Goal: Communication & Community: Answer question/provide support

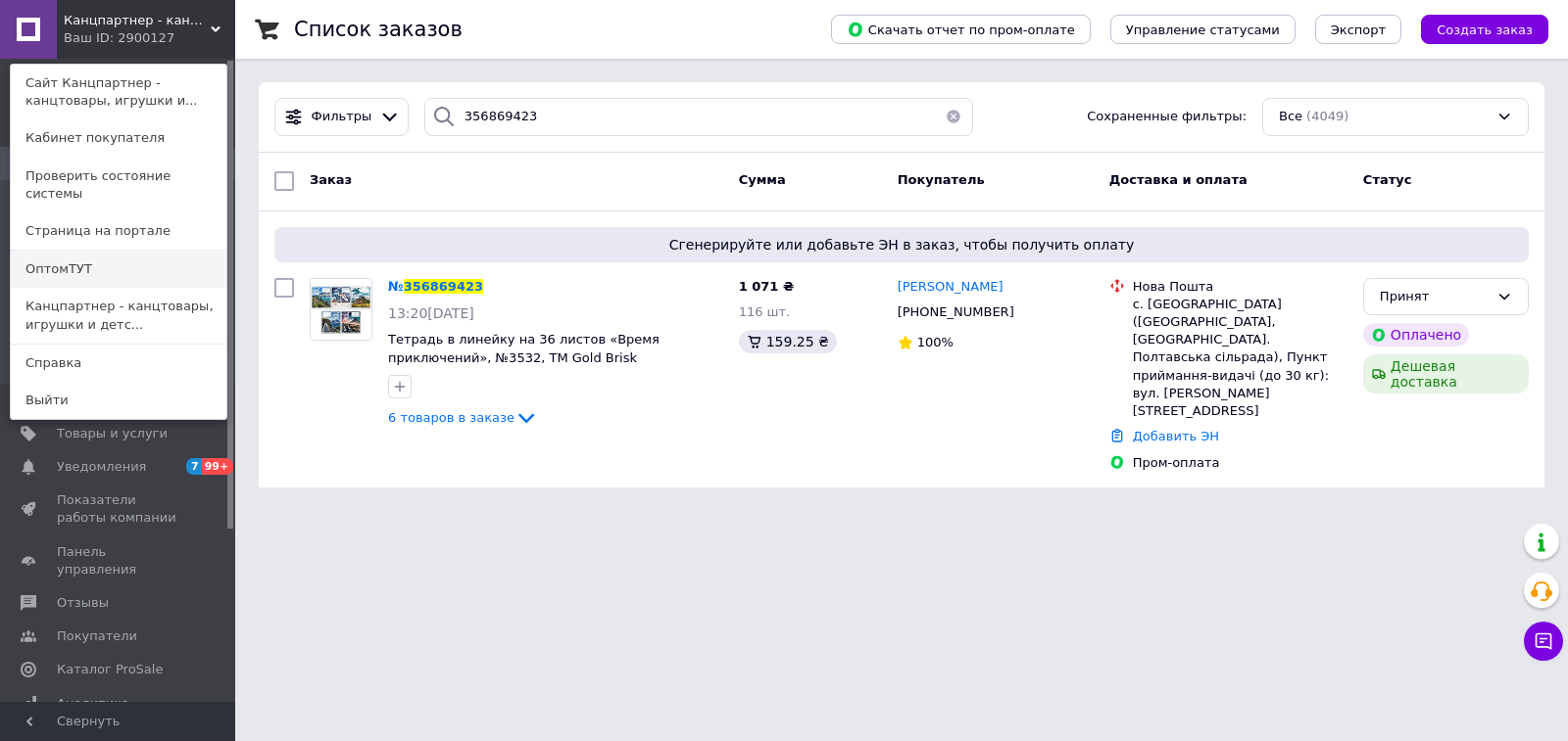
click at [97, 259] on link "ОптомТУТ" at bounding box center [119, 270] width 216 height 38
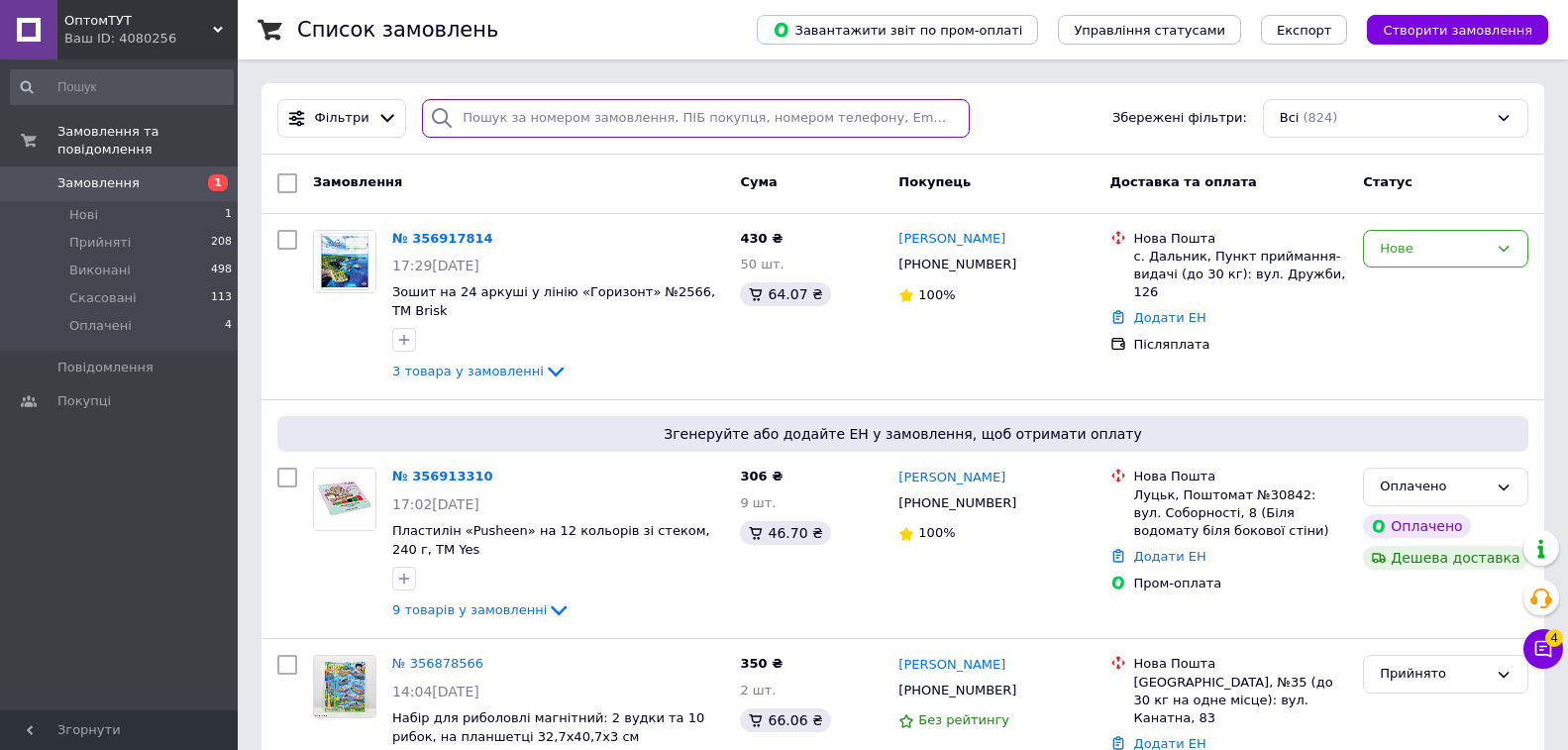
click at [786, 127] on input "search" at bounding box center [695, 118] width 547 height 39
paste input "356913310"
type input "356913310"
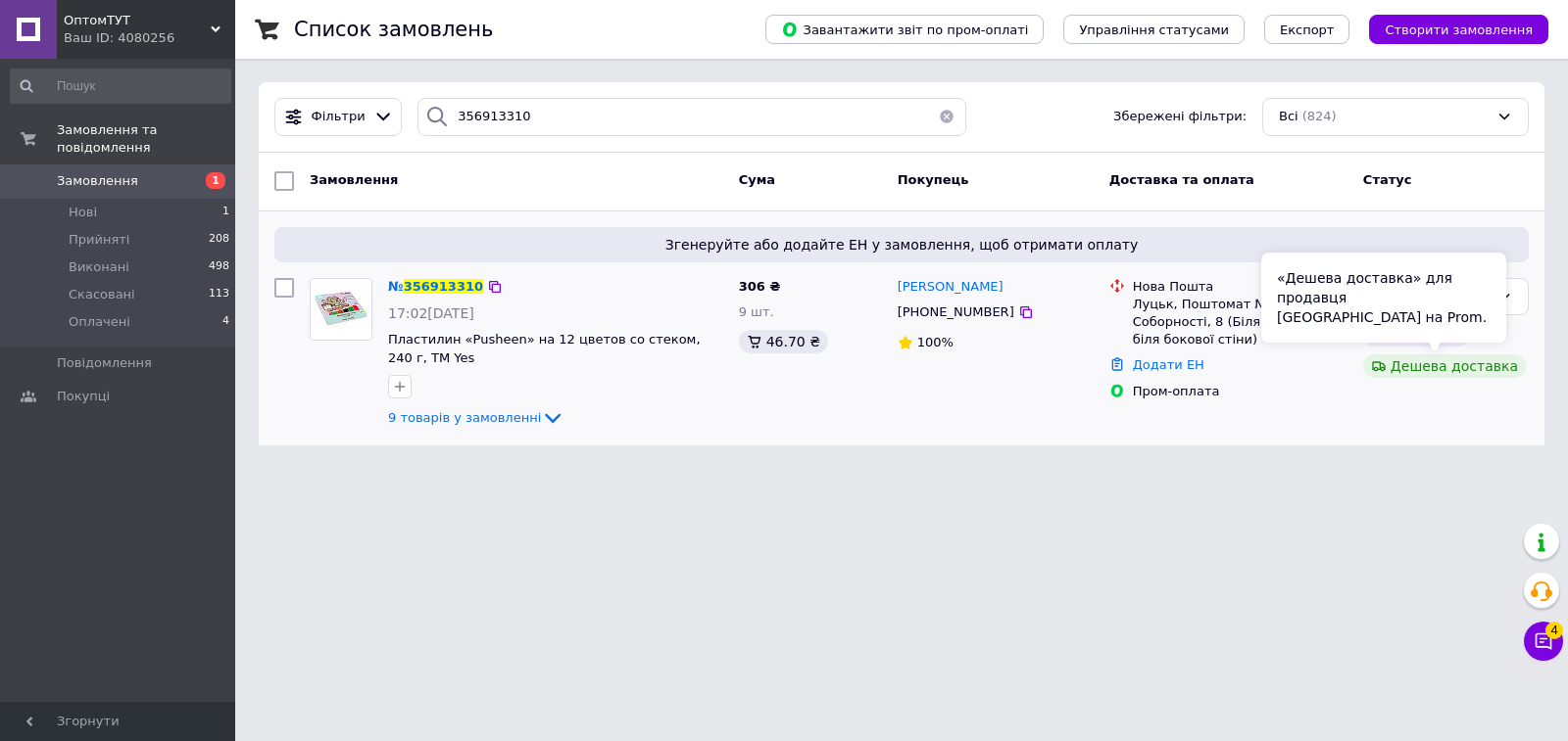
drag, startPoint x: 1497, startPoint y: 291, endPoint x: 1497, endPoint y: 364, distance: 73.0
click at [1498, 292] on div "«Дешева доставка» для продавця [GEOGRAPHIC_DATA] на Prom." at bounding box center [1384, 297] width 245 height 90
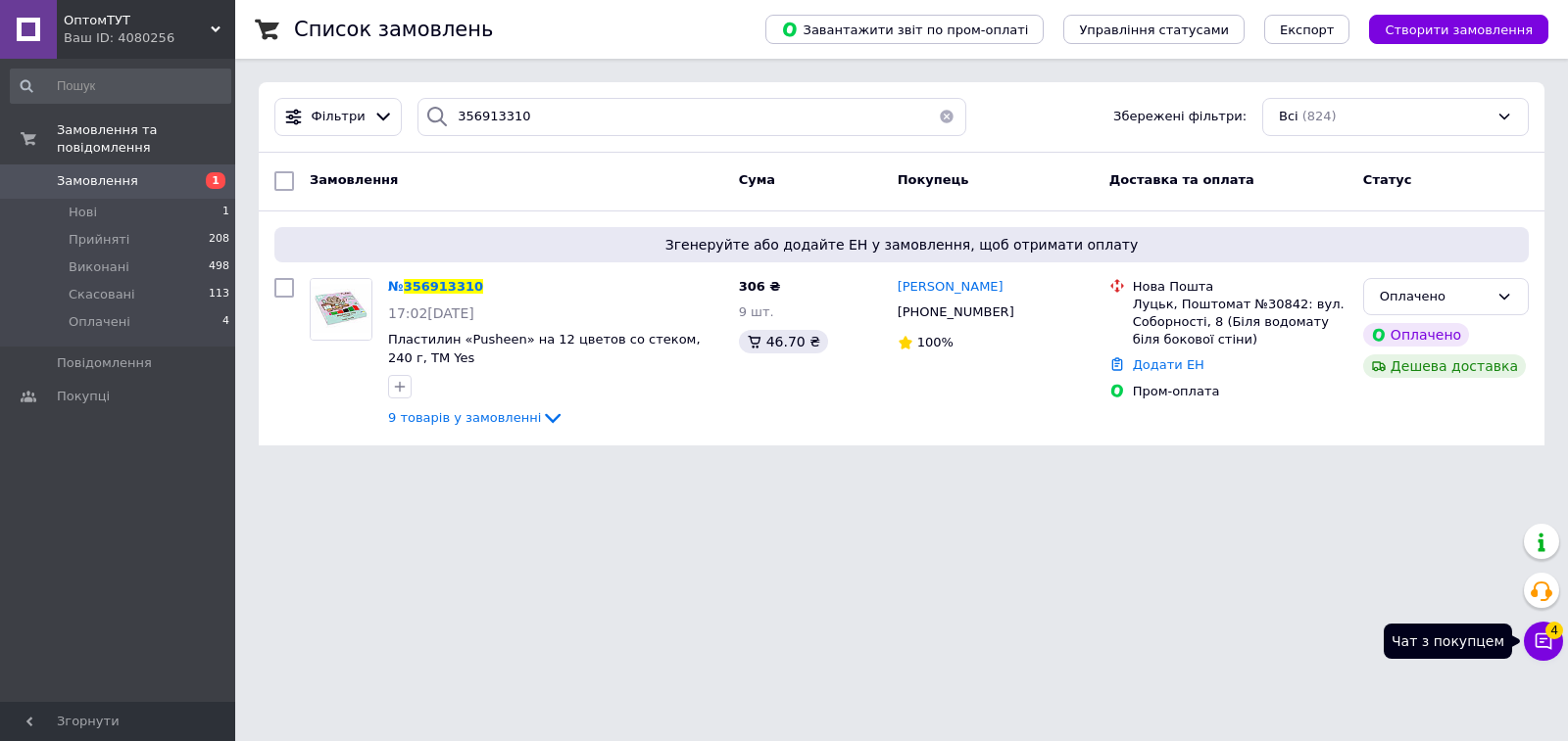
click at [1547, 646] on icon at bounding box center [1543, 641] width 20 height 20
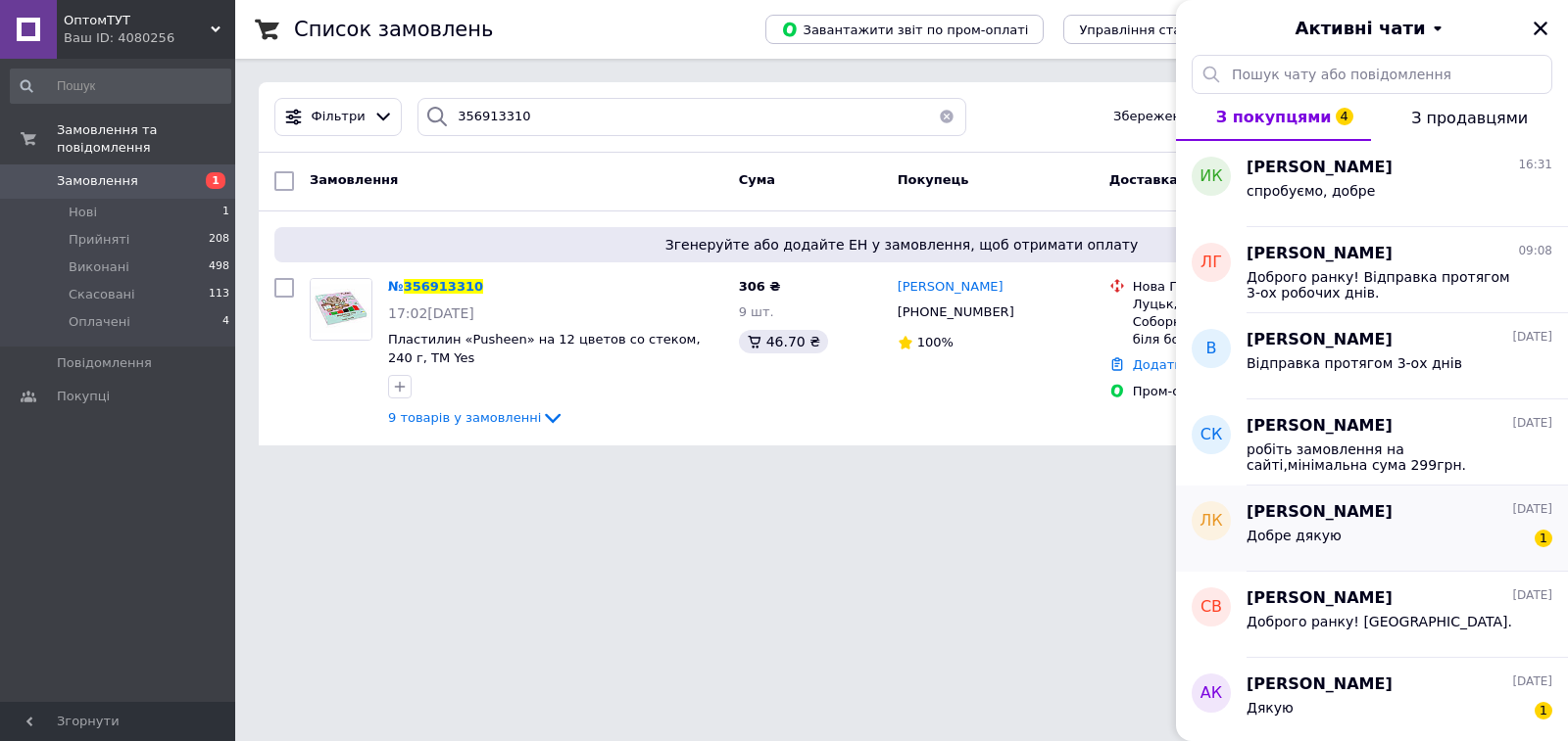
click at [1450, 514] on div "Леонід Кривошей 11.08.2025" at bounding box center [1399, 513] width 305 height 23
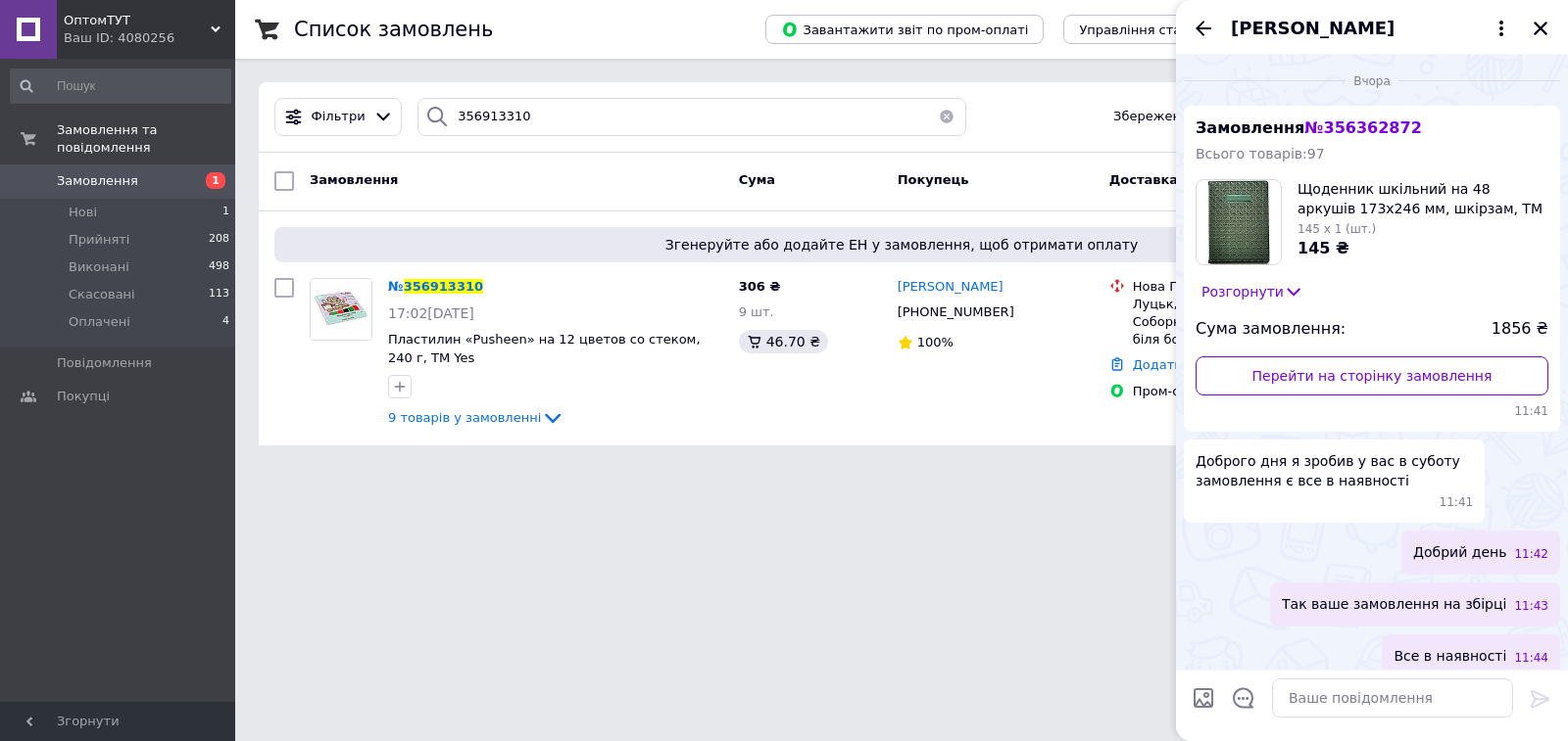
scroll to position [105, 0]
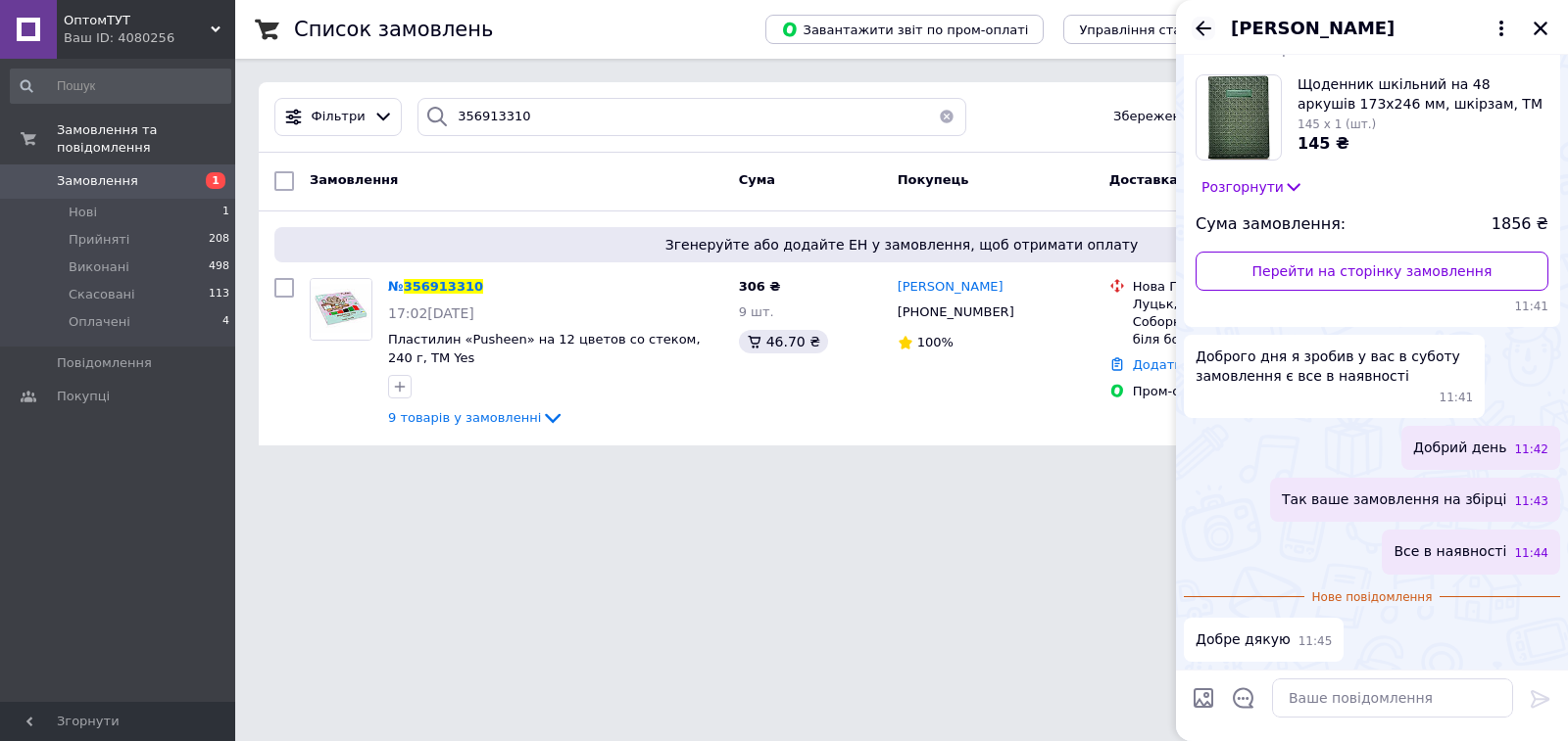
click at [1207, 35] on icon "Назад" at bounding box center [1203, 29] width 24 height 24
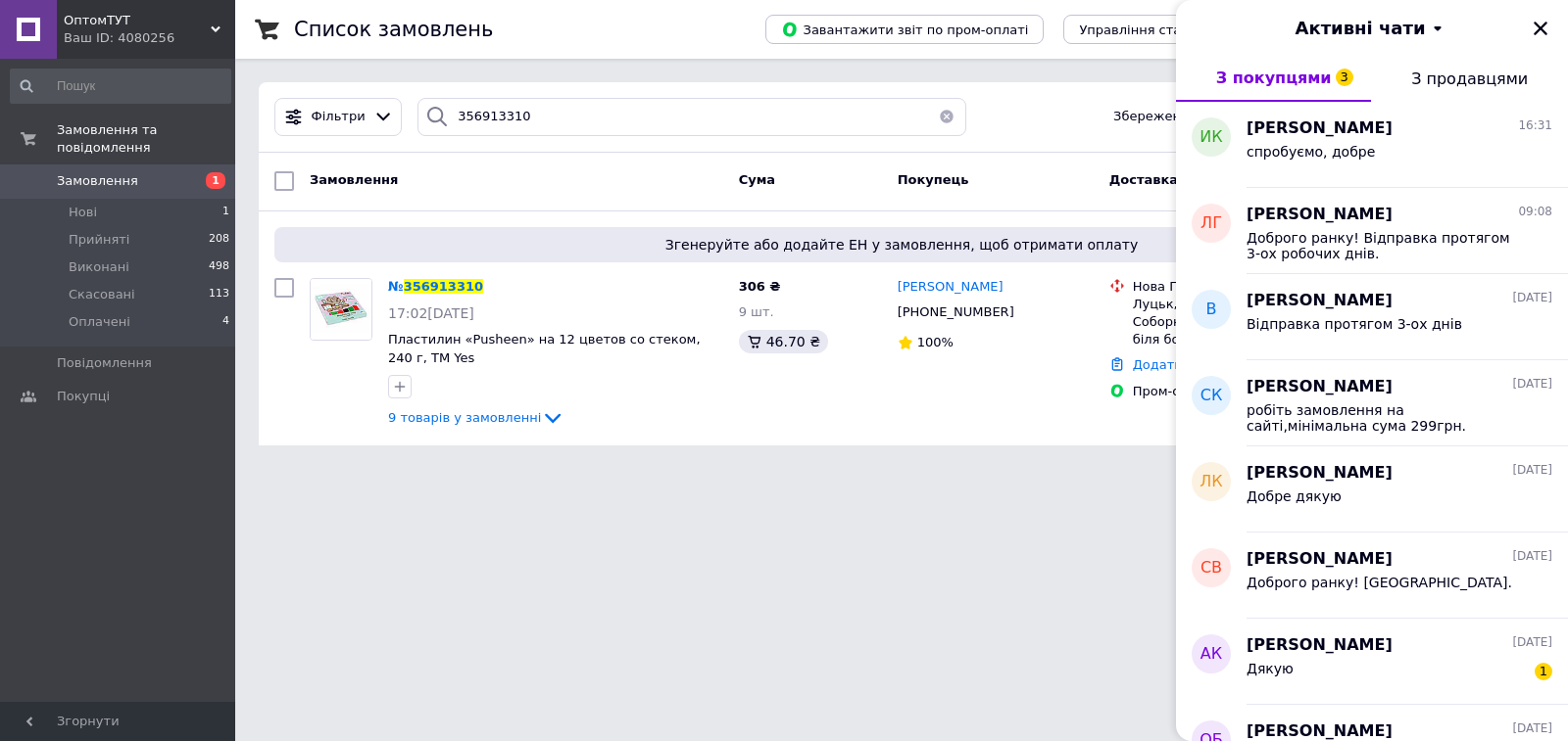
scroll to position [392, 0]
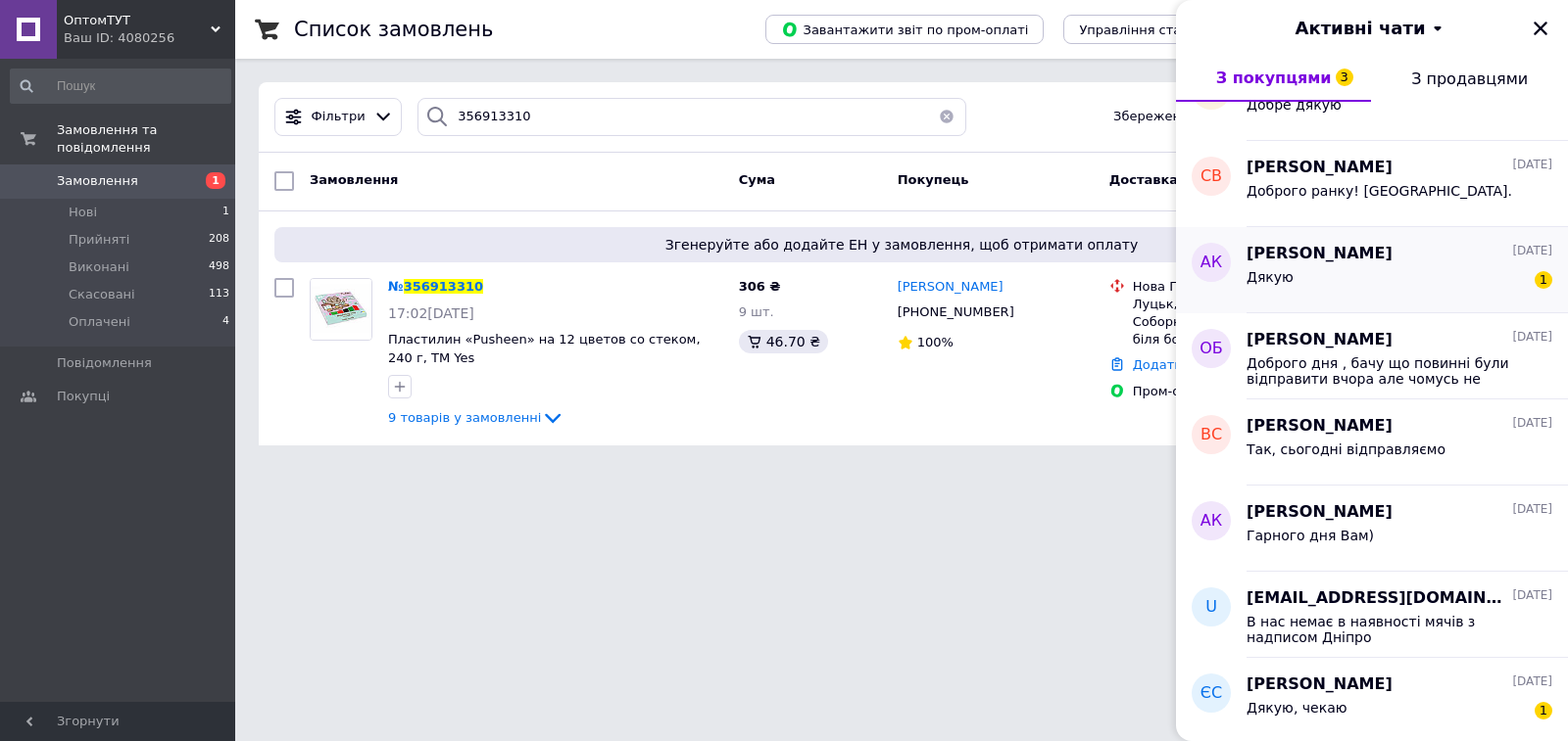
click at [1439, 280] on div "Дякую 1" at bounding box center [1399, 282] width 305 height 32
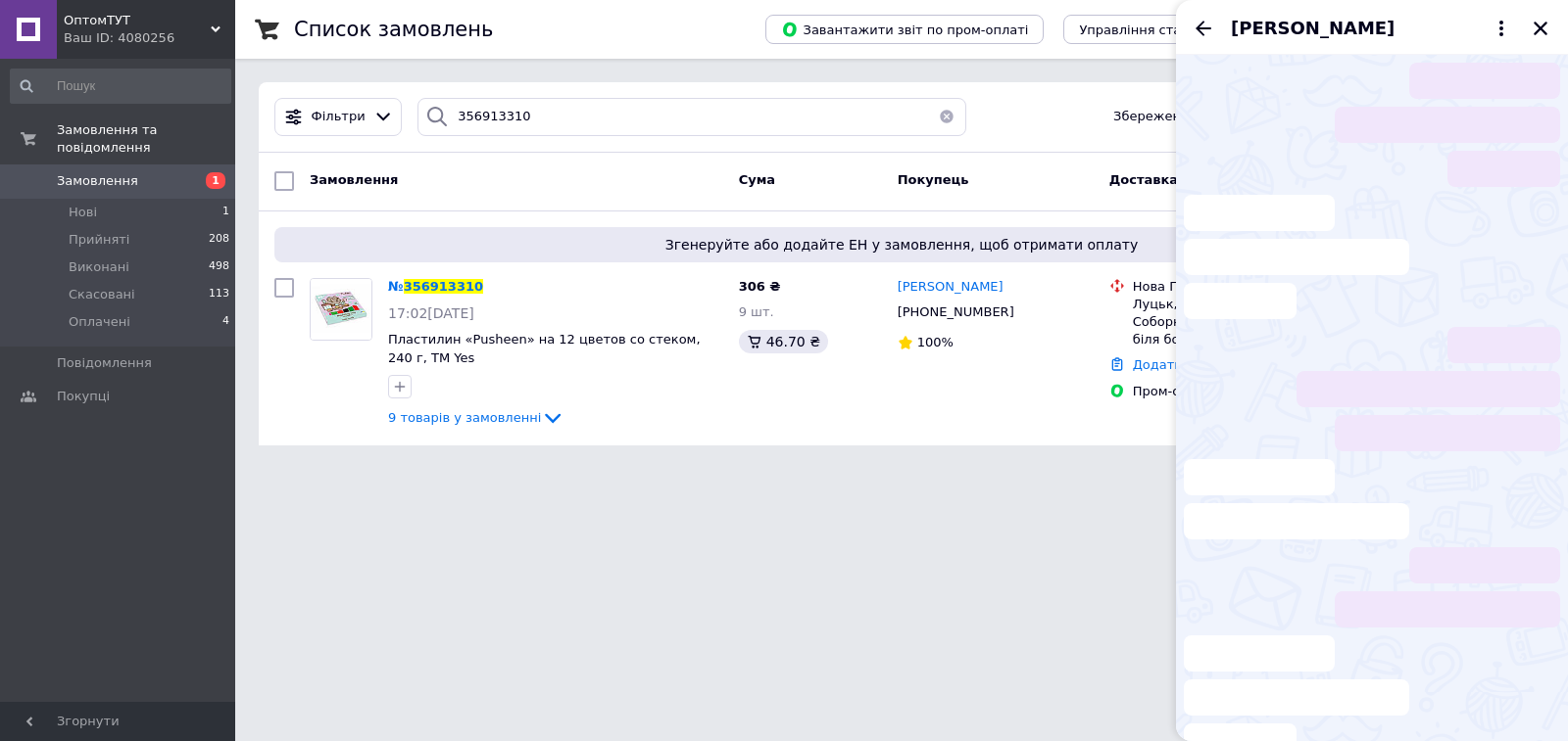
scroll to position [105, 0]
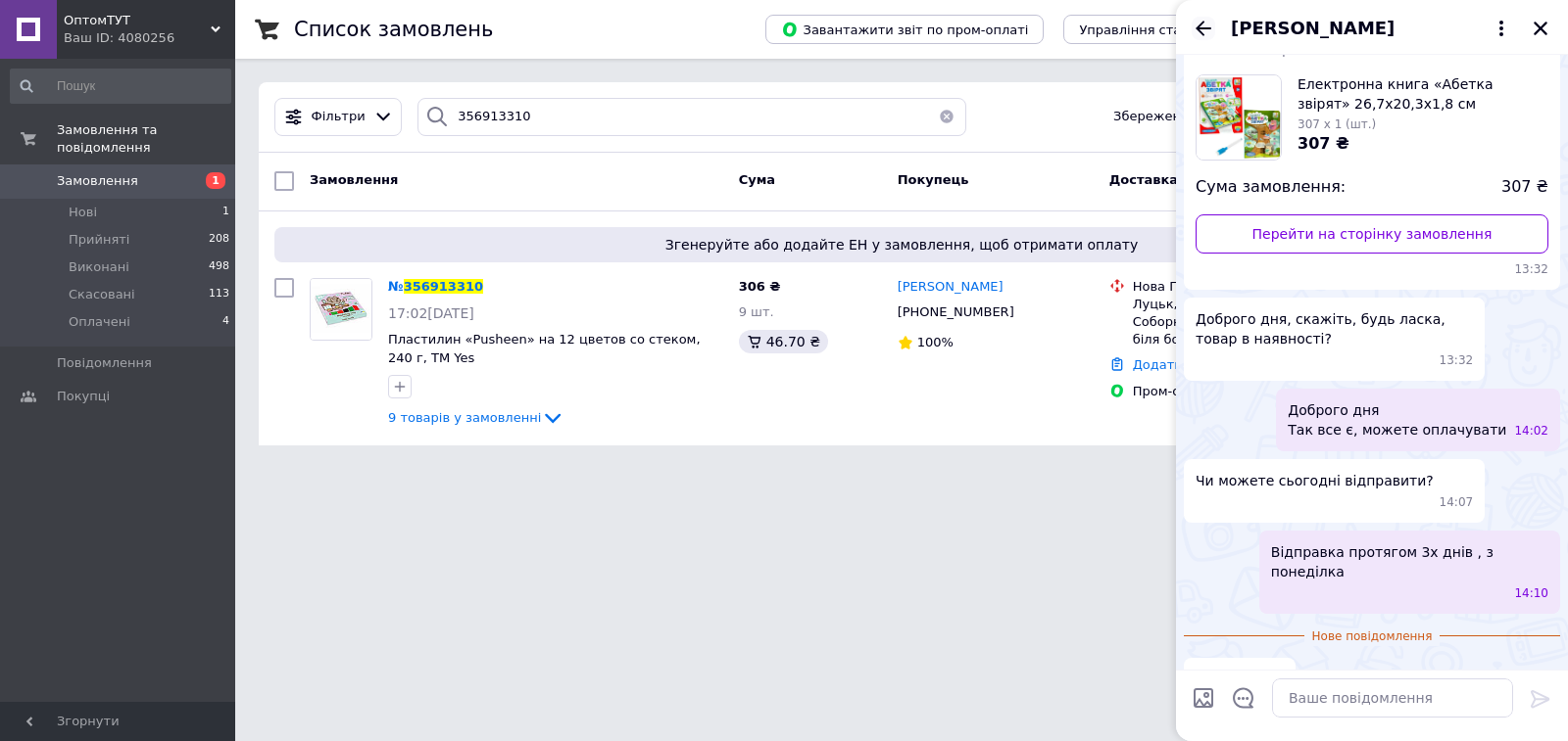
click at [1200, 29] on icon "Назад" at bounding box center [1203, 28] width 16 height 15
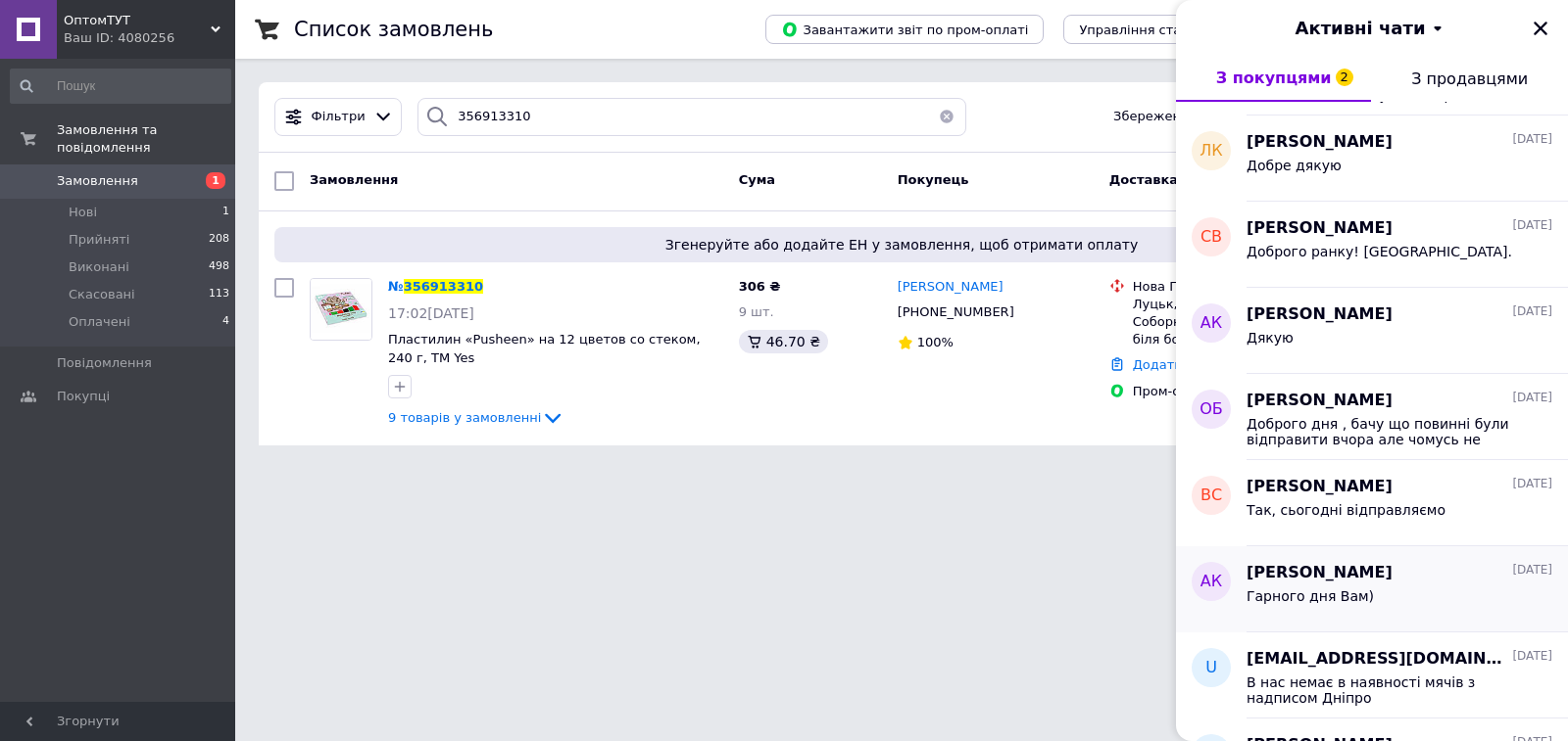
scroll to position [392, 0]
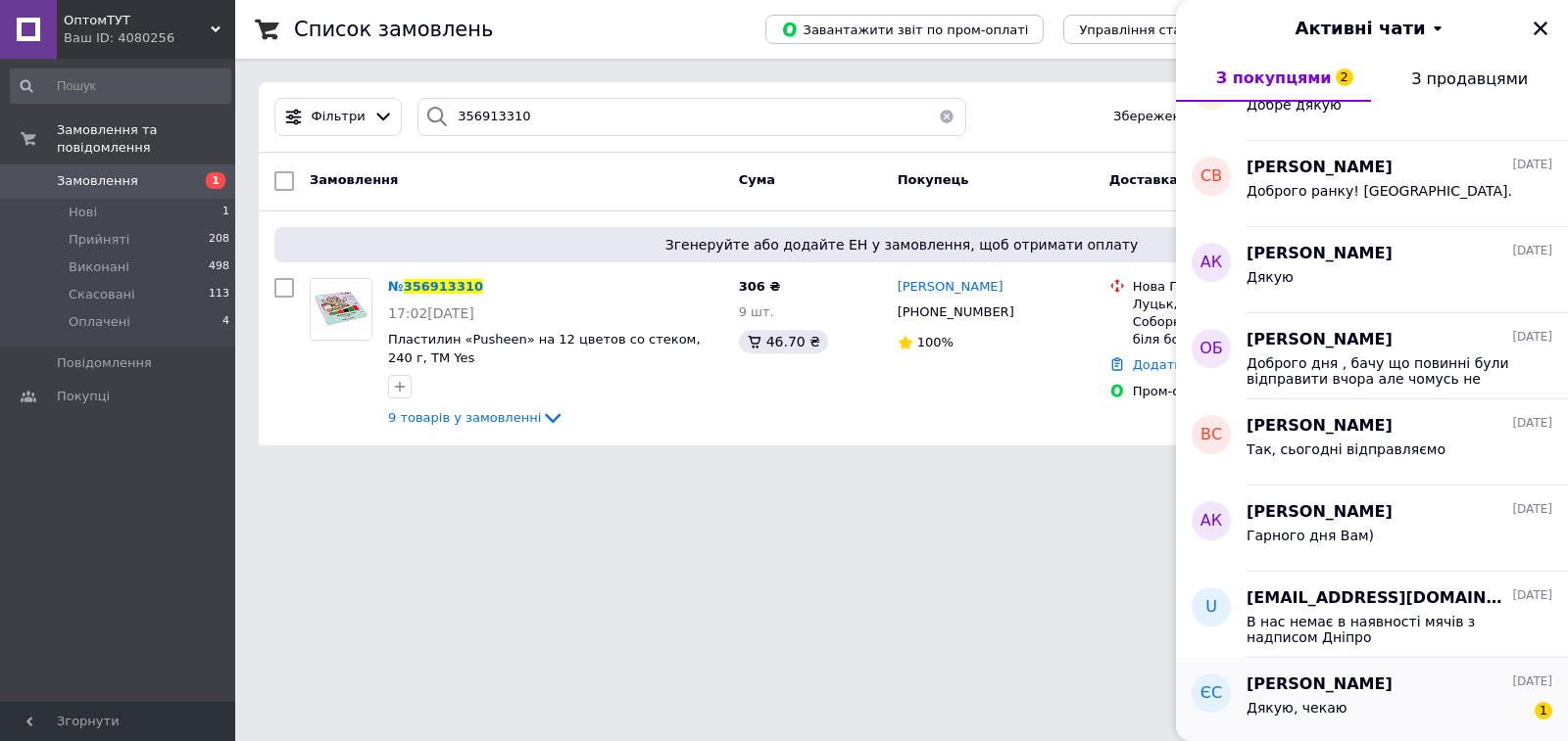
click at [1427, 707] on div "Дякую, чекаю 1" at bounding box center [1399, 712] width 305 height 32
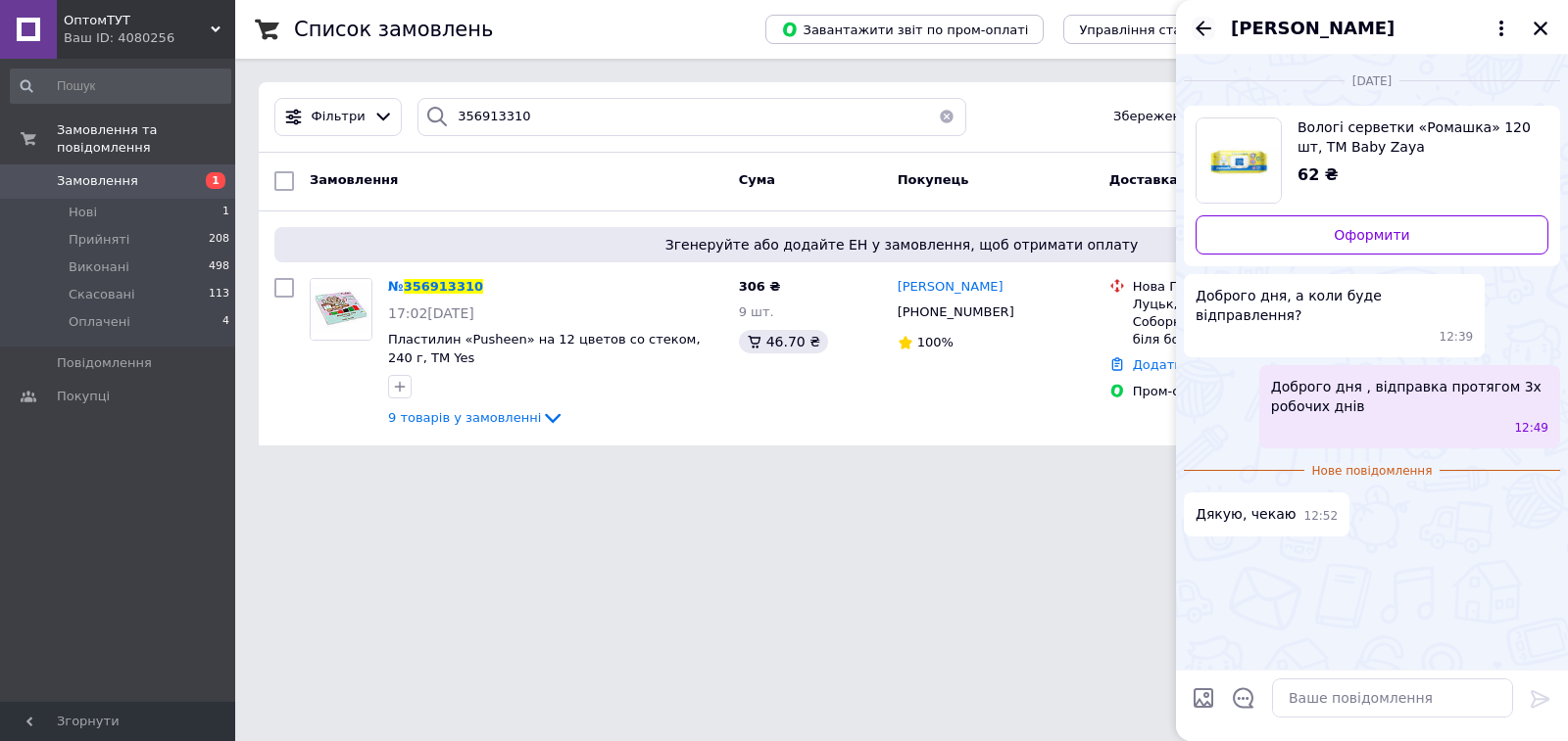
click at [1200, 19] on icon "Назад" at bounding box center [1203, 29] width 24 height 24
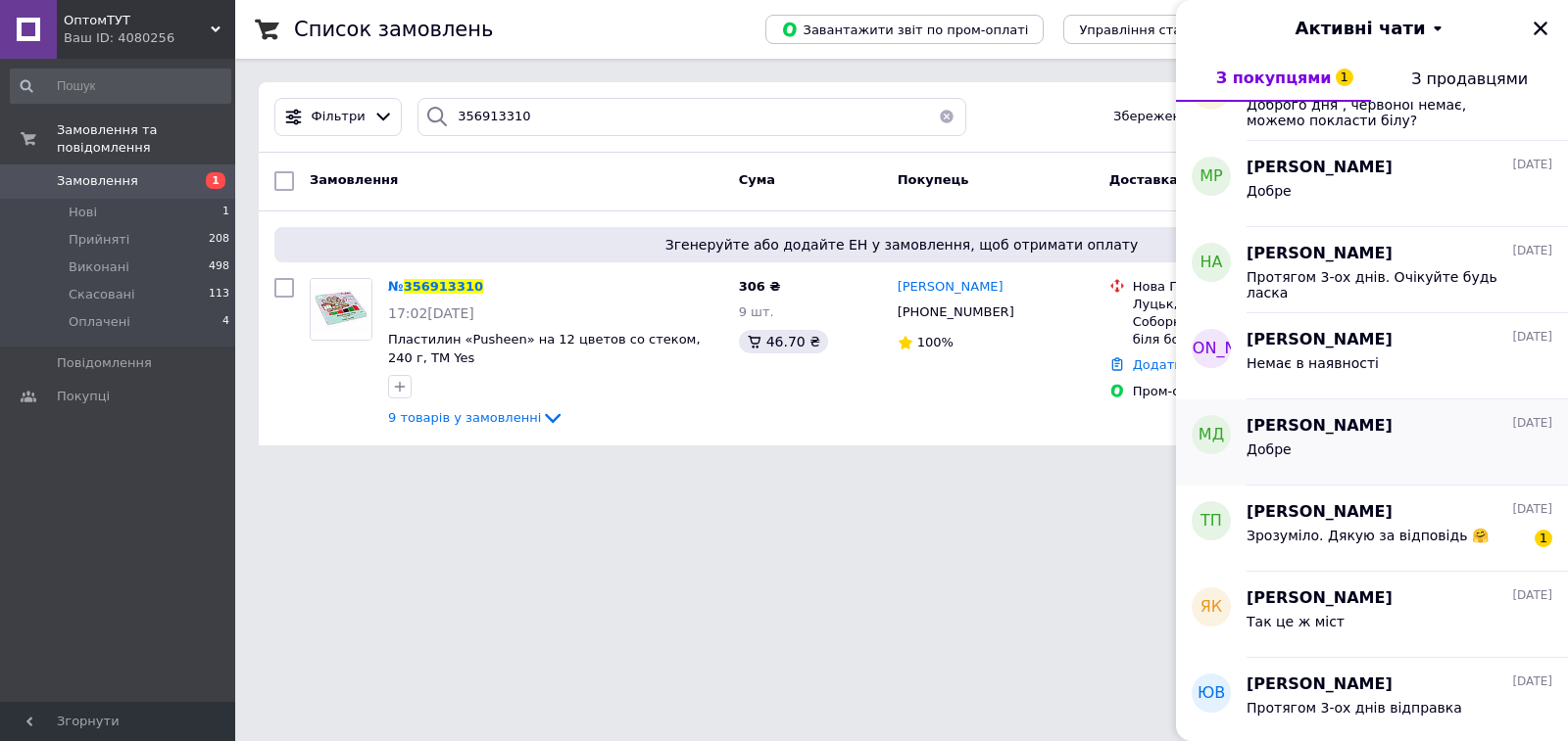
scroll to position [1084, 0]
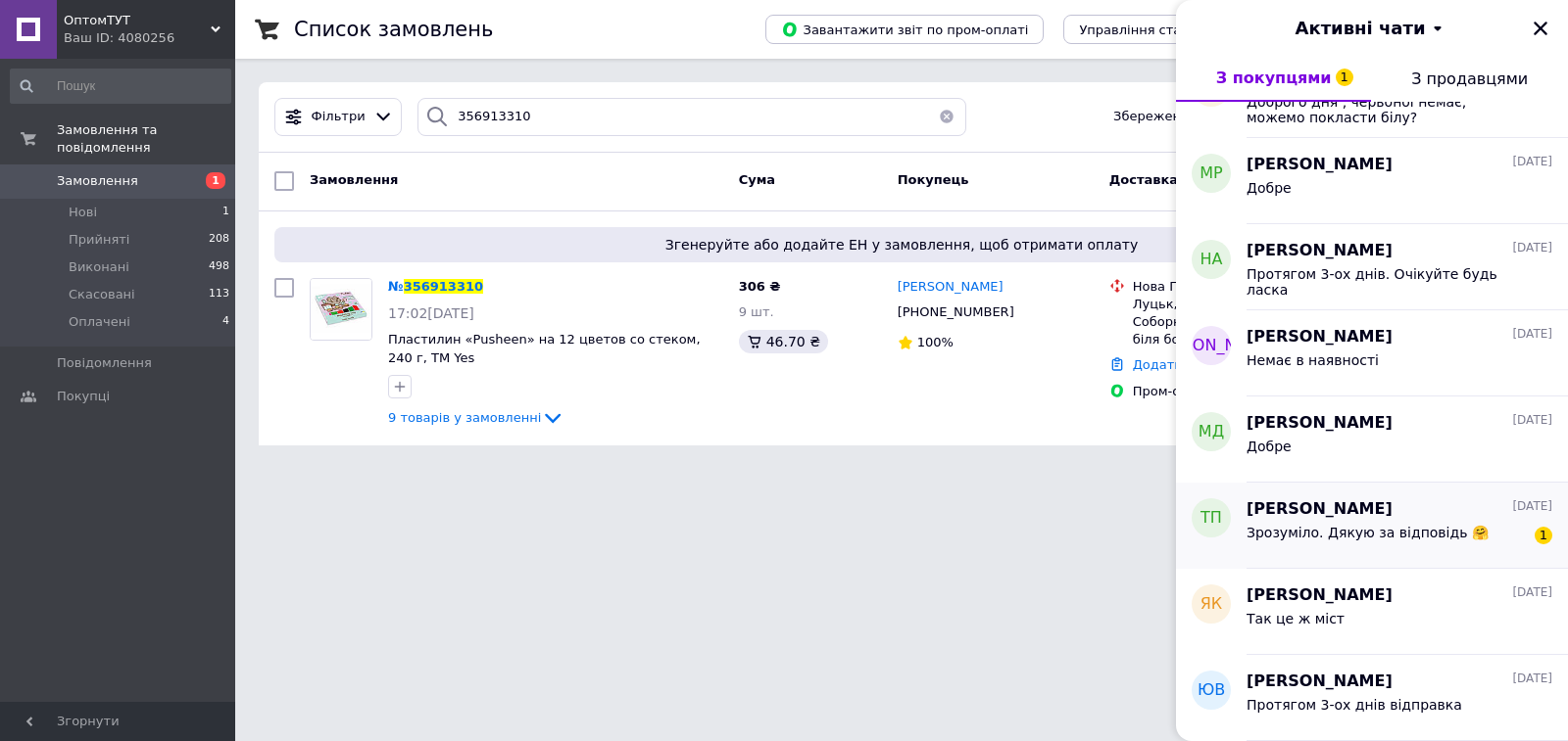
click at [1435, 534] on span "Зрозуміло. Дякую за відповідь 🤗" at bounding box center [1367, 533] width 242 height 16
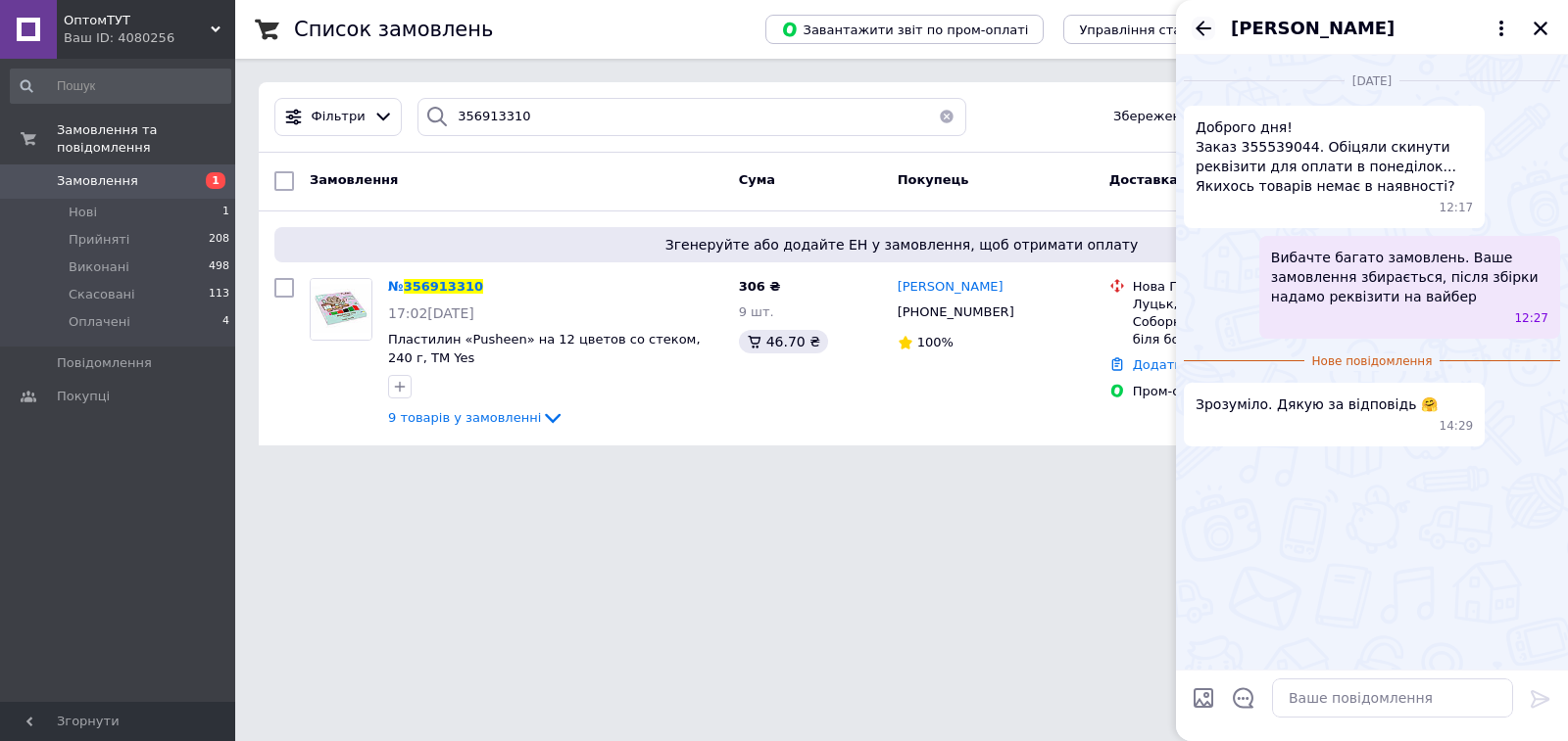
click at [1202, 17] on icon "Назад" at bounding box center [1203, 29] width 24 height 24
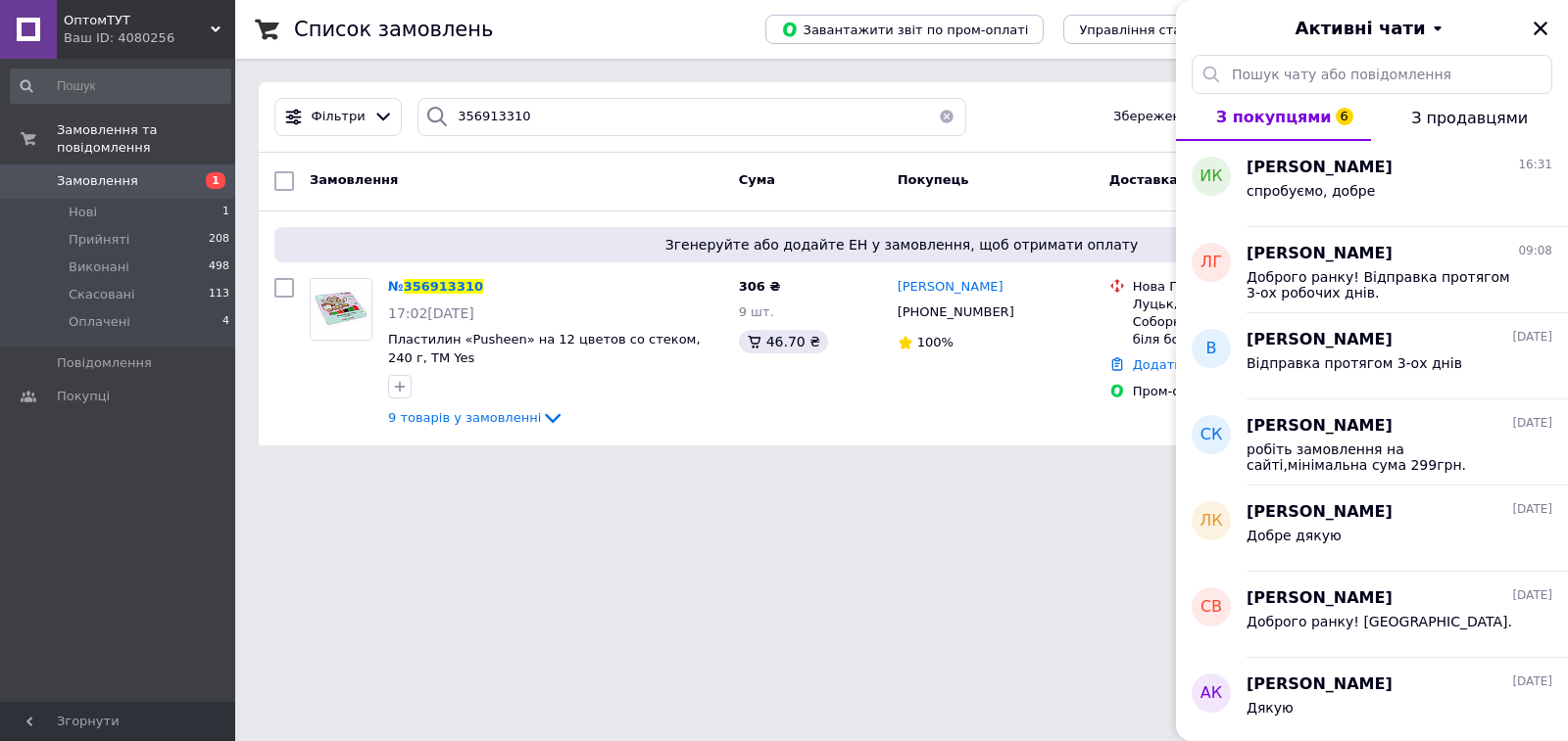
click at [1197, 20] on div "Активні чати" at bounding box center [1372, 28] width 392 height 55
click at [1534, 31] on icon "Закрити" at bounding box center [1540, 29] width 18 height 18
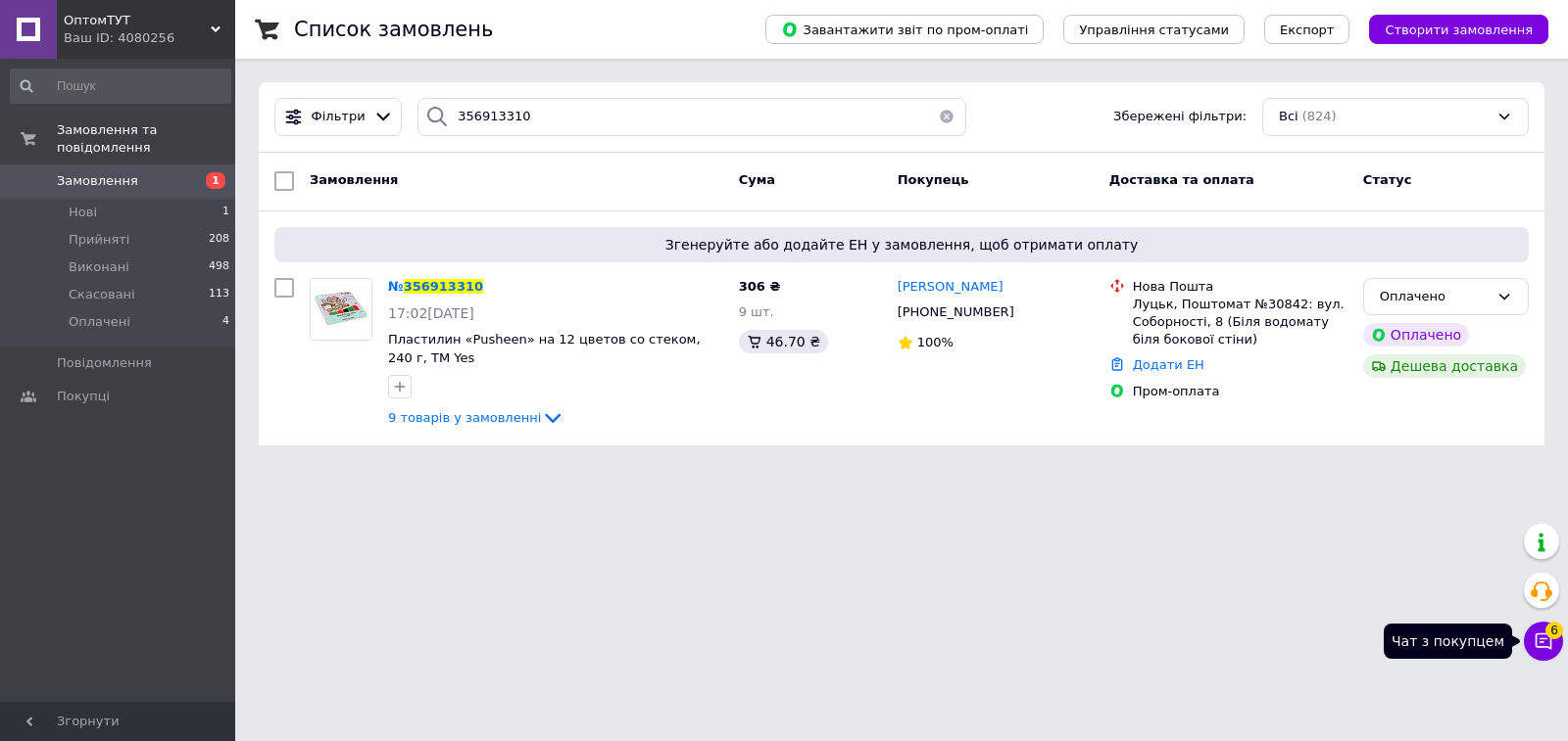
click at [1532, 622] on div "Чат з покупцем 6" at bounding box center [1543, 641] width 40 height 40
drag, startPoint x: 1546, startPoint y: 632, endPoint x: 1514, endPoint y: 516, distance: 120.3
click at [1545, 633] on span "6" at bounding box center [1554, 630] width 18 height 18
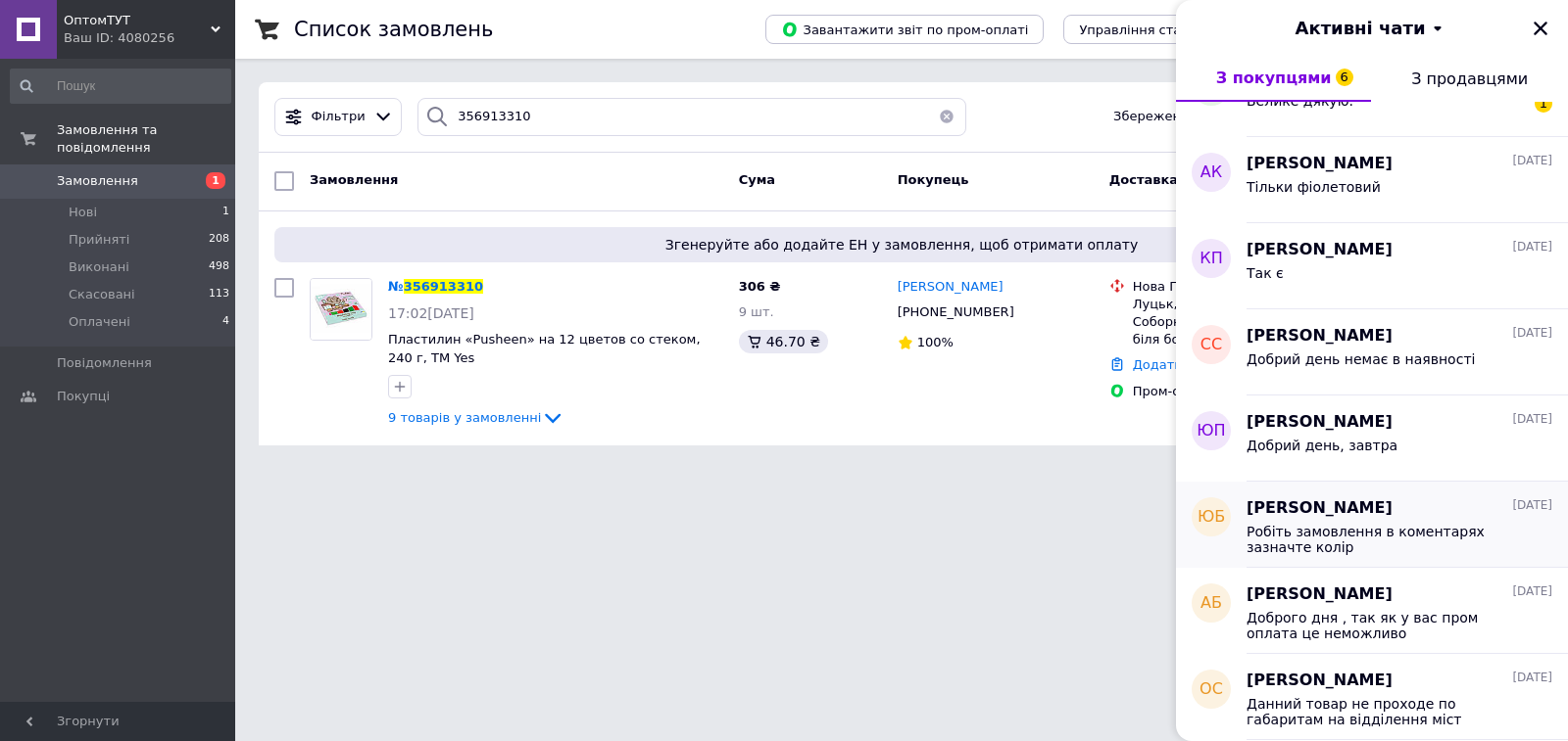
scroll to position [1665, 0]
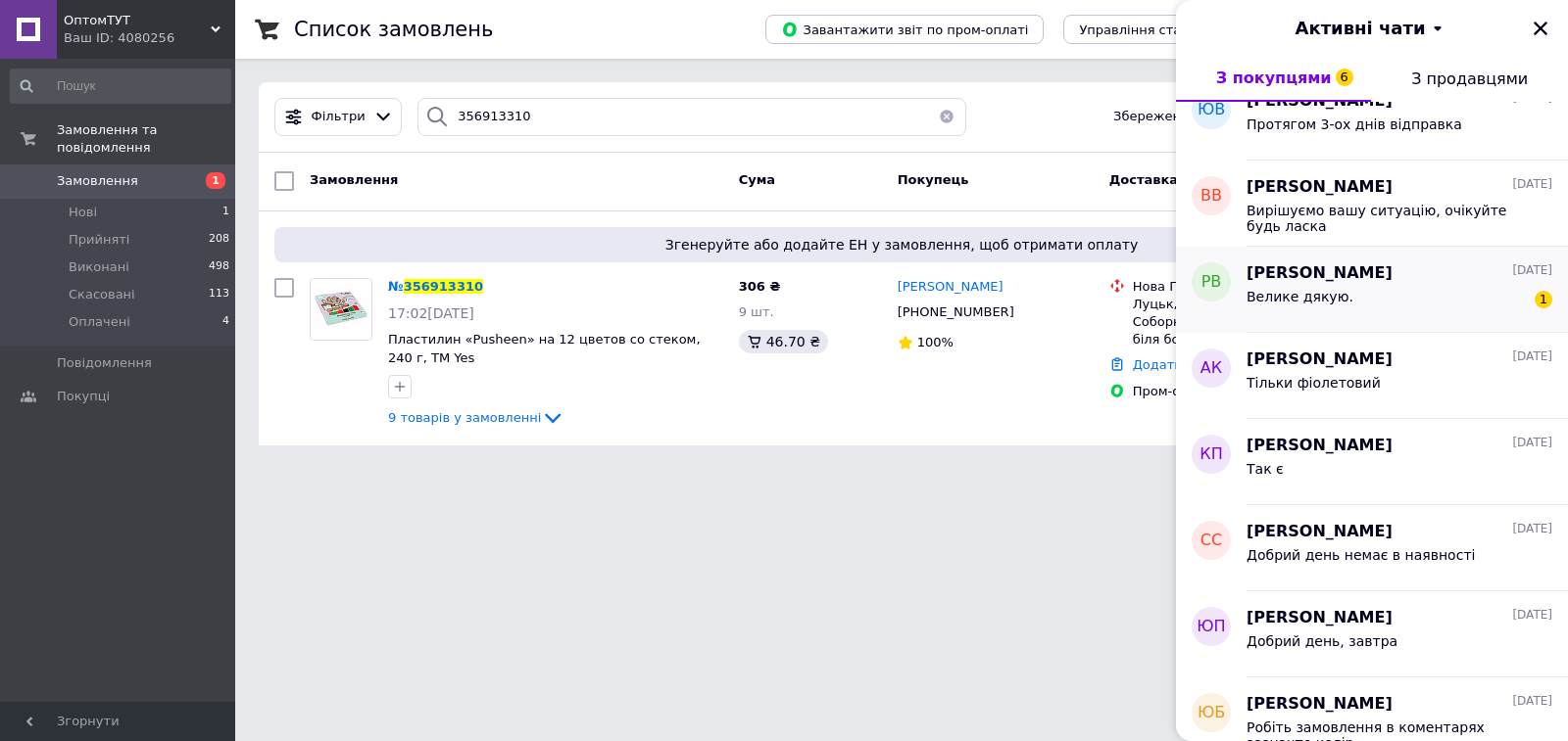
click at [1513, 275] on span "04.08.2025" at bounding box center [1532, 271] width 41 height 17
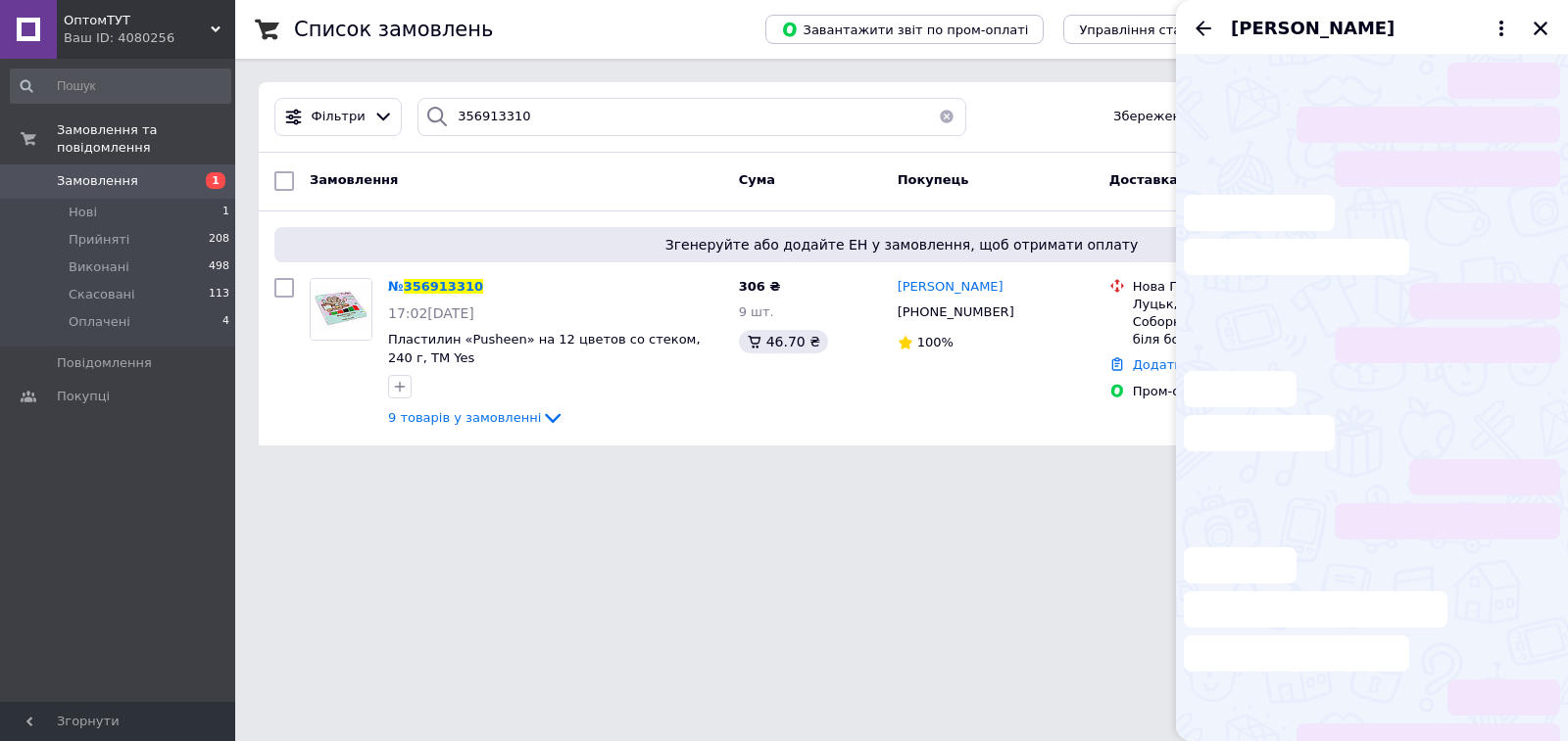
scroll to position [203, 0]
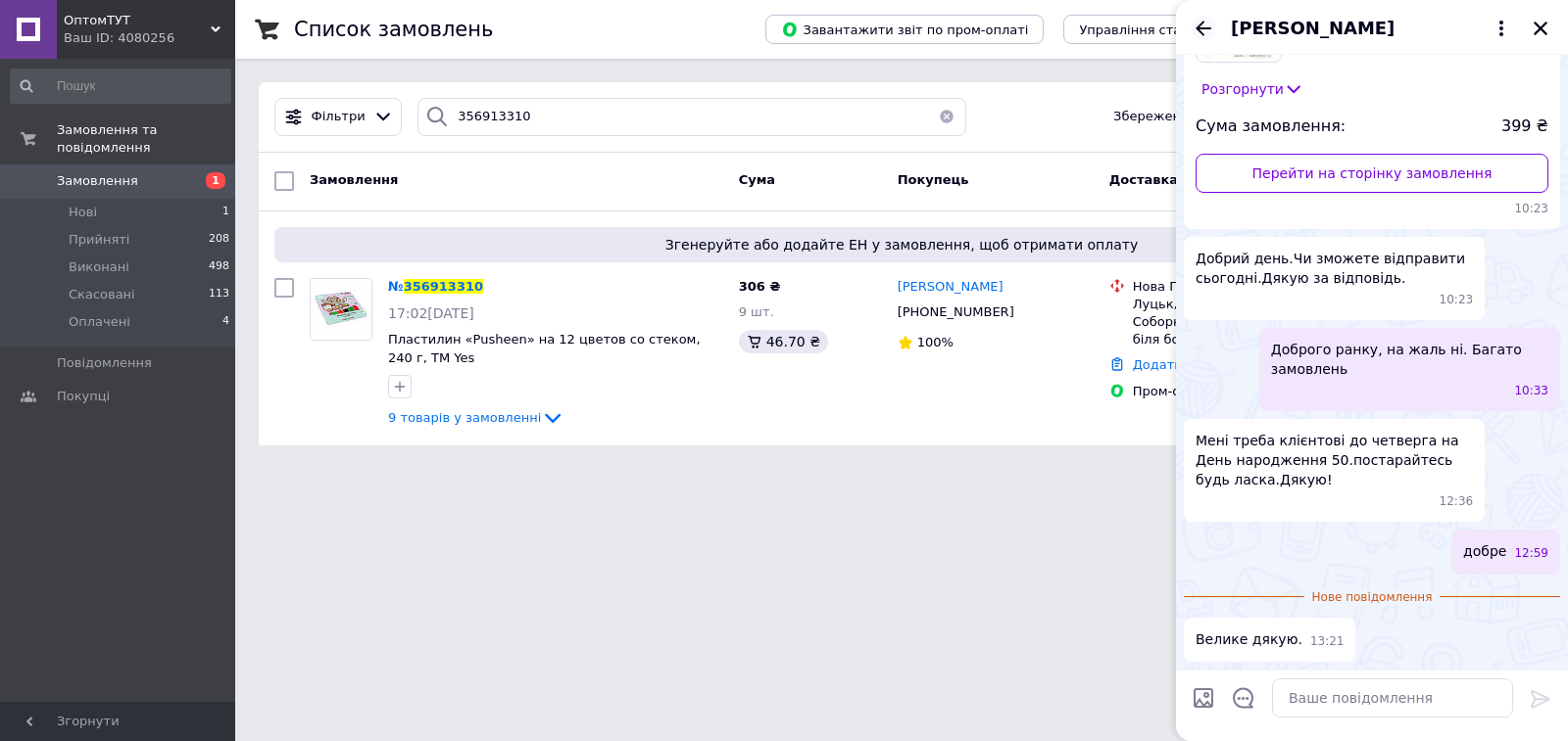
click at [1206, 21] on icon "Назад" at bounding box center [1203, 29] width 24 height 24
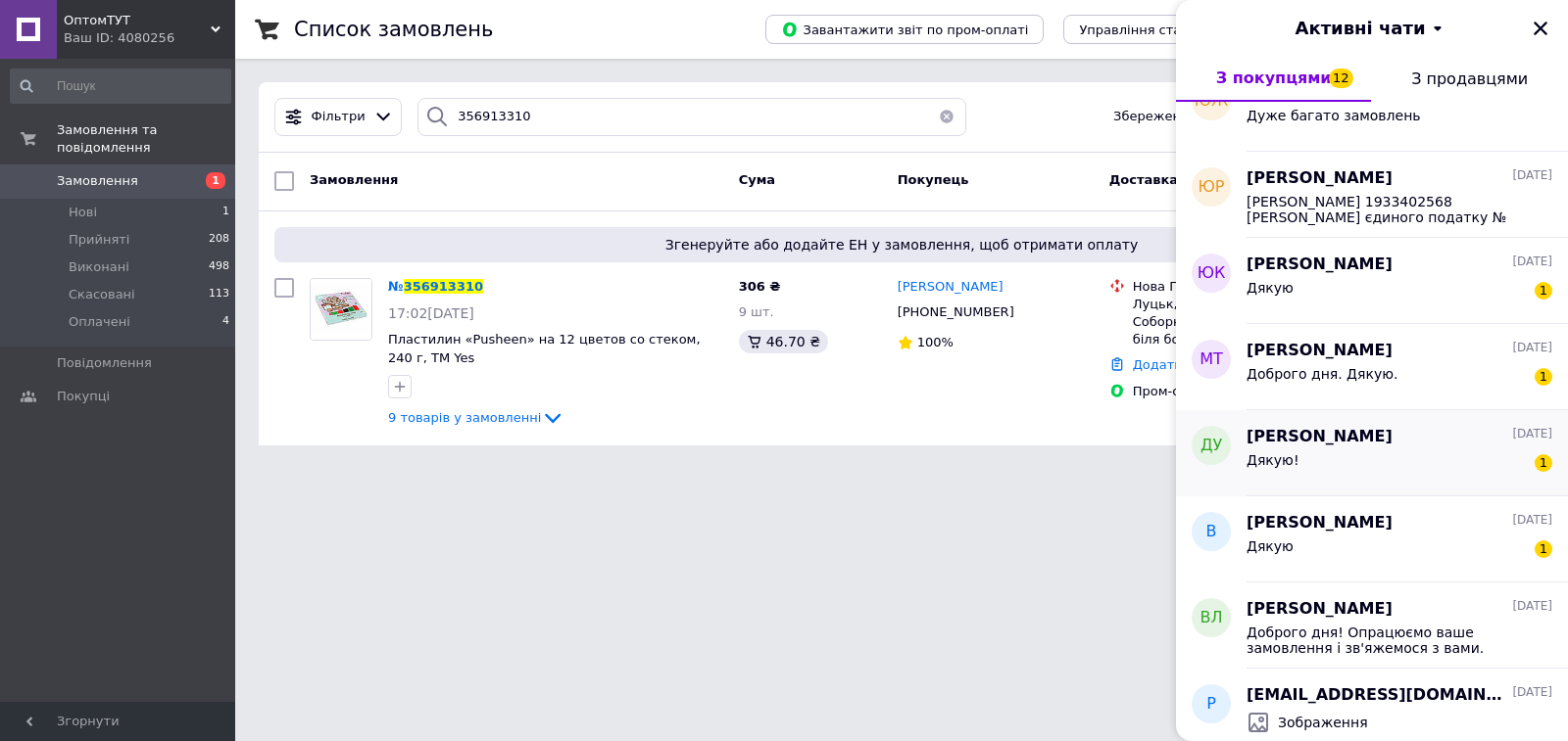
scroll to position [2645, 0]
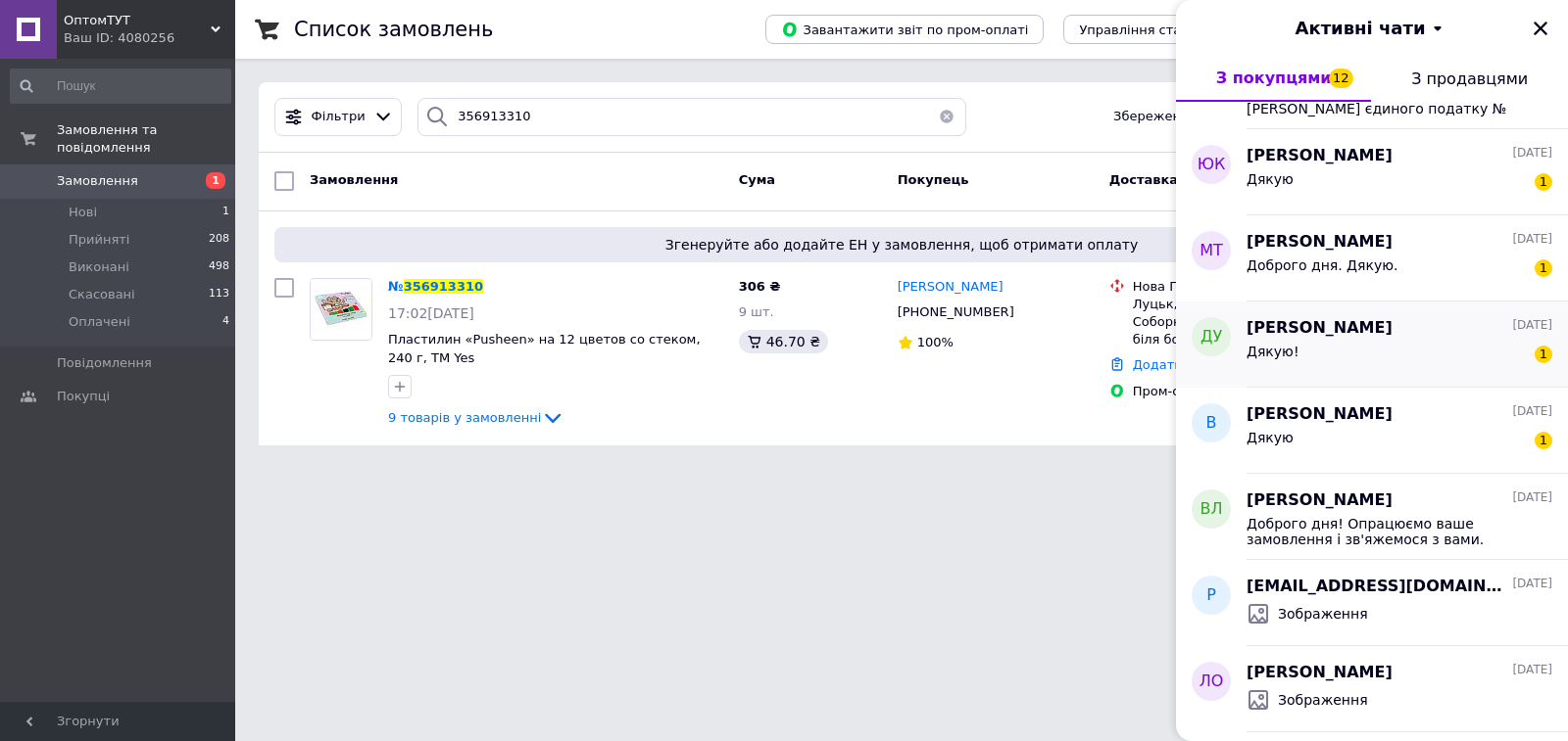
click at [1455, 345] on div "Дякую! 1" at bounding box center [1399, 356] width 305 height 32
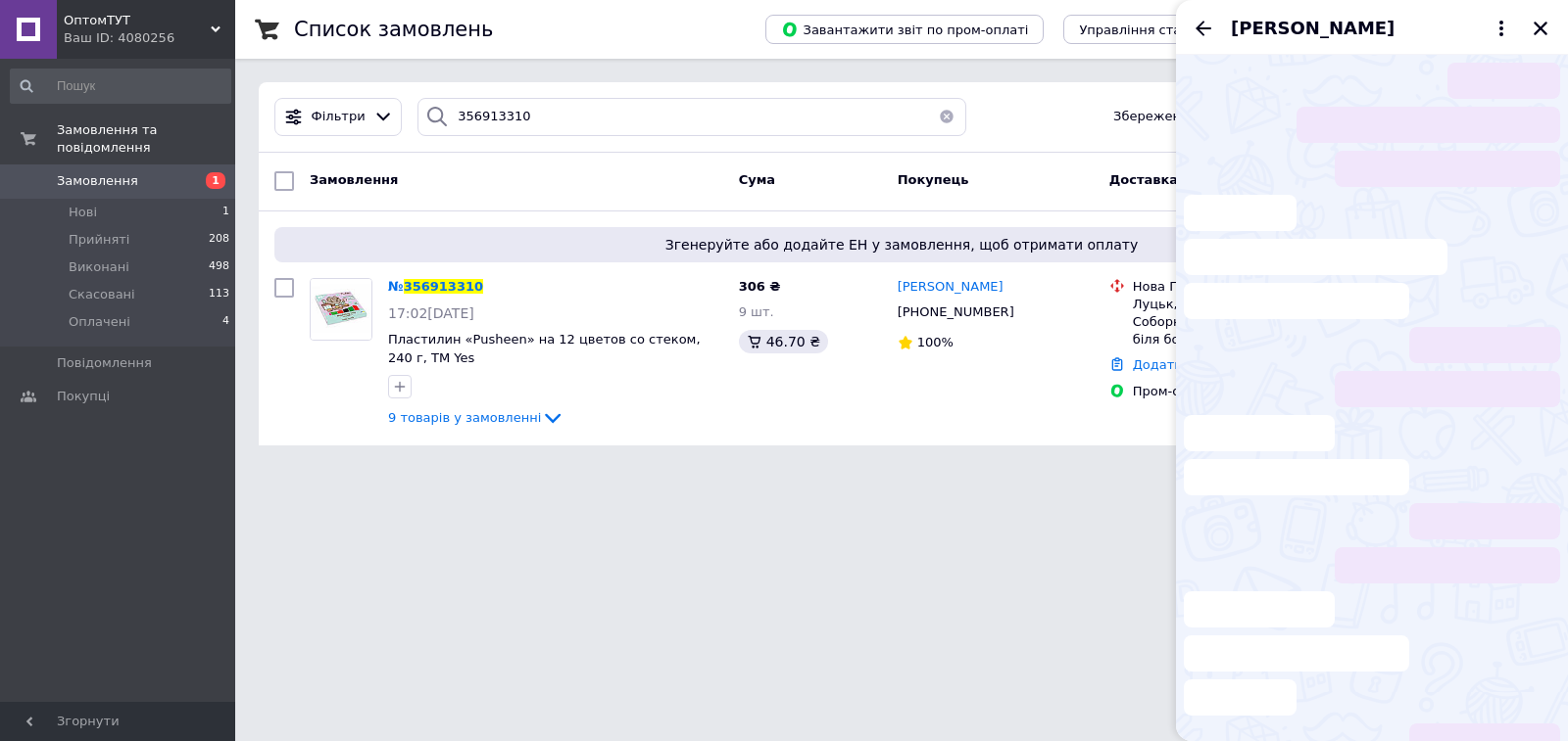
scroll to position [70, 0]
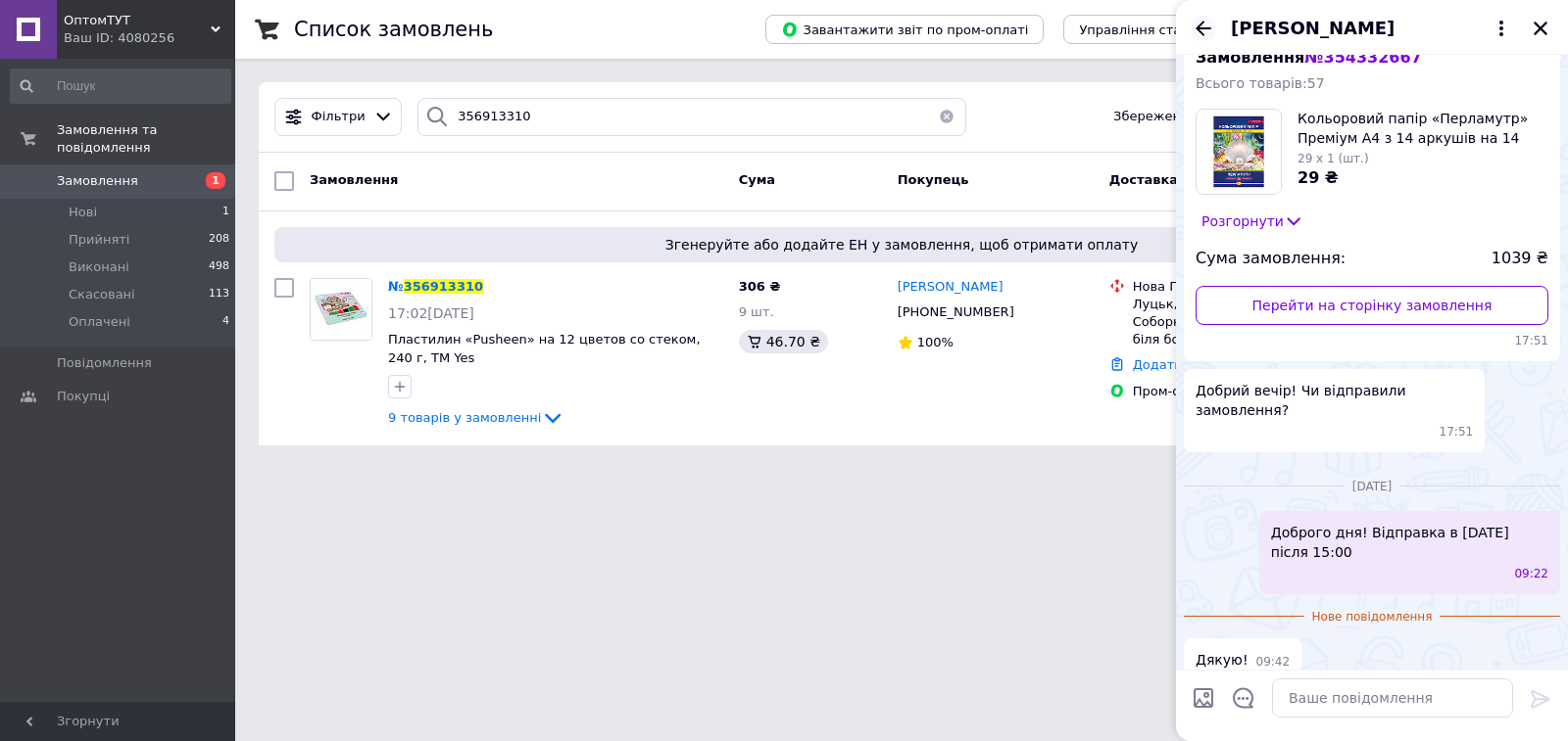
click at [1193, 31] on icon "Назад" at bounding box center [1203, 29] width 24 height 24
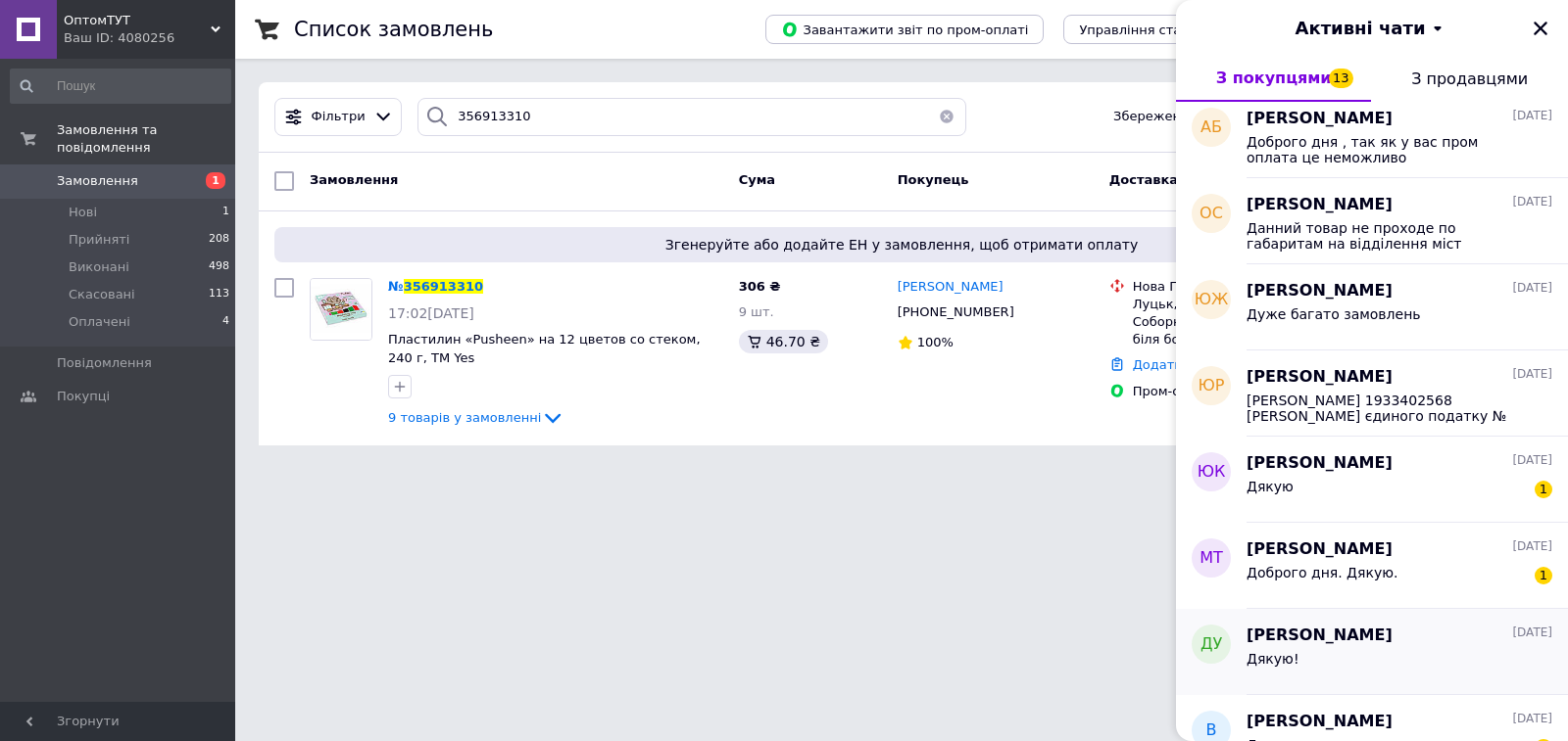
scroll to position [2645, 0]
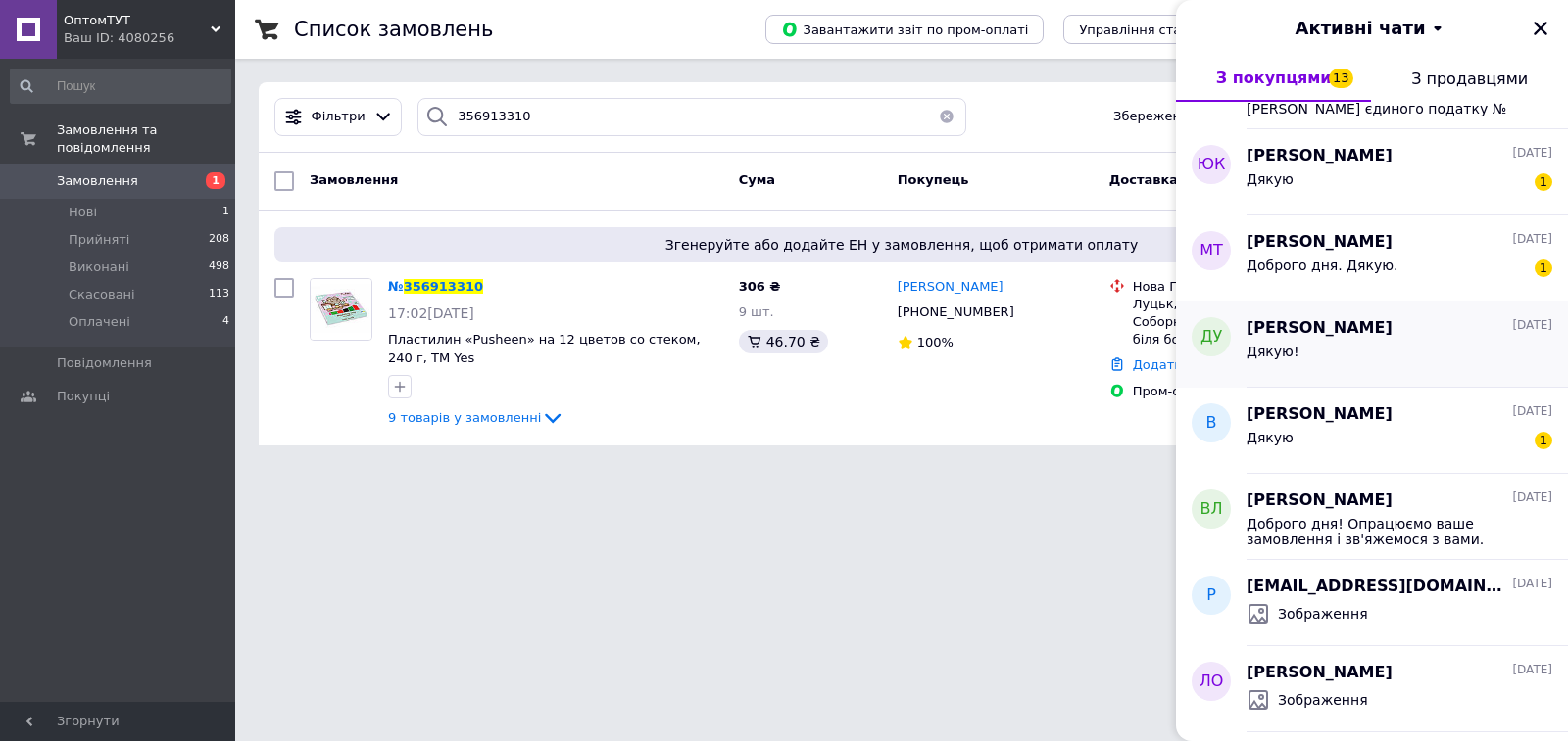
click at [1431, 312] on div "Дарина Умен 27.07.2025 Дякую!" at bounding box center [1407, 344] width 321 height 86
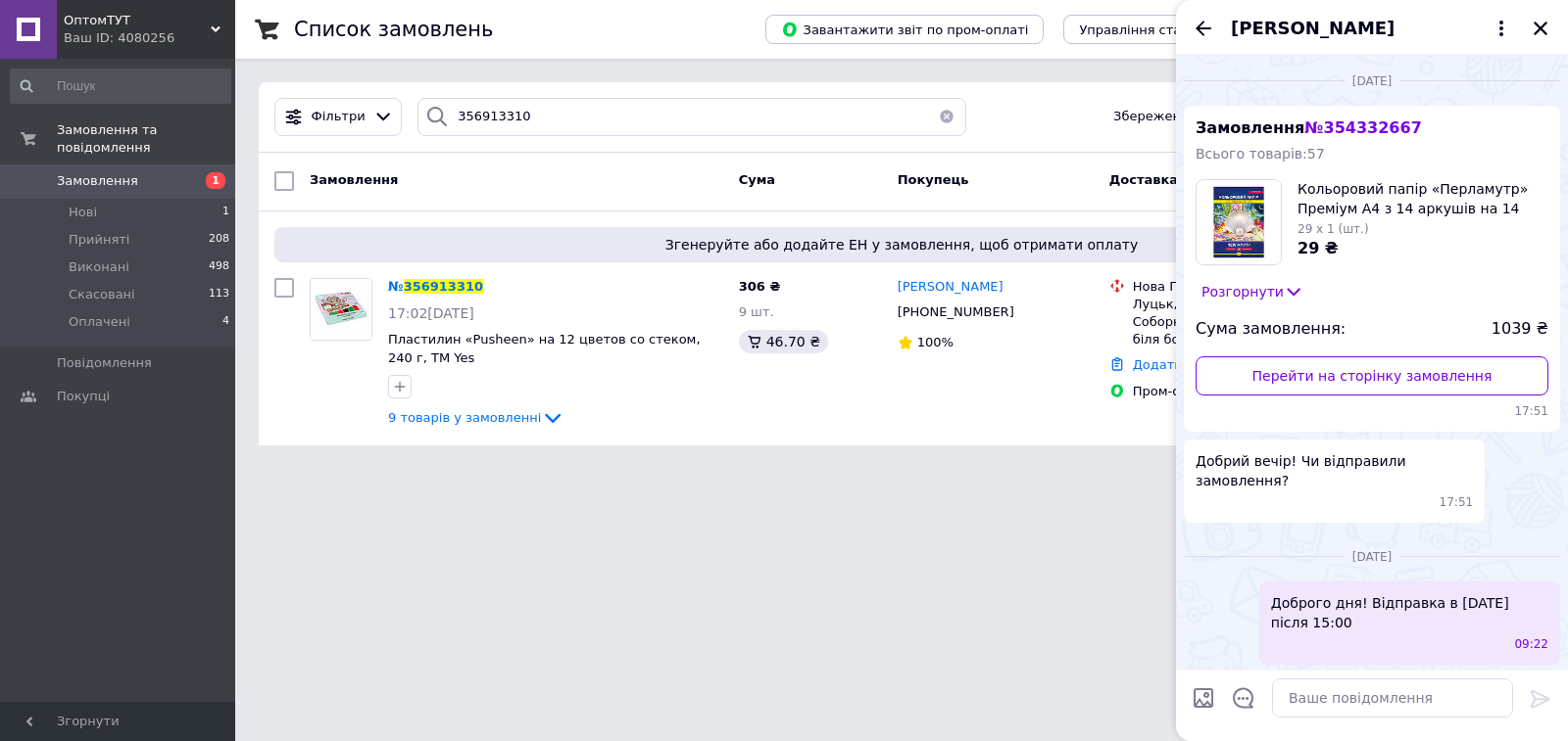
scroll to position [36, 0]
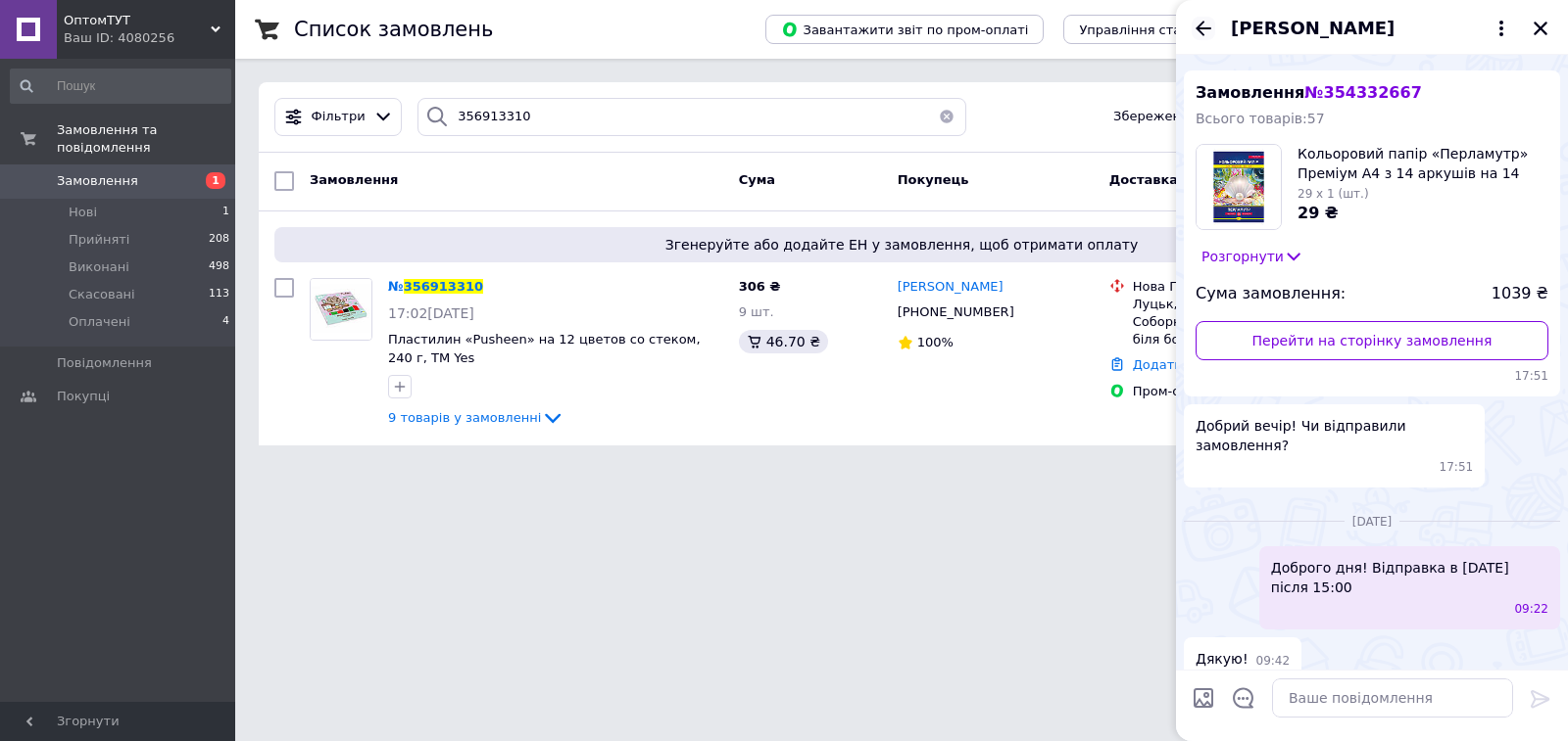
click at [1196, 29] on icon "Назад" at bounding box center [1203, 28] width 16 height 15
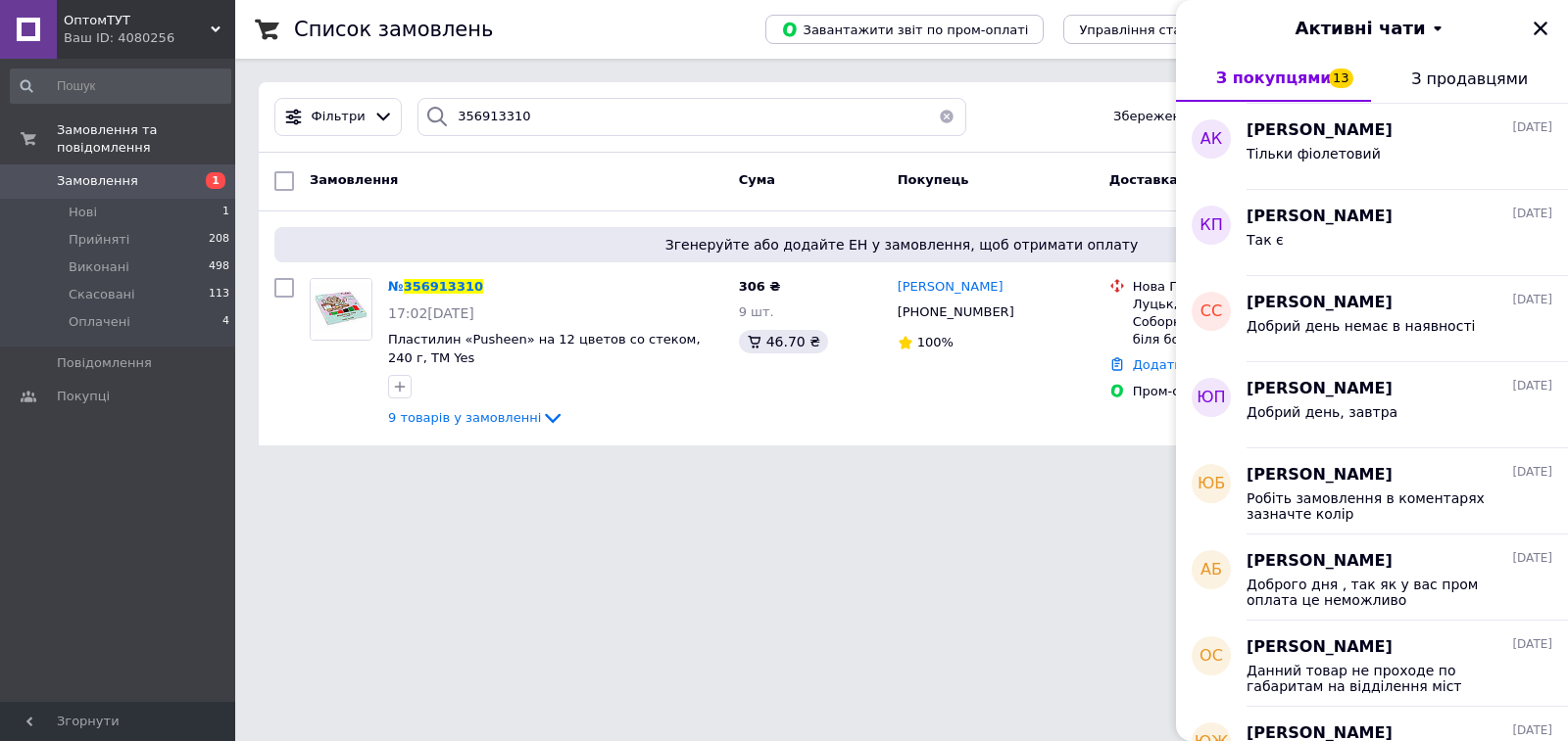
scroll to position [2350, 0]
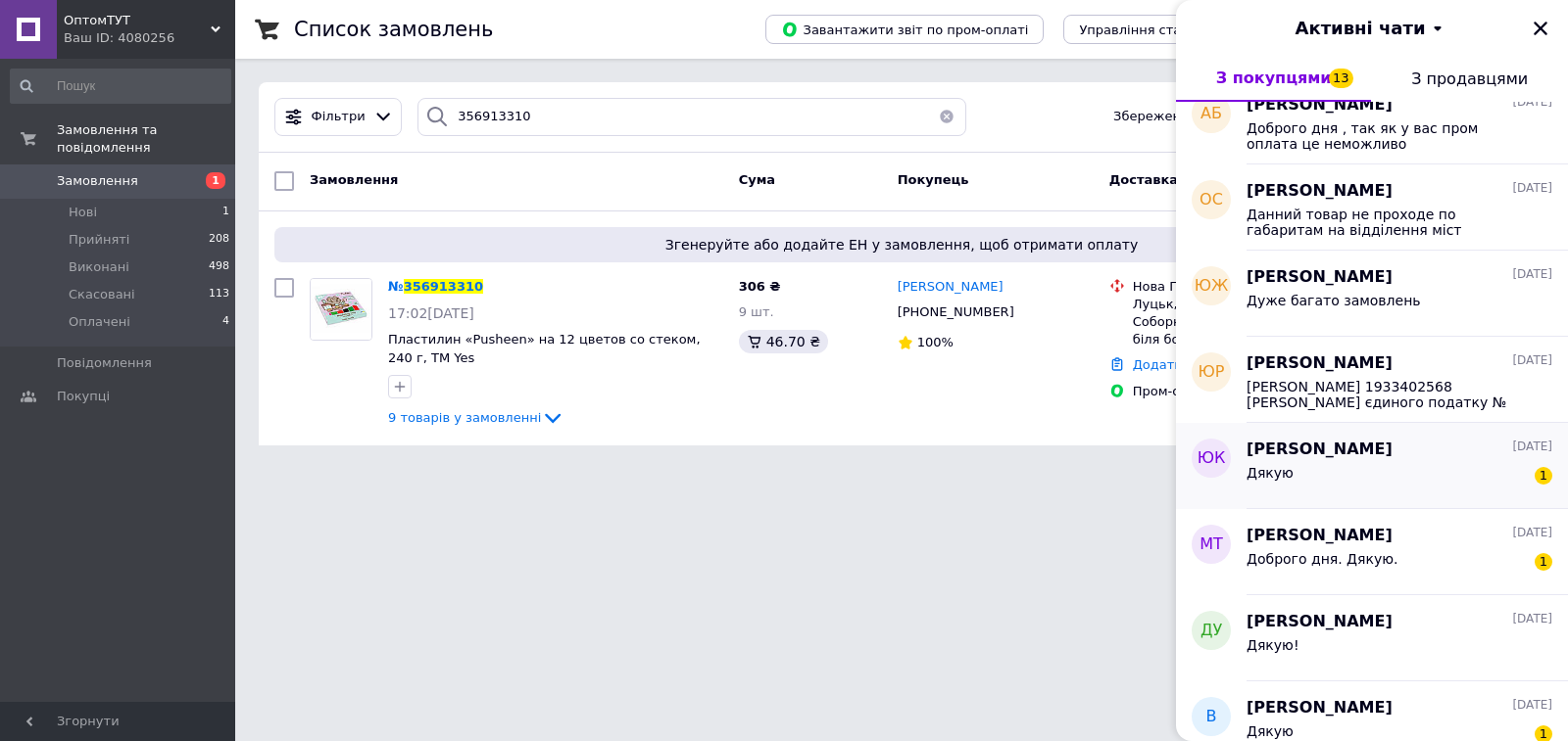
click at [1392, 442] on div "Юлия Кутовая 28.07.2025" at bounding box center [1399, 450] width 305 height 23
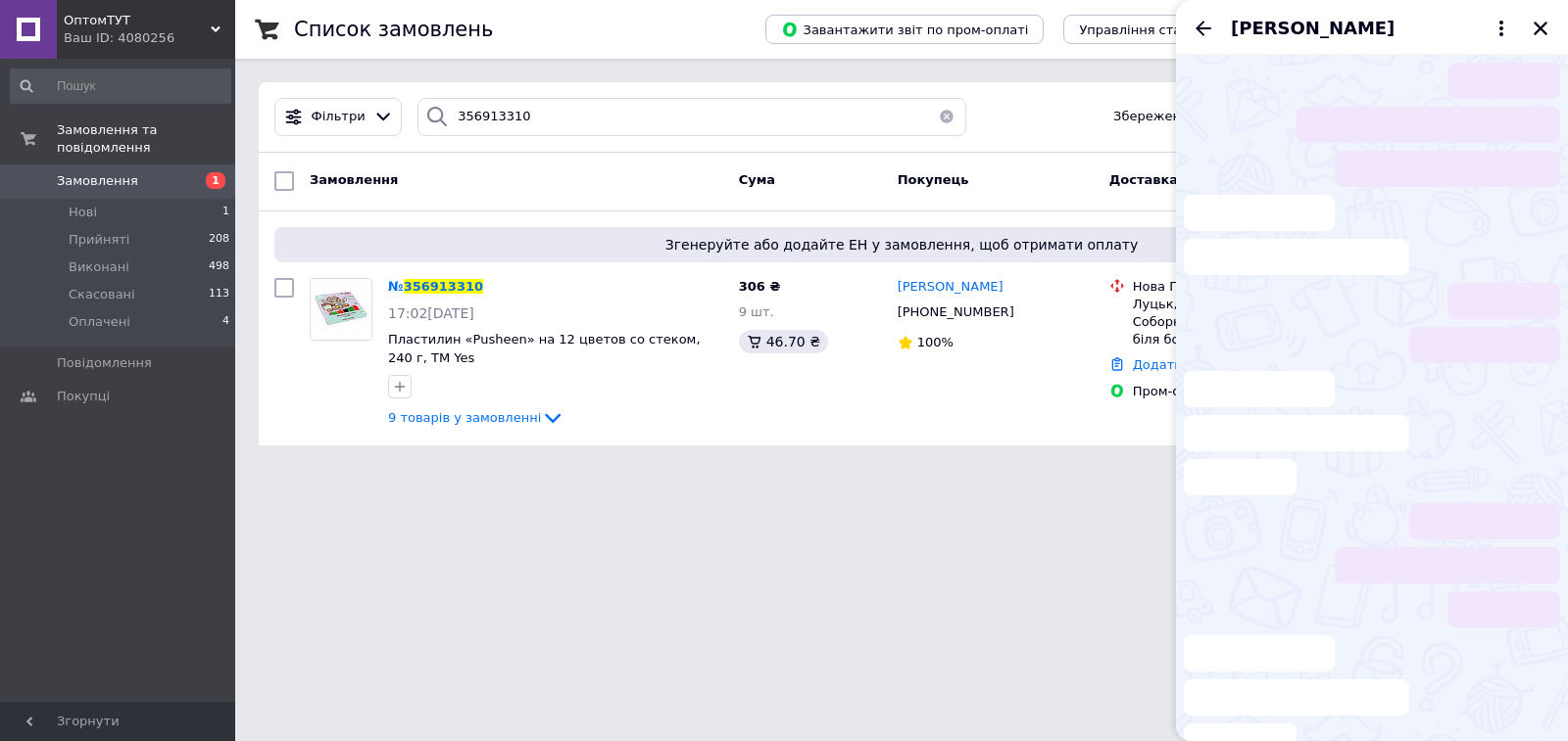
scroll to position [164, 0]
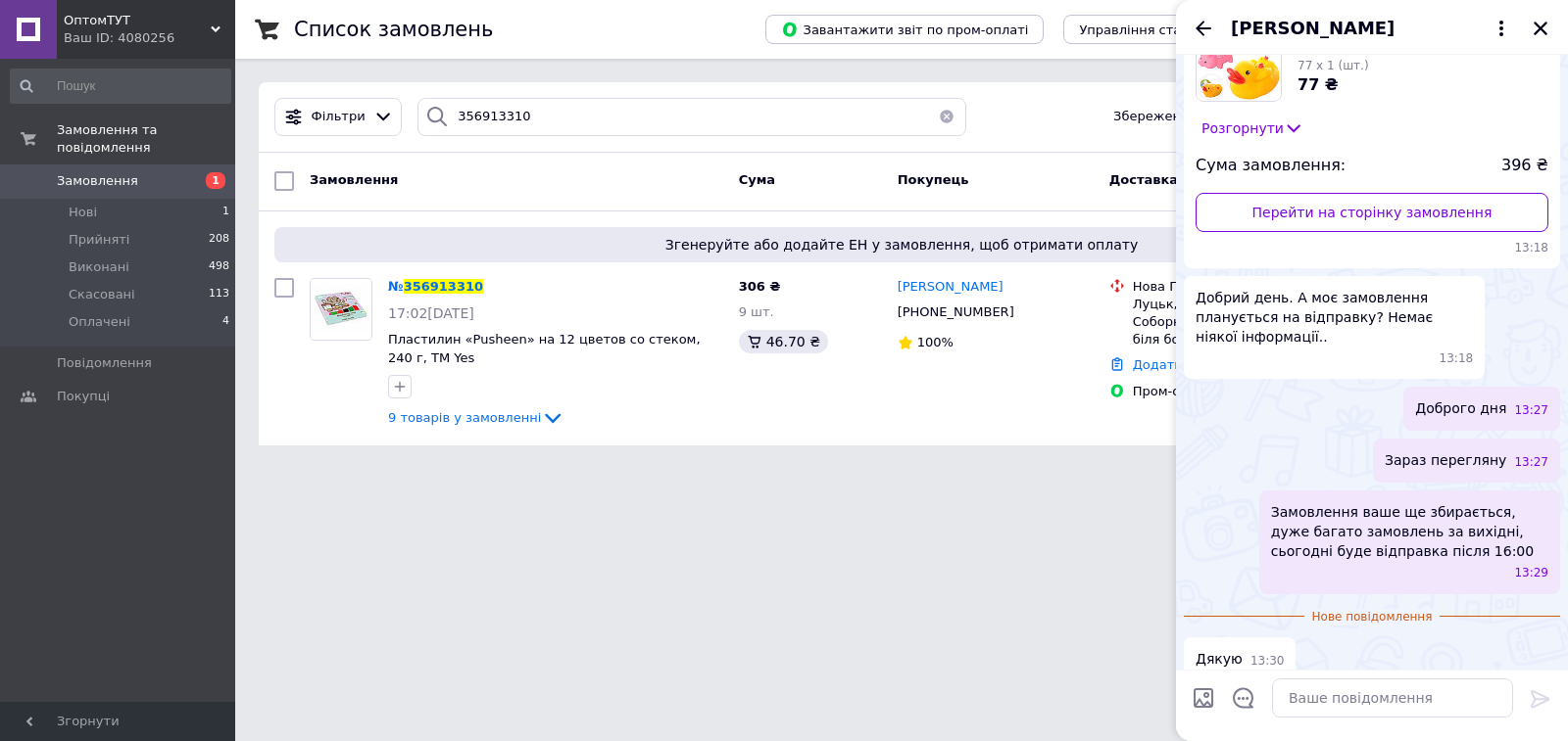
click at [1227, 18] on div "Юлия Кутовая" at bounding box center [1372, 28] width 392 height 55
click at [1207, 22] on icon "Назад" at bounding box center [1203, 29] width 24 height 24
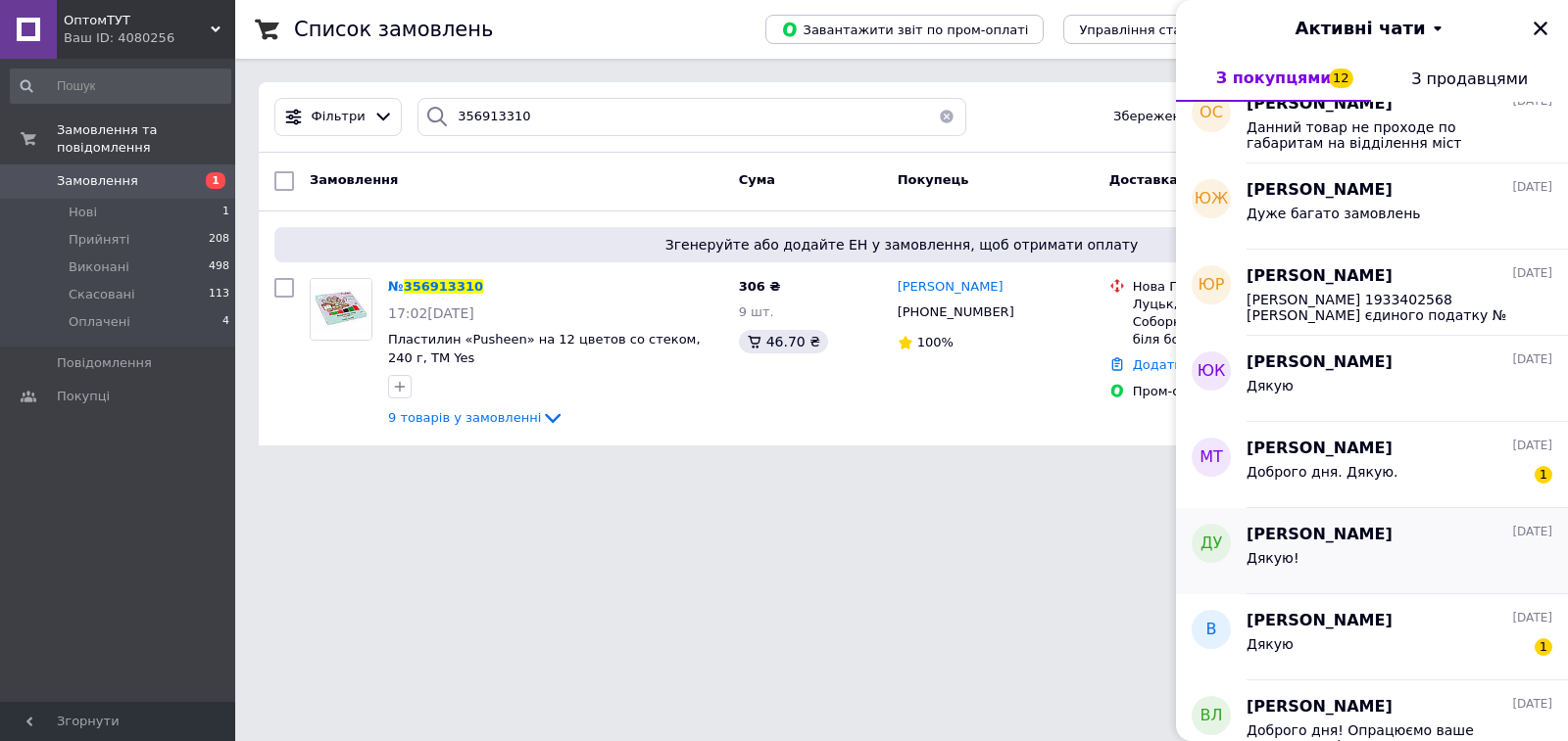
scroll to position [2546, 0]
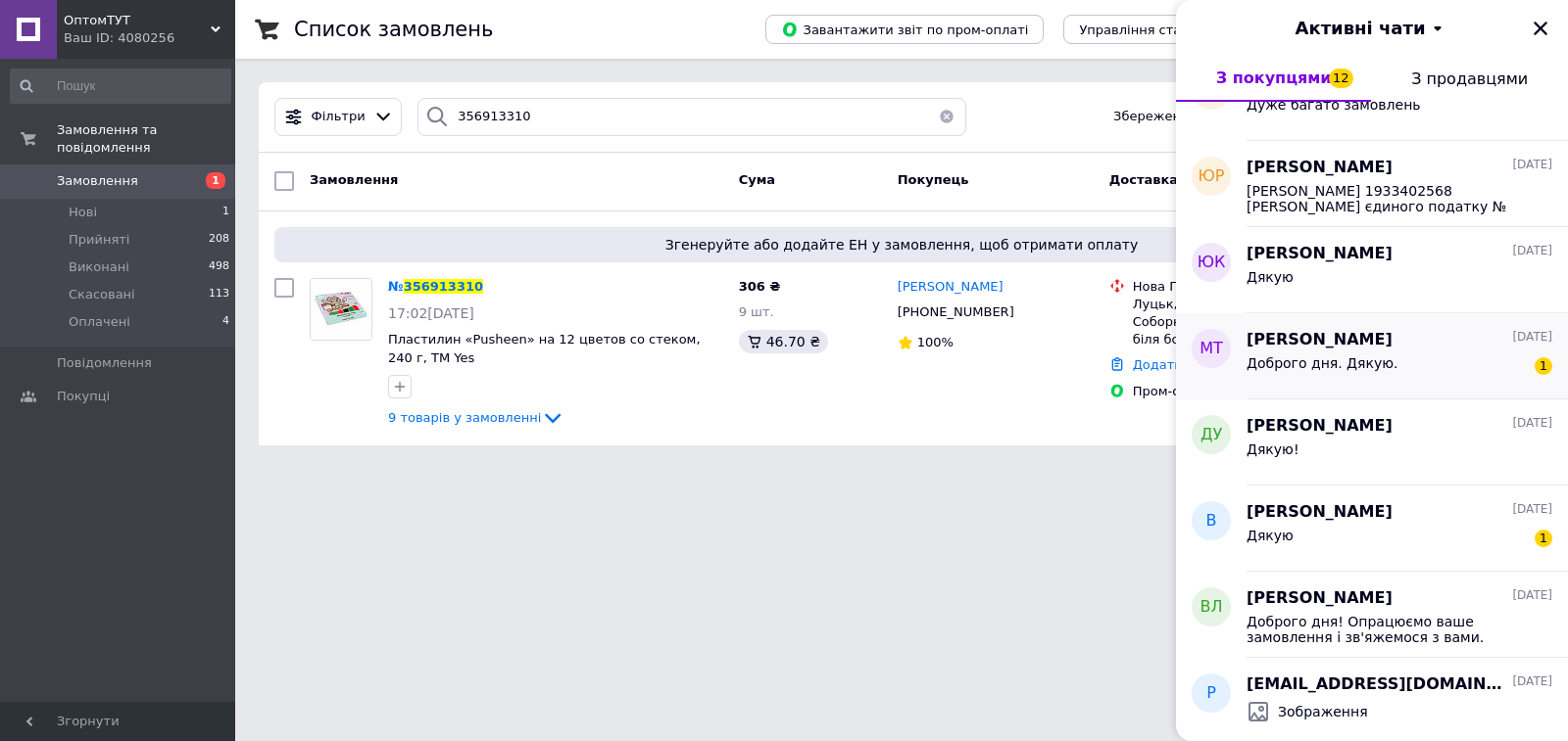
click at [1454, 378] on div "Доброго дня. Дякую. 1" at bounding box center [1399, 368] width 305 height 32
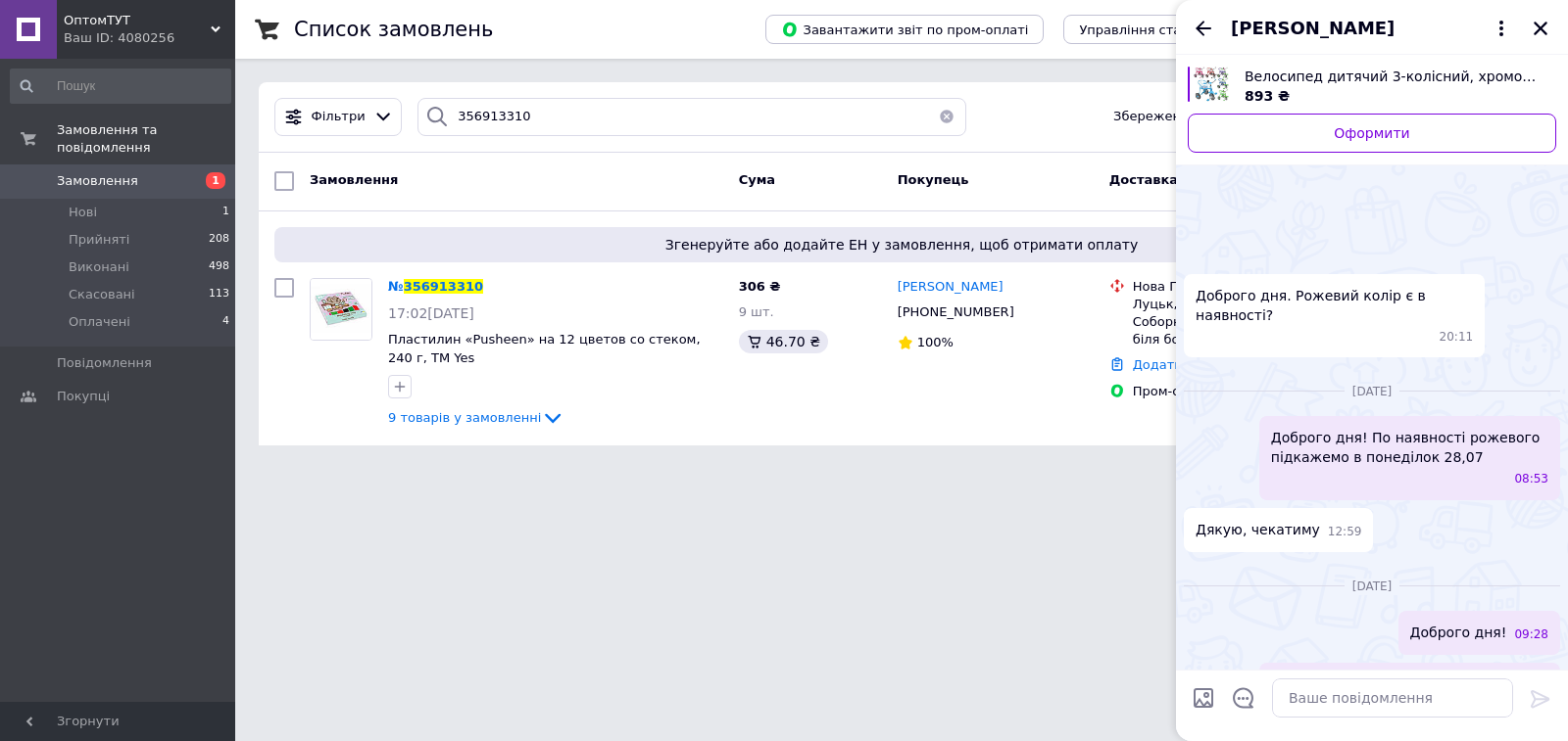
scroll to position [152, 0]
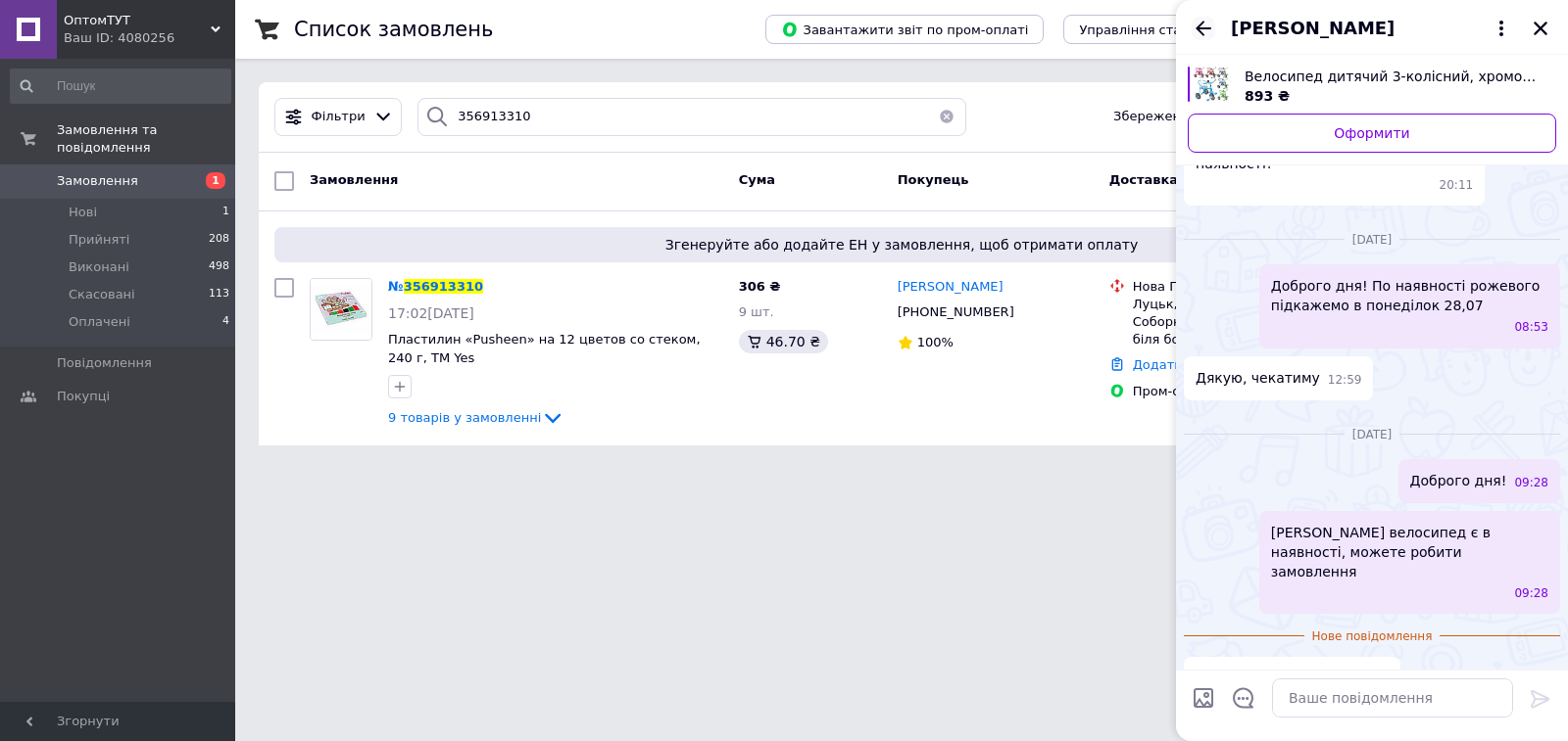
click at [1199, 28] on icon "Назад" at bounding box center [1203, 28] width 16 height 15
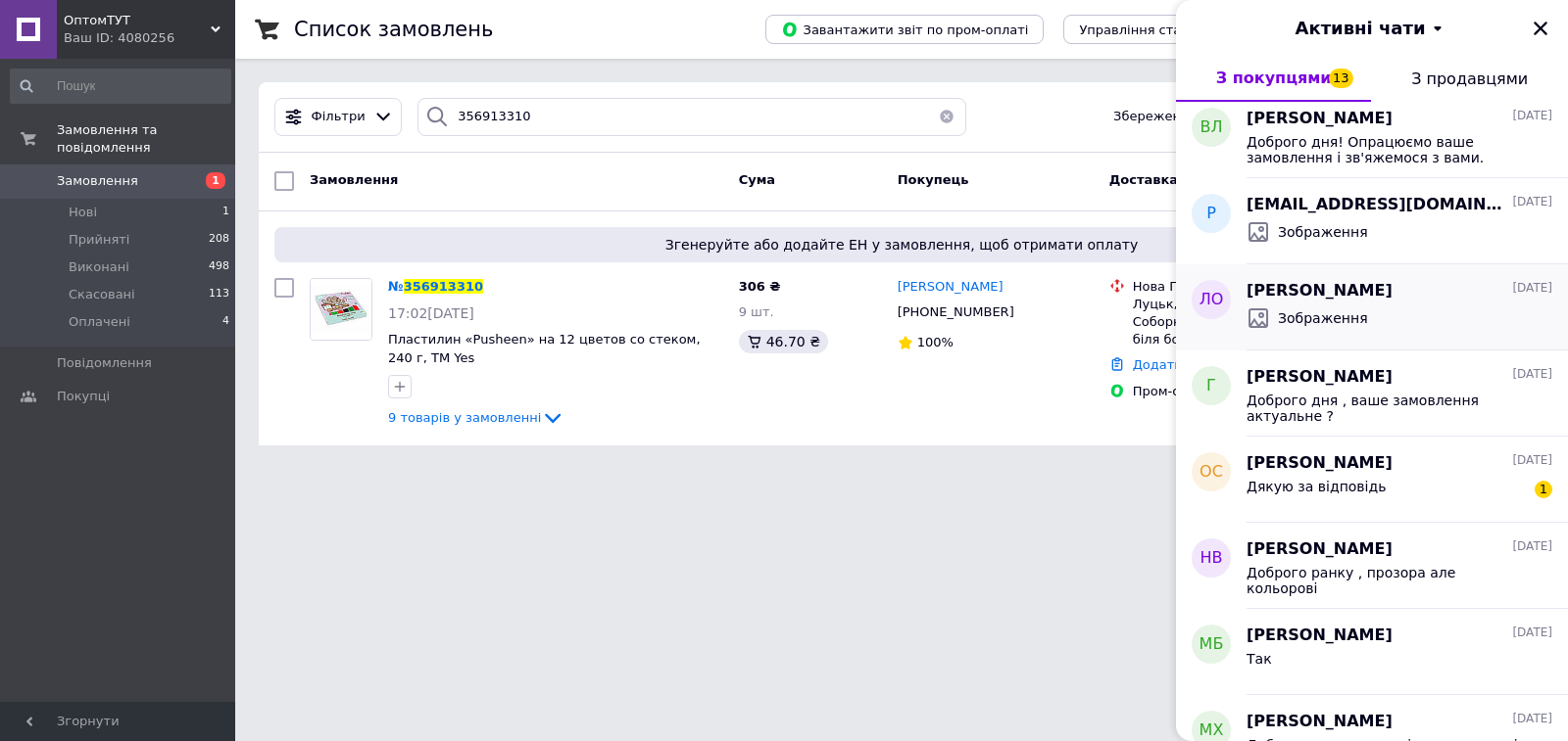
scroll to position [3122, 0]
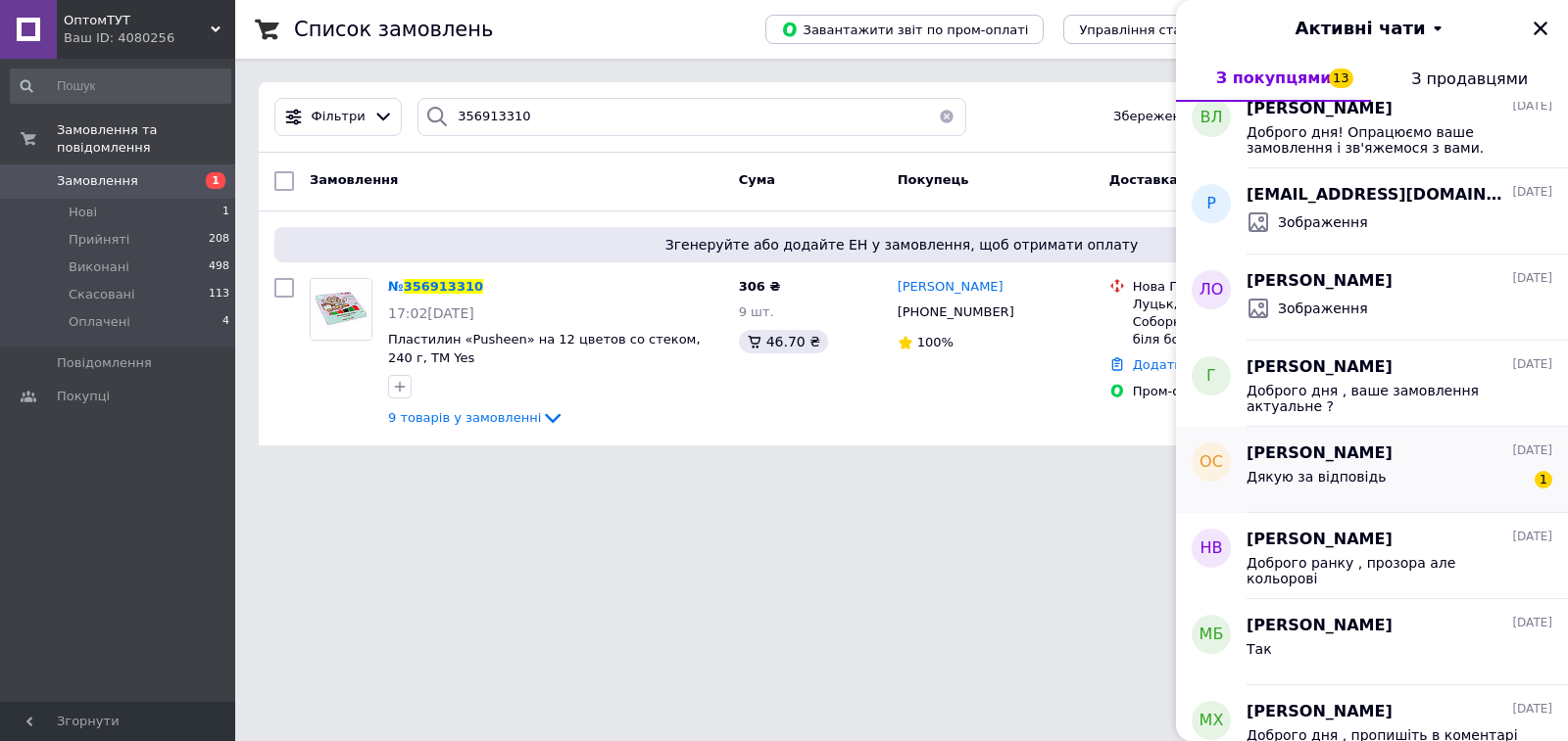
click at [1372, 472] on div "Дякую за відповідь 1" at bounding box center [1399, 481] width 305 height 32
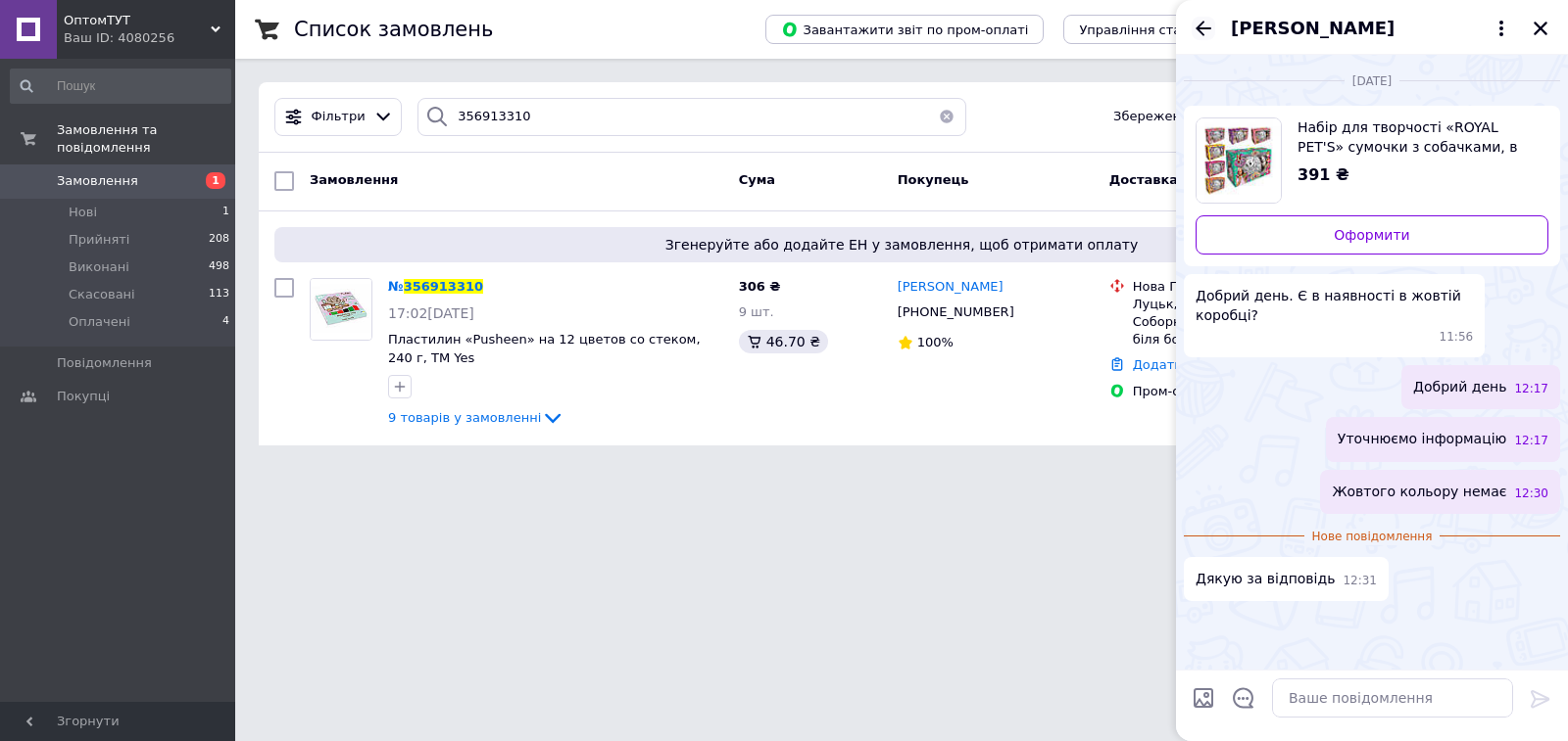
click at [1193, 29] on icon "Назад" at bounding box center [1203, 29] width 24 height 24
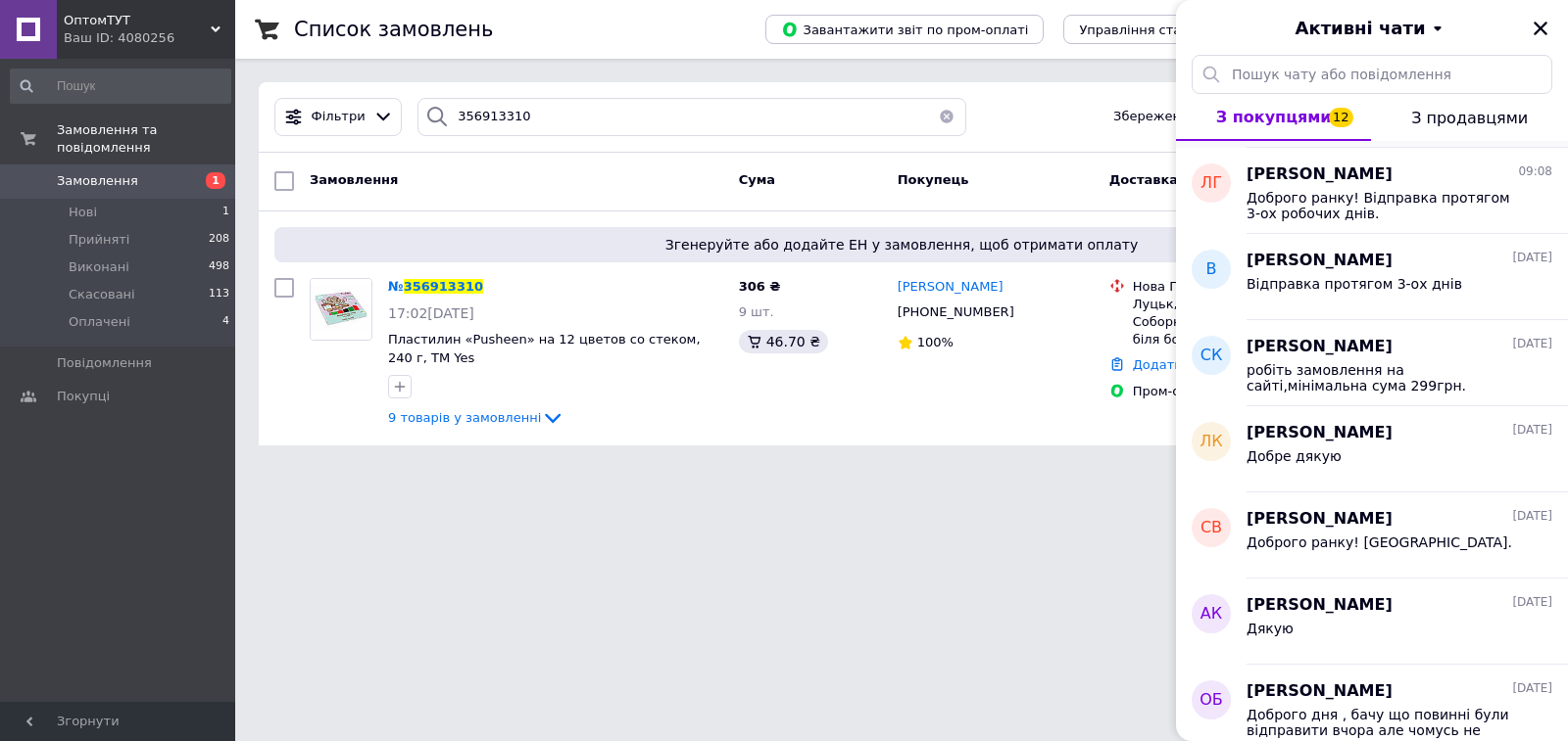
scroll to position [0, 0]
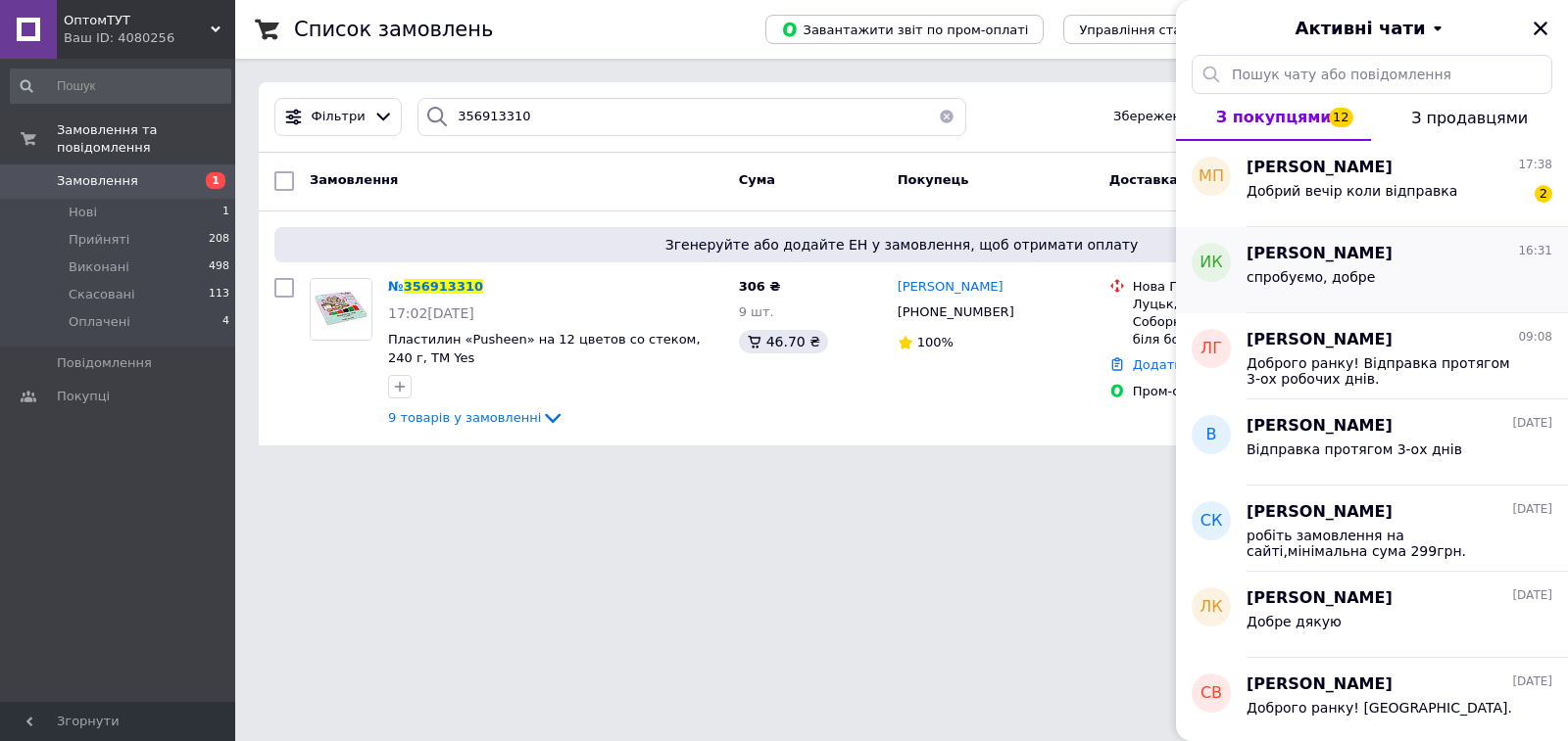
click at [1407, 227] on div "Инна Кондратьєва 16:31 спробуємо, добре" at bounding box center [1407, 270] width 321 height 86
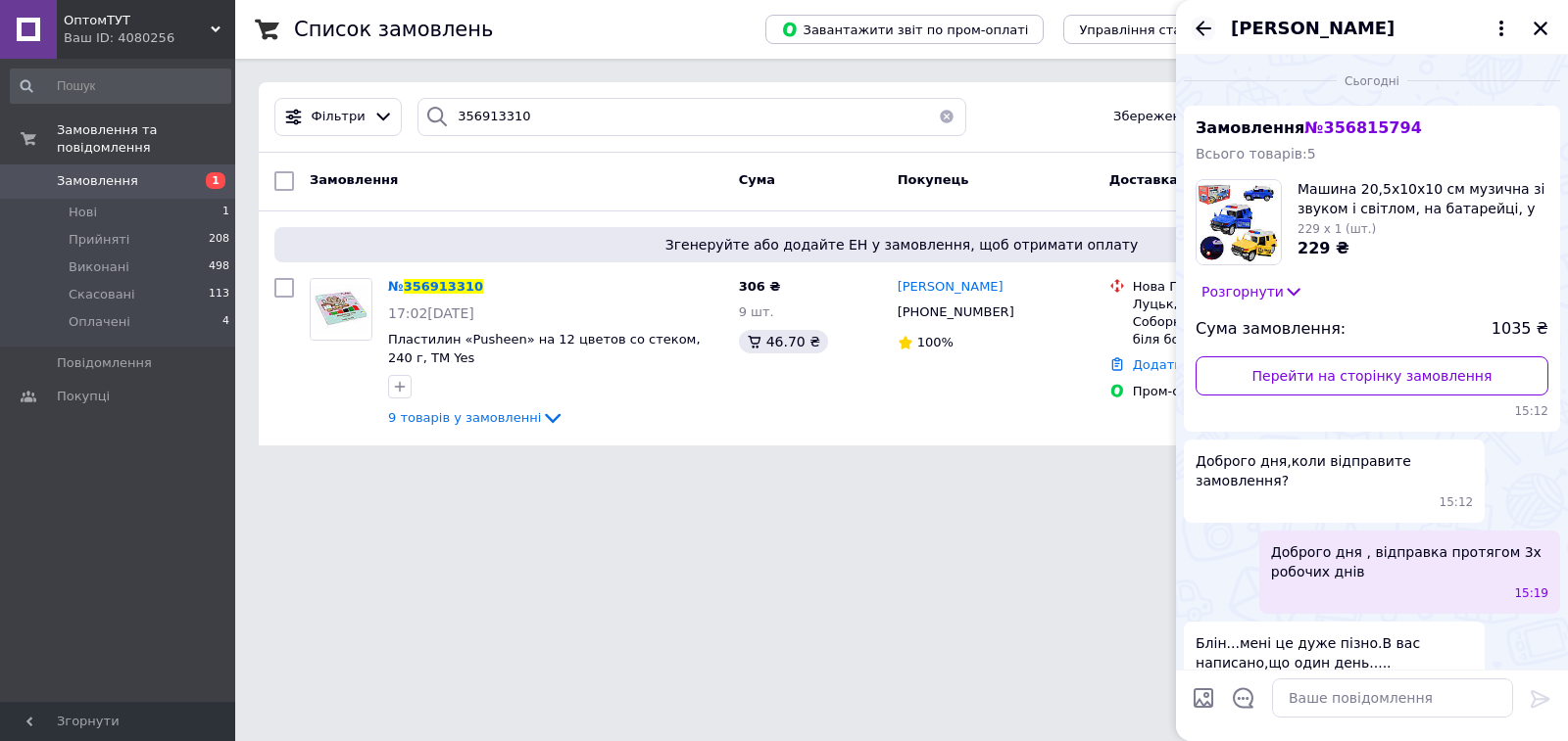
scroll to position [219, 0]
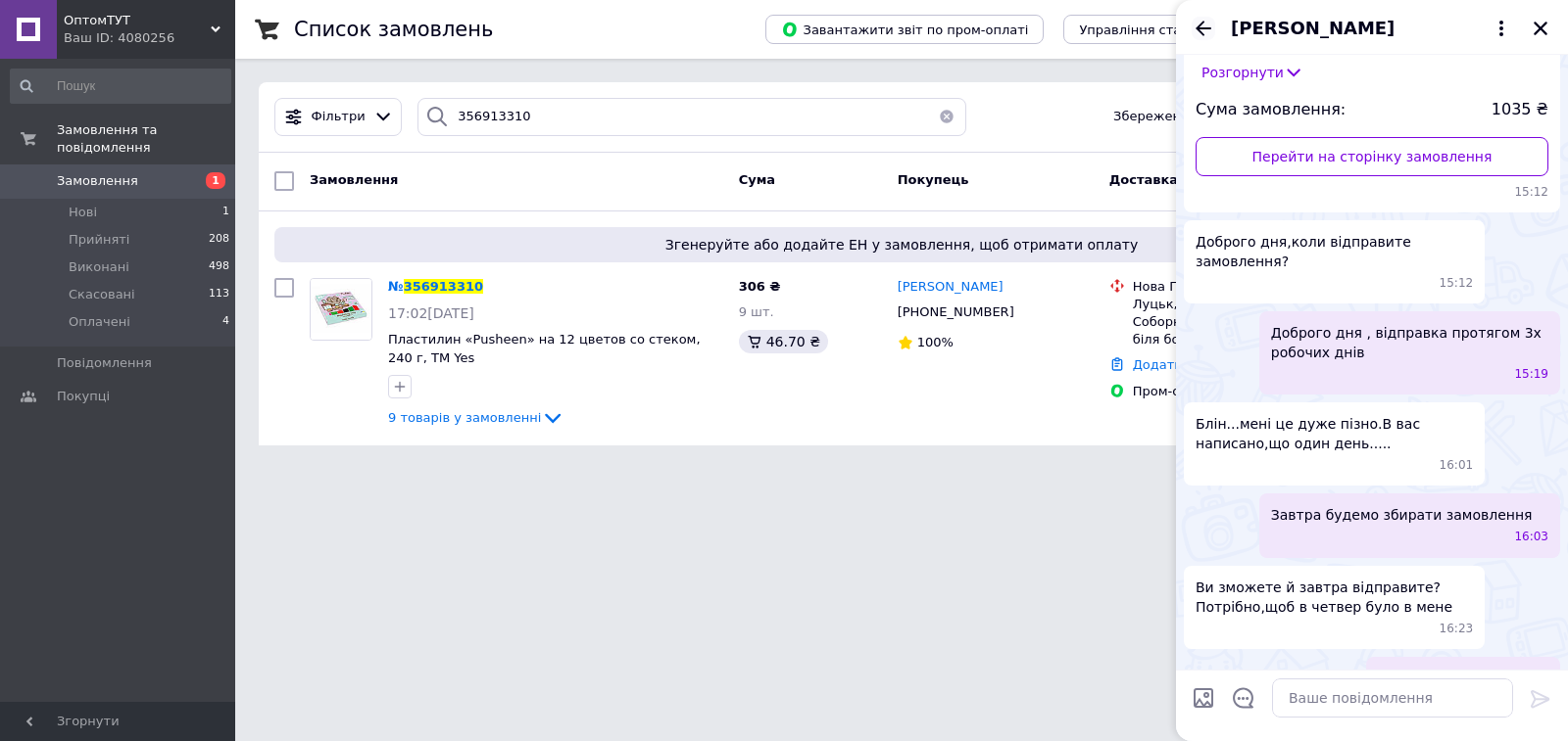
click at [1200, 19] on icon "Назад" at bounding box center [1203, 29] width 24 height 24
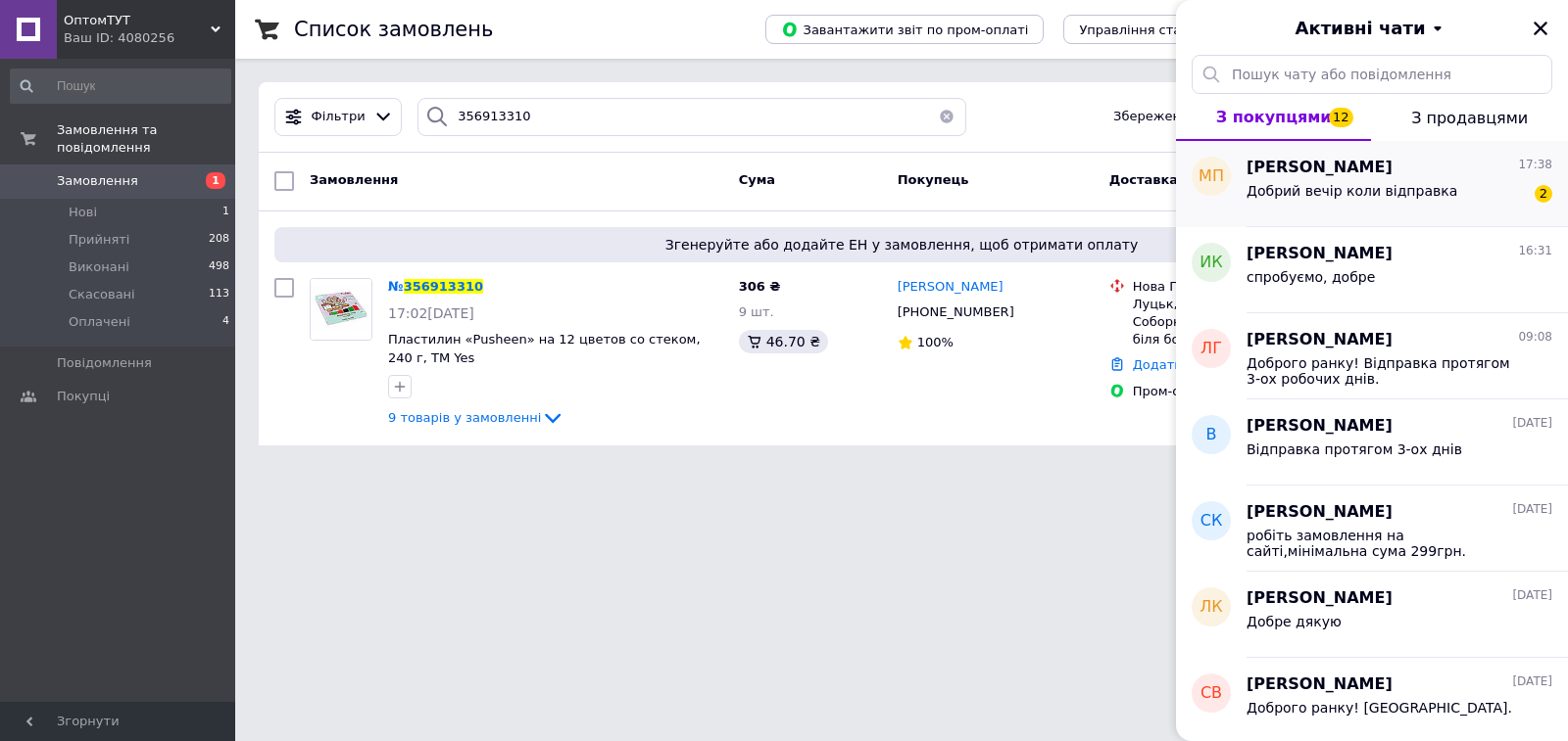
click at [1365, 195] on span "Добрий вечір коли відправка" at bounding box center [1351, 191] width 211 height 16
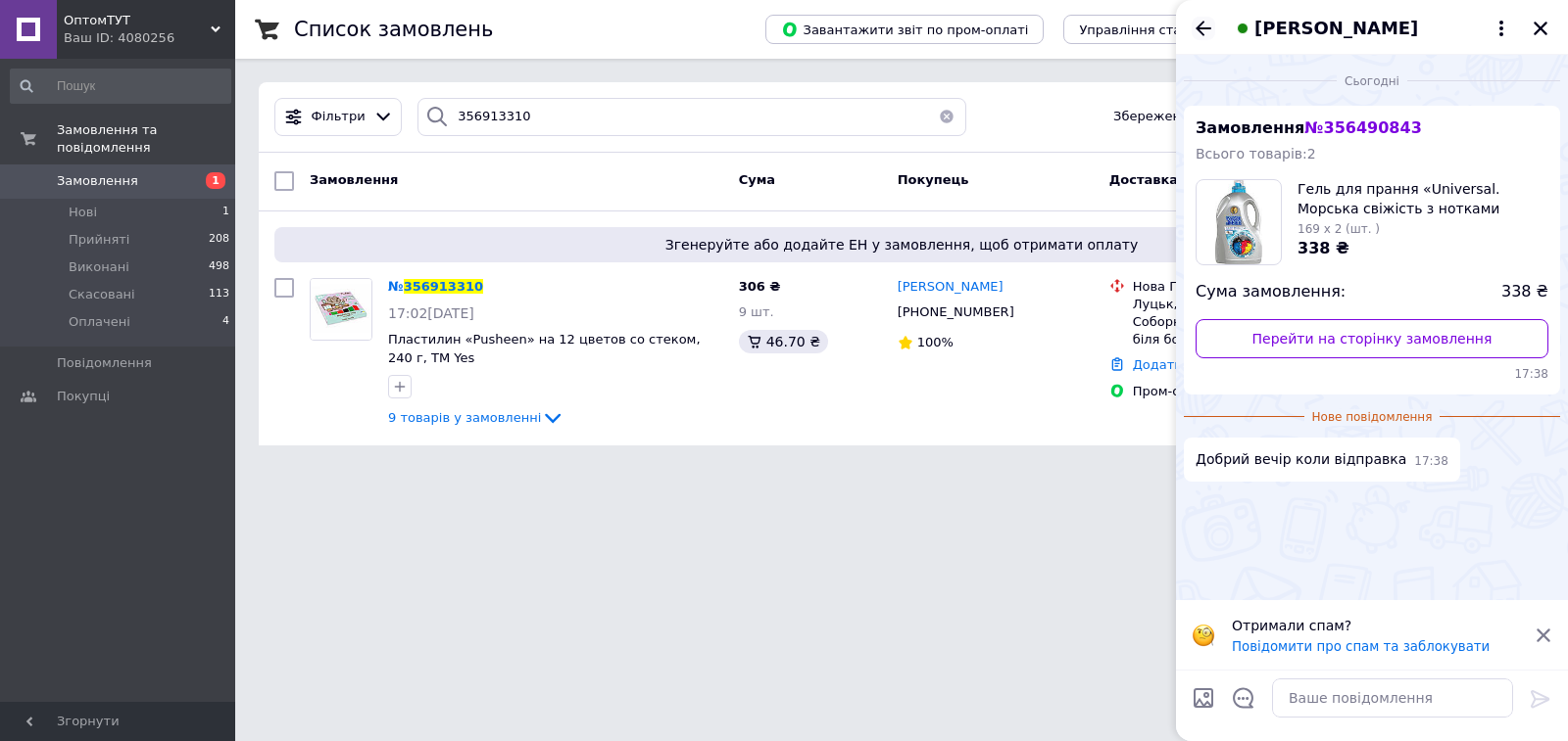
click at [1202, 24] on icon "Назад" at bounding box center [1203, 28] width 16 height 15
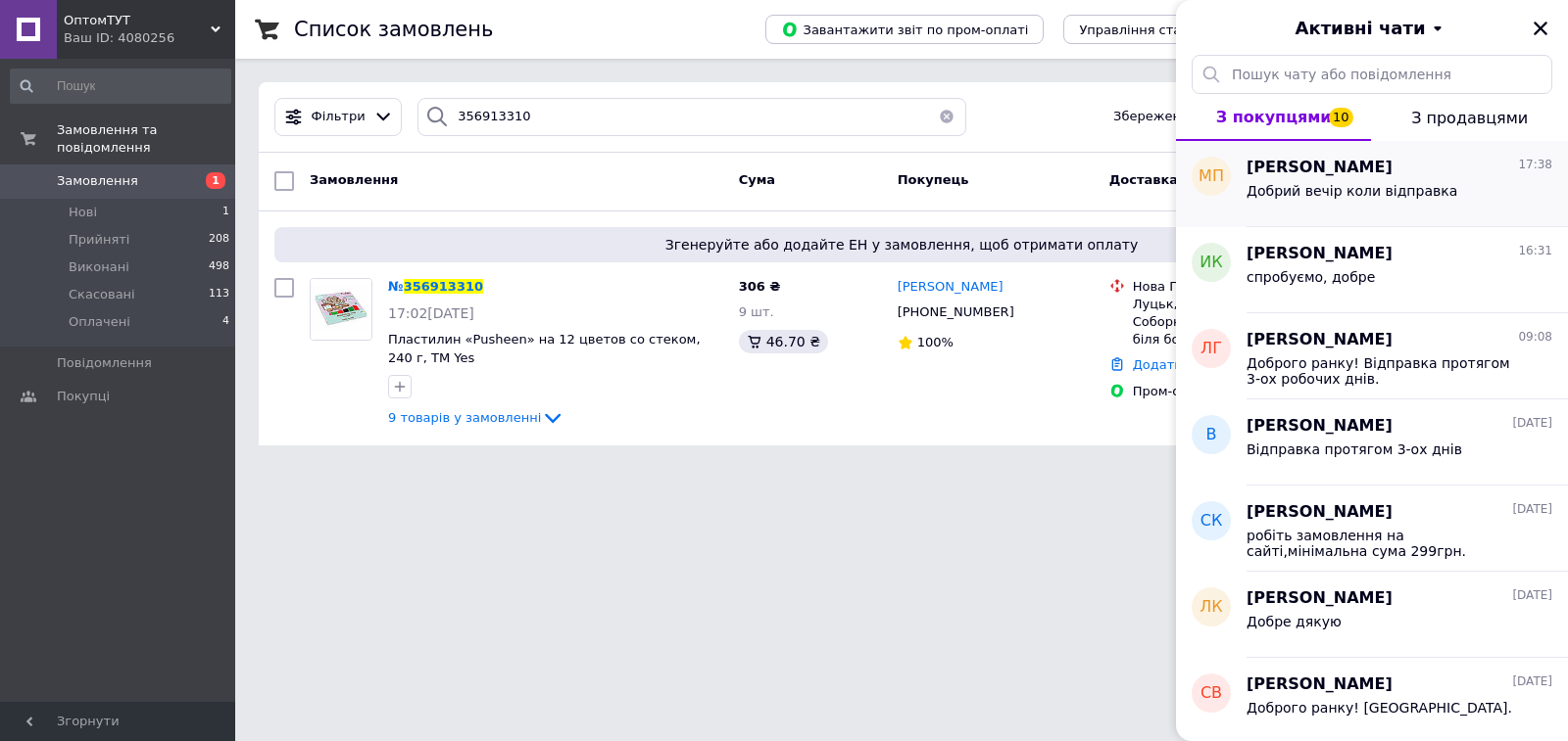
click at [1435, 169] on div "маряна пунда 17:38" at bounding box center [1399, 168] width 305 height 23
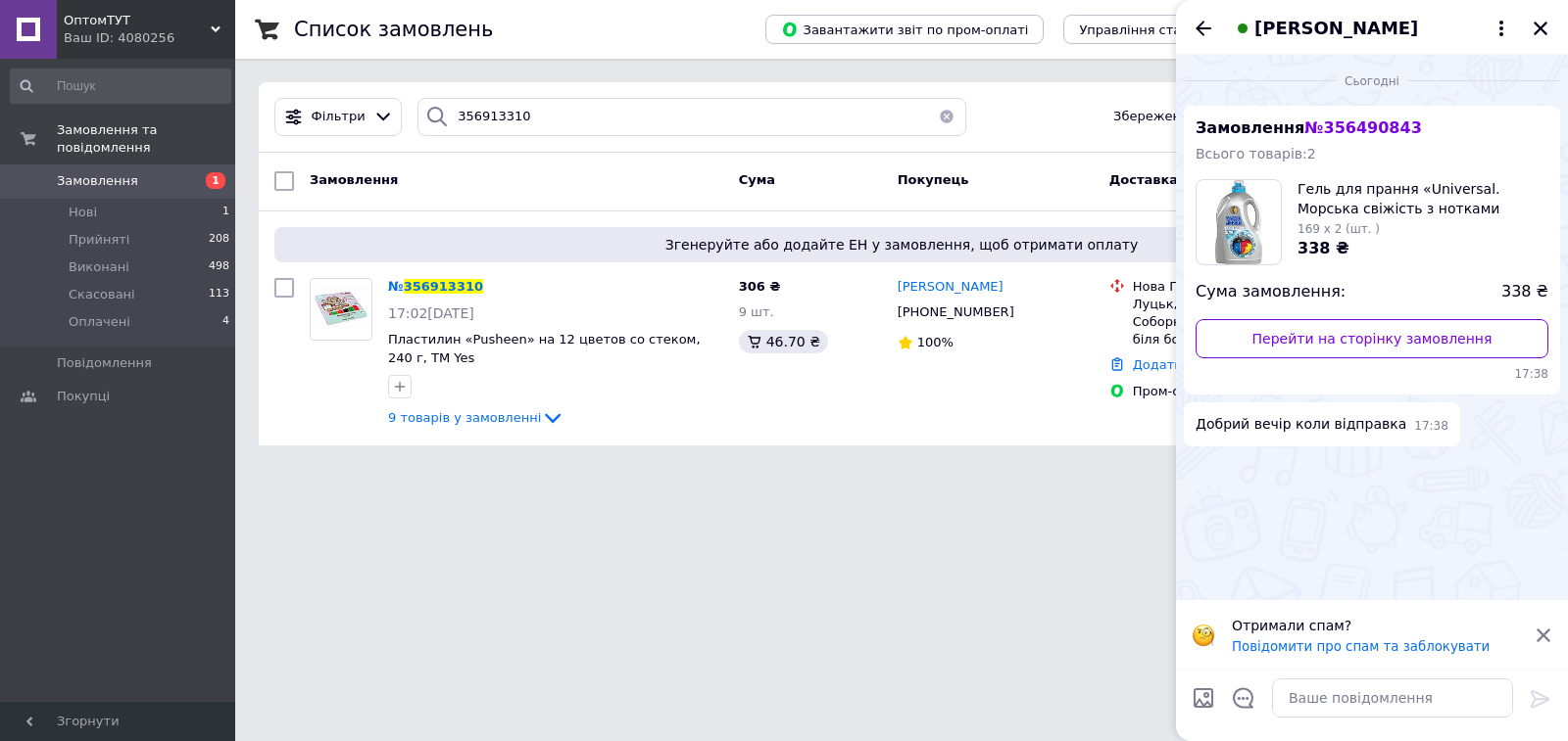
click at [1326, 720] on div at bounding box center [1393, 699] width 257 height 55
click at [1268, 554] on div "Сьогодні Замовлення № 356490843 Всього товарів: 2 Гель для прання «Universal. М…" at bounding box center [1372, 328] width 392 height 545
click at [1309, 708] on textarea at bounding box center [1393, 699] width 241 height 40
paste textarea "Відправка протягом 3-ох робочих днів."
type textarea "Відправка протягом 3-ох робочих днів."
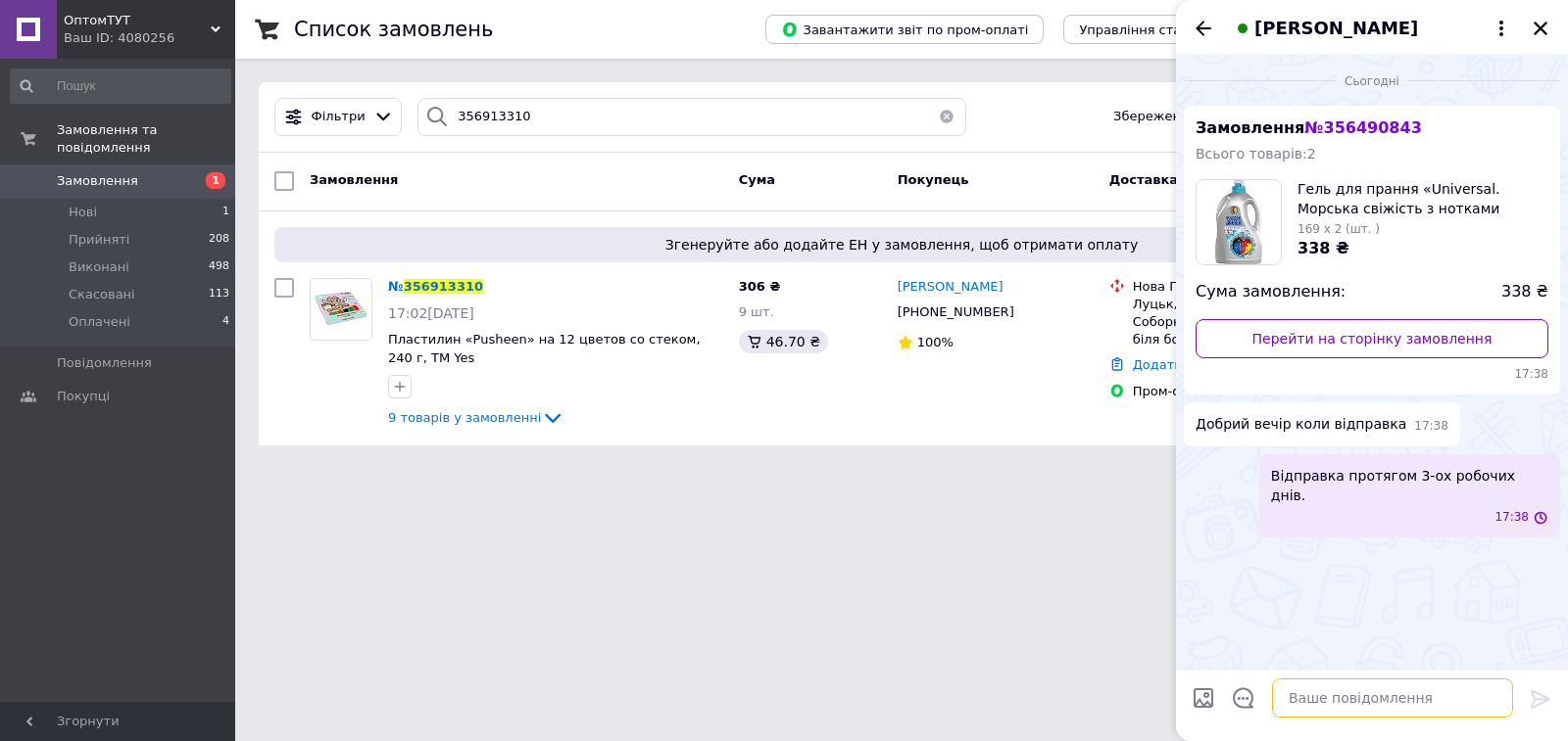
scroll to position [0, 0]
click at [1193, 23] on icon "Назад" at bounding box center [1203, 29] width 24 height 24
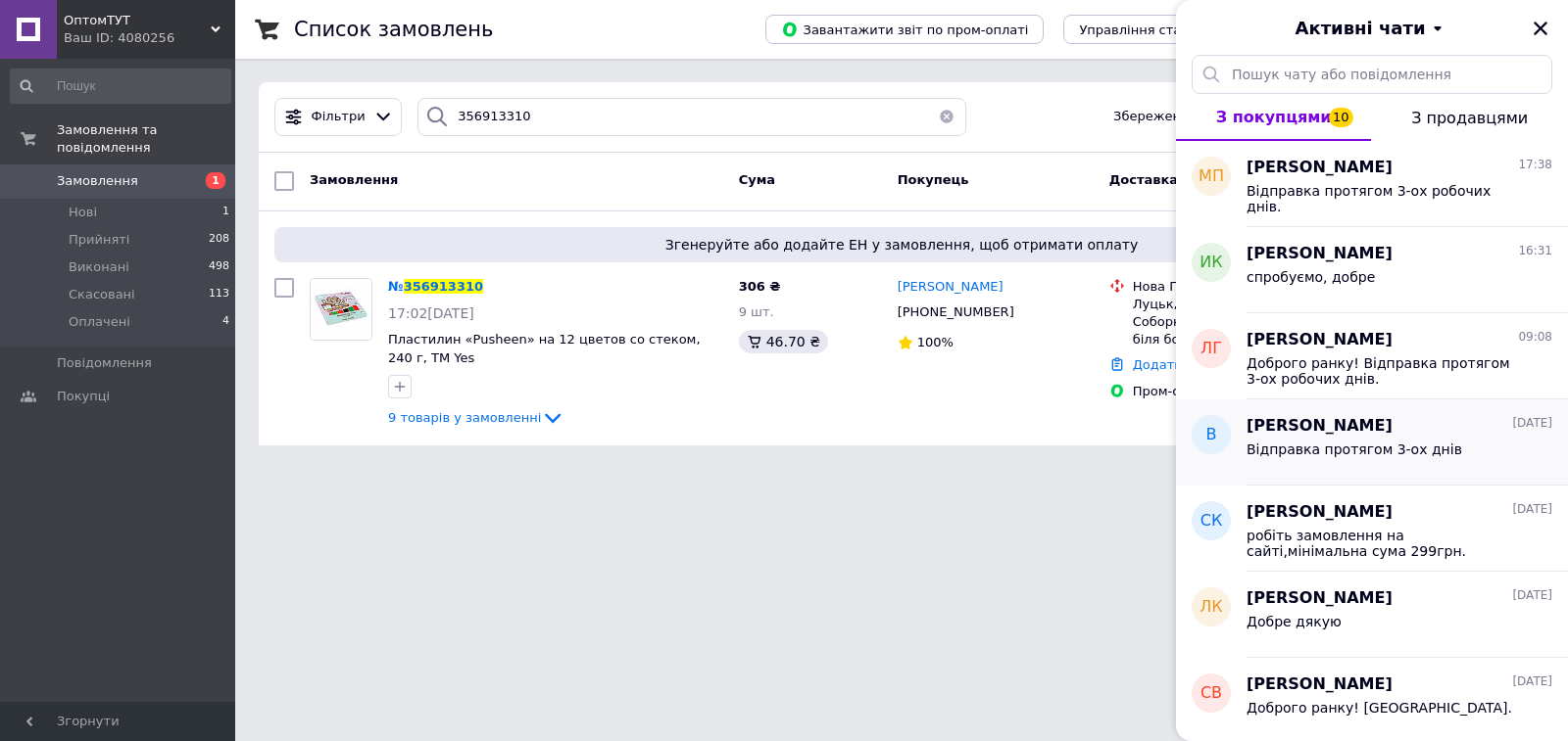
click at [1413, 464] on div "Відправка протягом 3-ох днів" at bounding box center [1354, 455] width 216 height 28
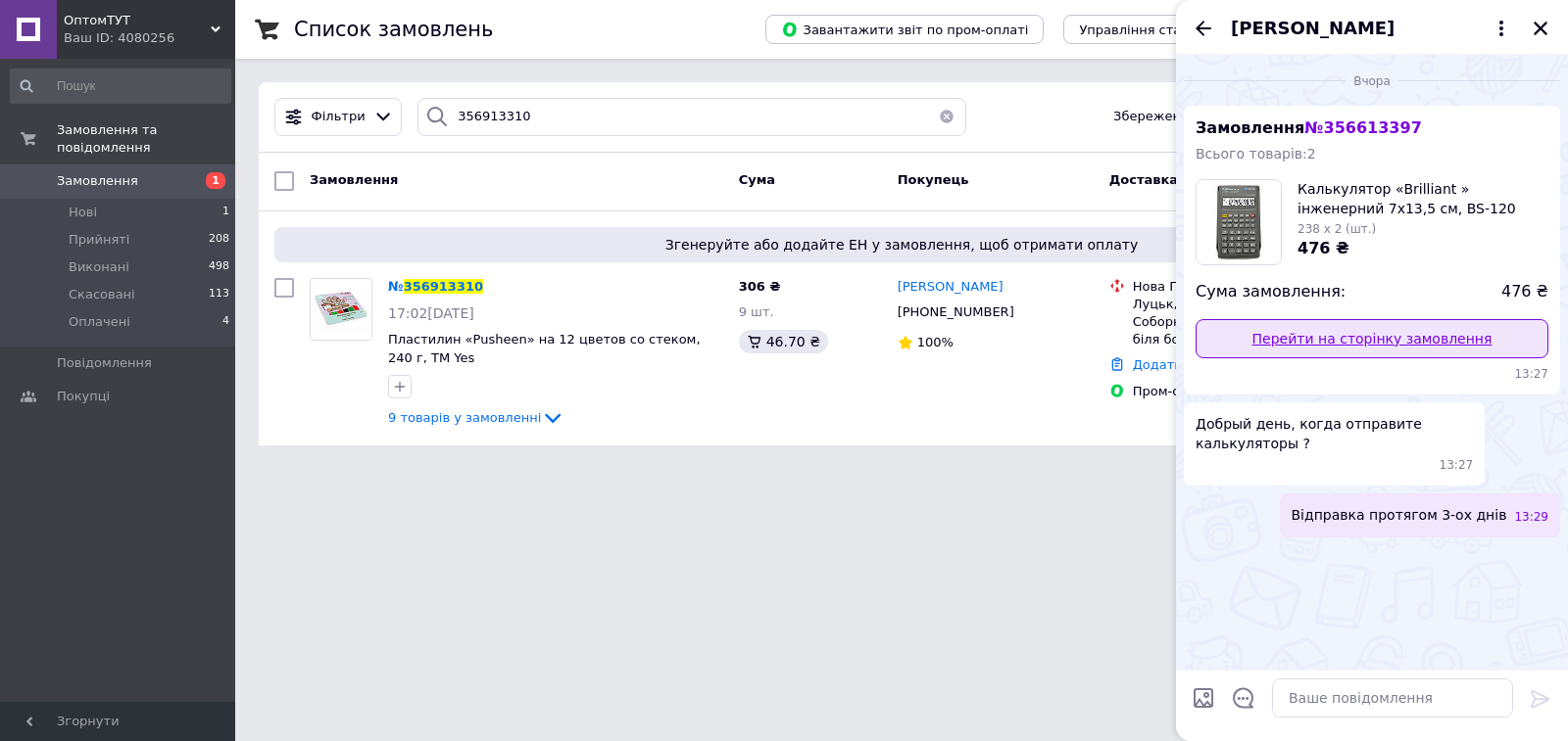
click at [1350, 331] on link "Перейти на сторінку замовлення" at bounding box center [1371, 339] width 353 height 40
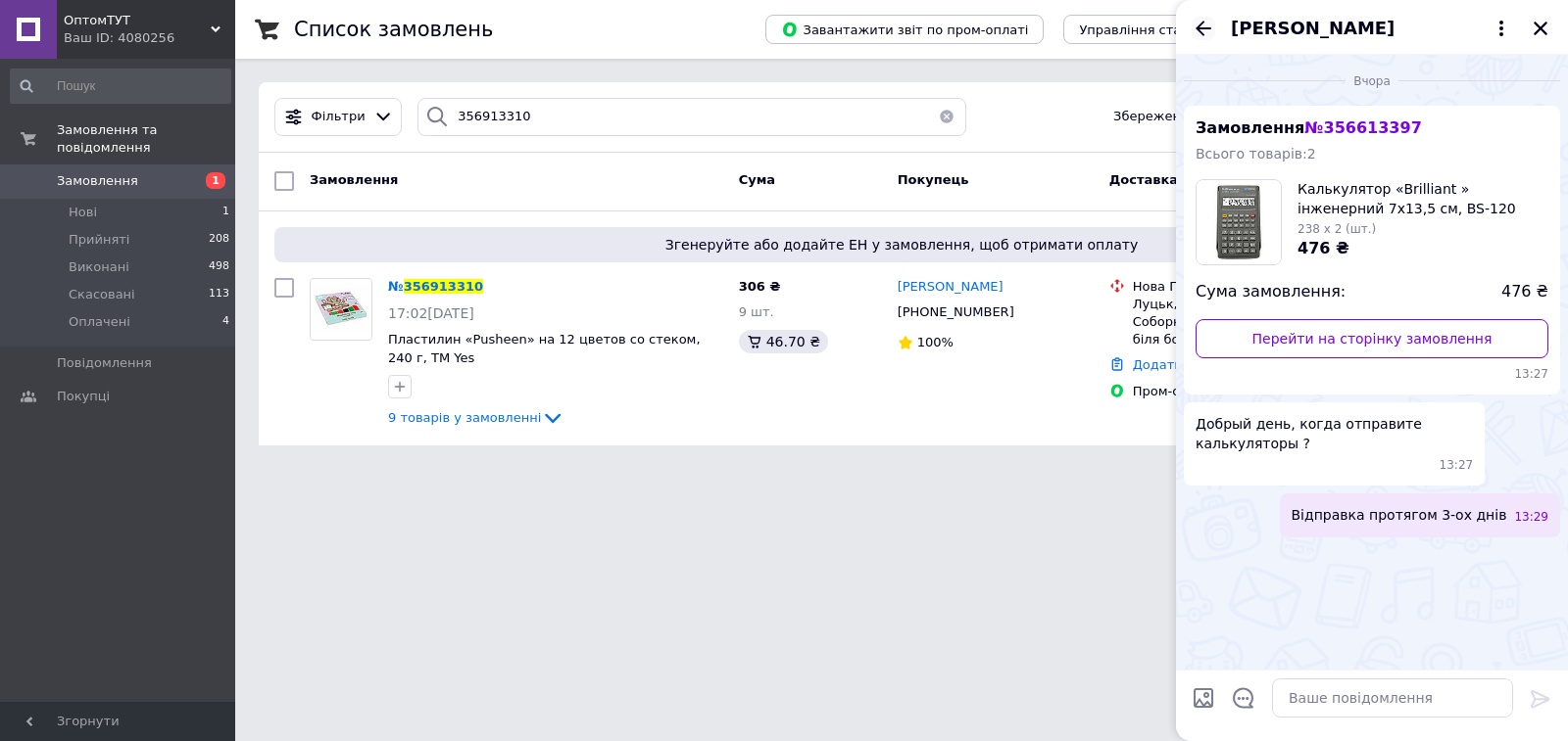
click at [1208, 22] on icon "Назад" at bounding box center [1203, 29] width 24 height 24
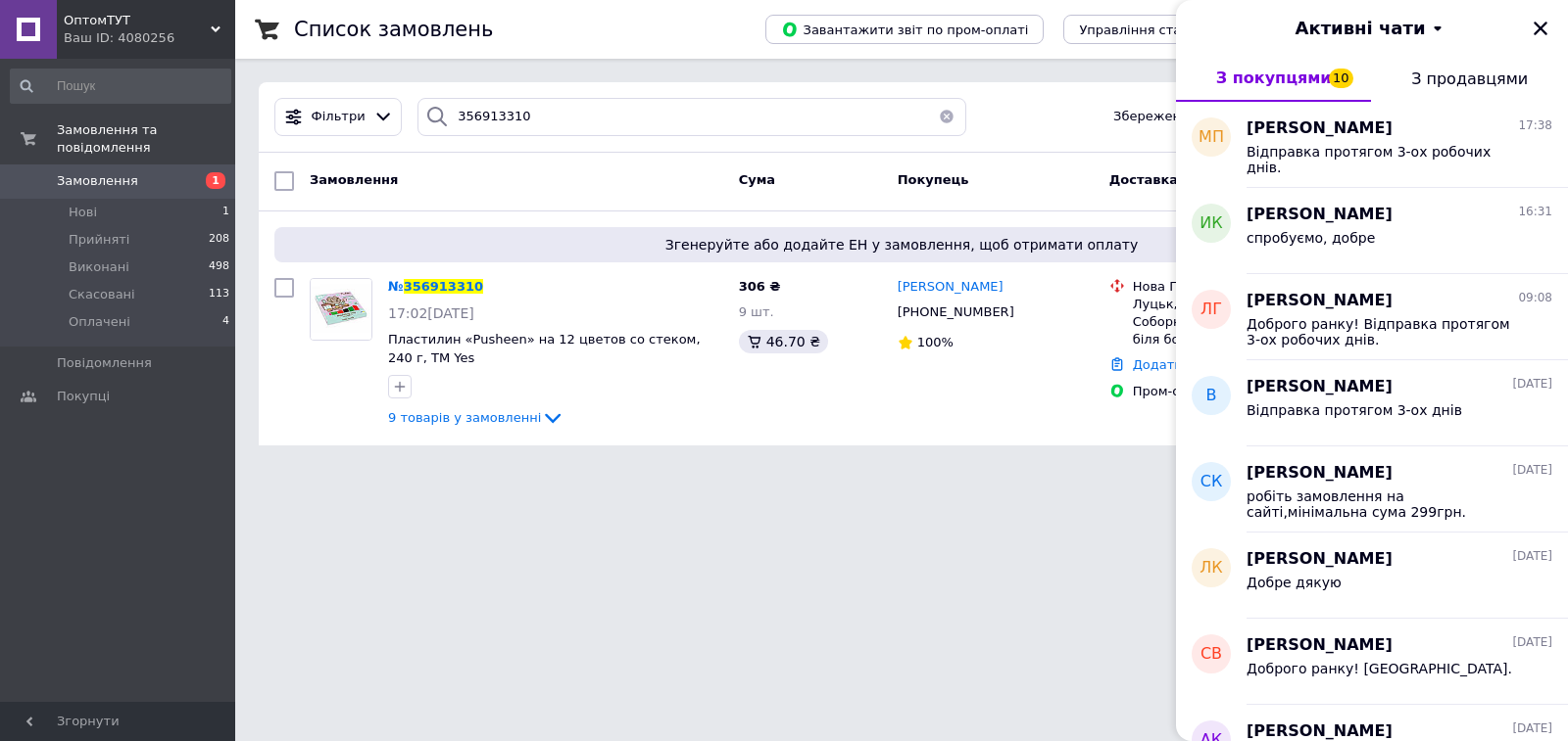
scroll to position [293, 0]
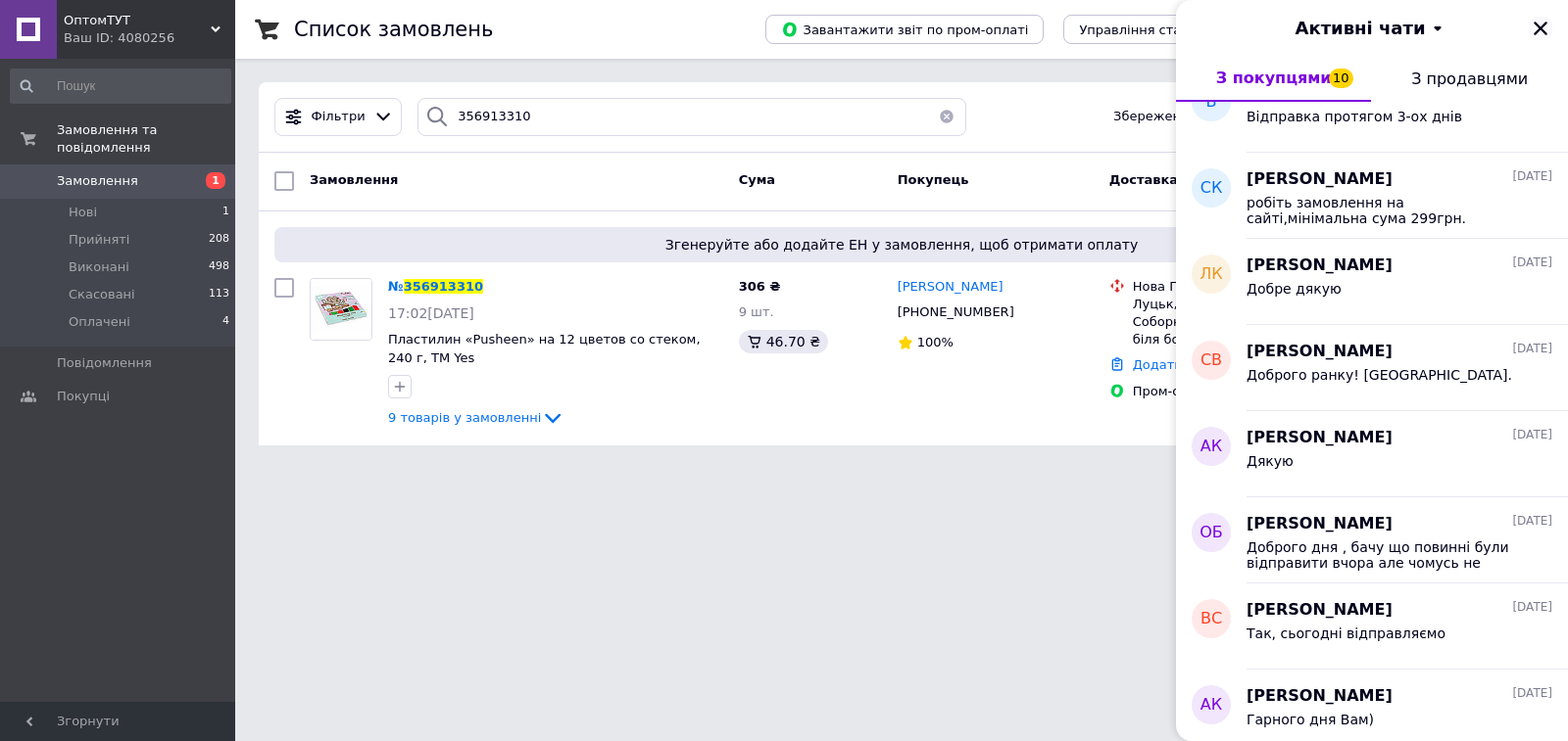
click at [1536, 22] on icon "Закрити" at bounding box center [1540, 29] width 18 height 18
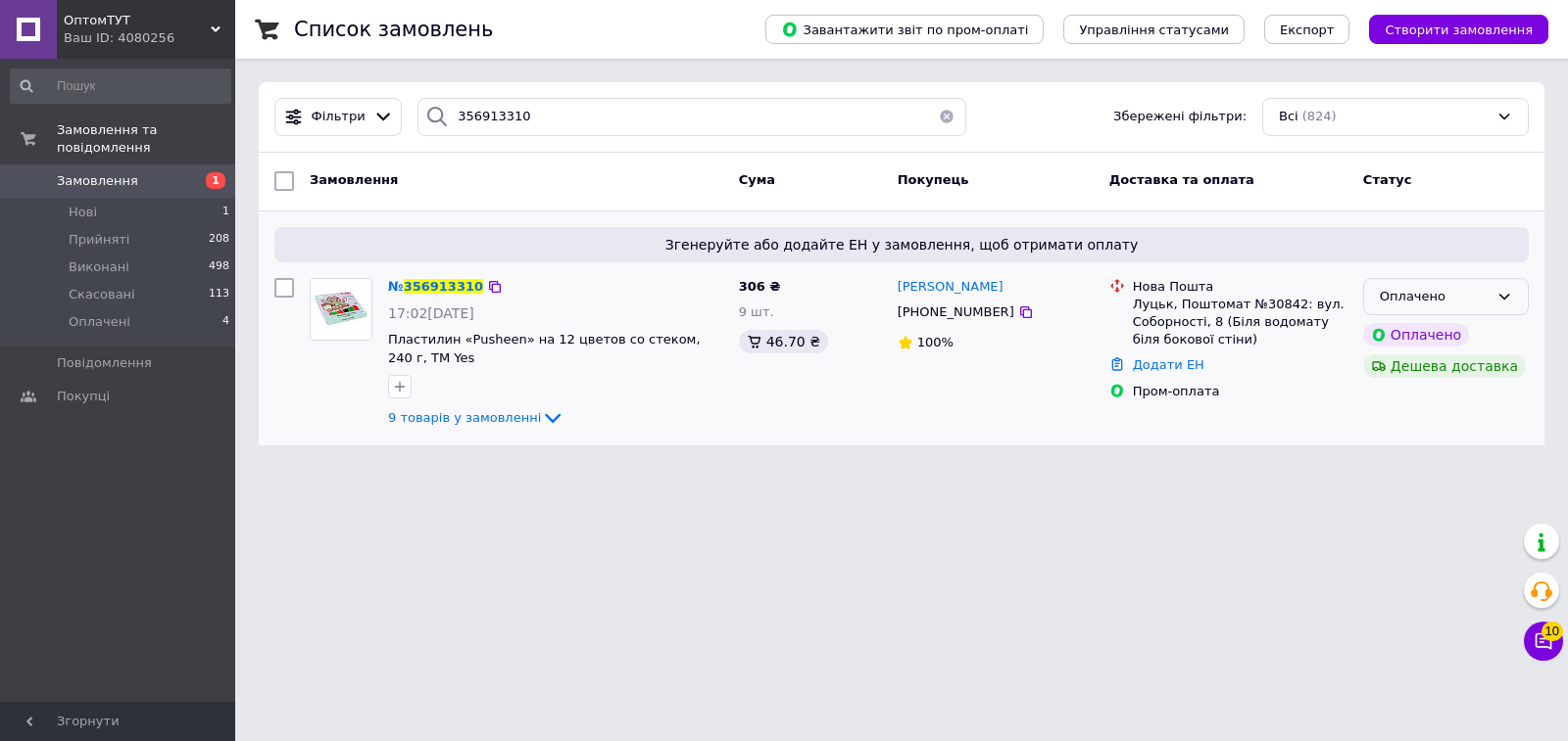
drag, startPoint x: 1516, startPoint y: 294, endPoint x: 1504, endPoint y: 296, distance: 12.2
click at [1515, 294] on div "Оплачено" at bounding box center [1446, 297] width 166 height 39
click at [1414, 335] on li "Прийнято" at bounding box center [1446, 337] width 164 height 37
click at [1566, 469] on html "ОптомТУТ Ваш ID: 4080256 Сайт ОптомТУТ Кабінет покупця Перевірити стан системи …" at bounding box center [784, 234] width 1568 height 469
click at [1558, 645] on button "Чат з покупцем 11" at bounding box center [1543, 641] width 40 height 40
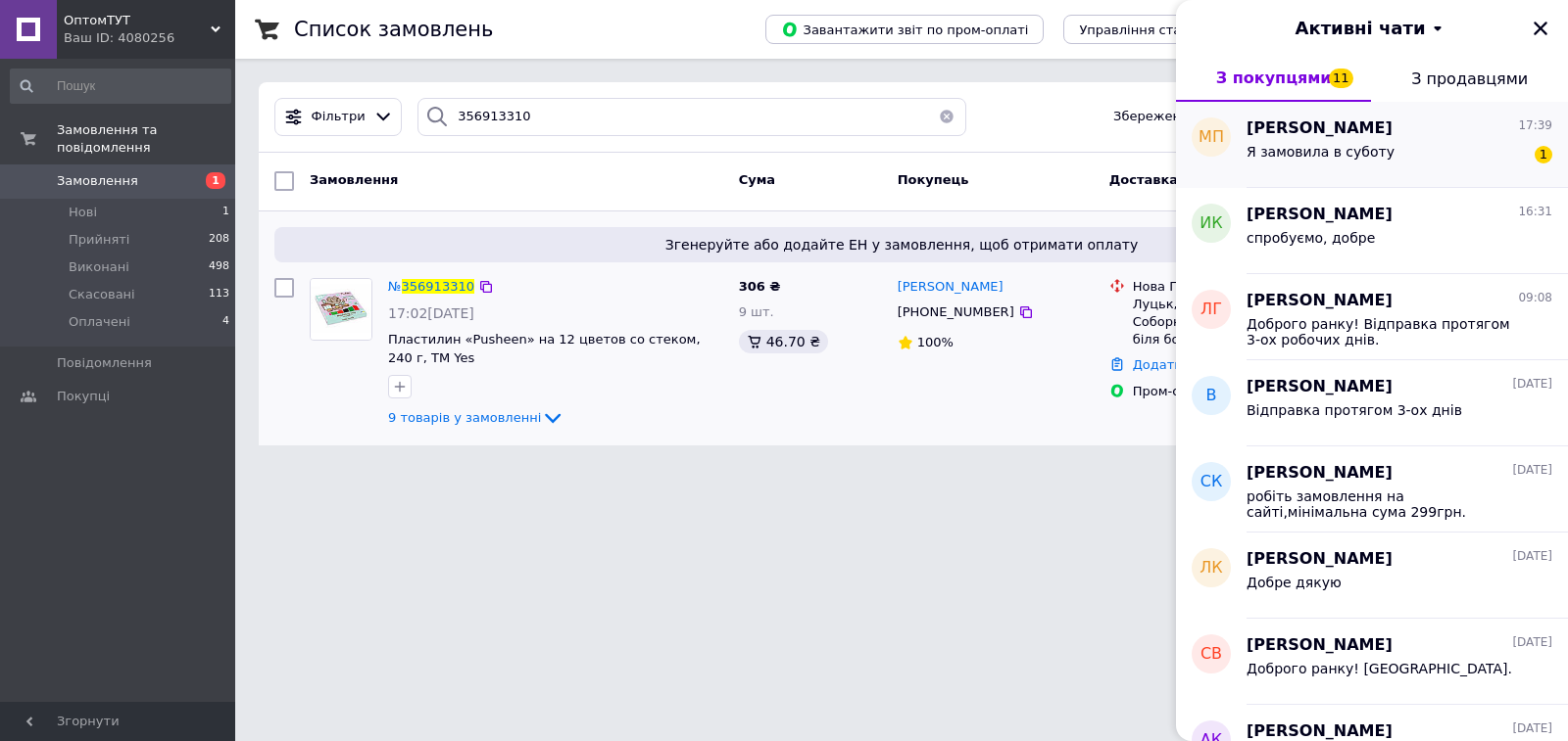
click at [1361, 154] on span "Я замовила в суботу" at bounding box center [1321, 152] width 148 height 16
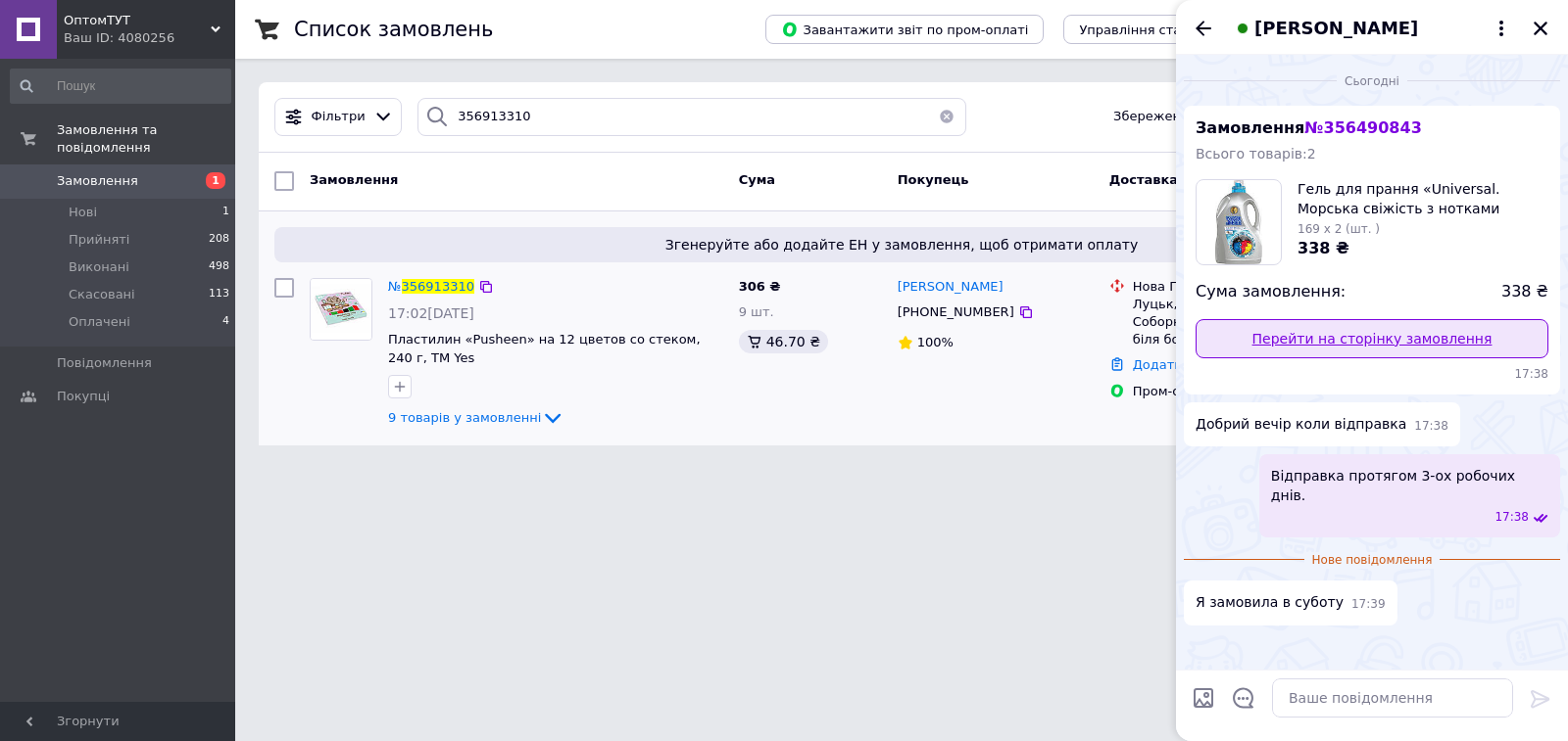
click at [1348, 339] on link "Перейти на сторінку замовлення" at bounding box center [1371, 339] width 353 height 40
click at [1391, 346] on link "Перейти на сторінку замовлення" at bounding box center [1371, 339] width 353 height 40
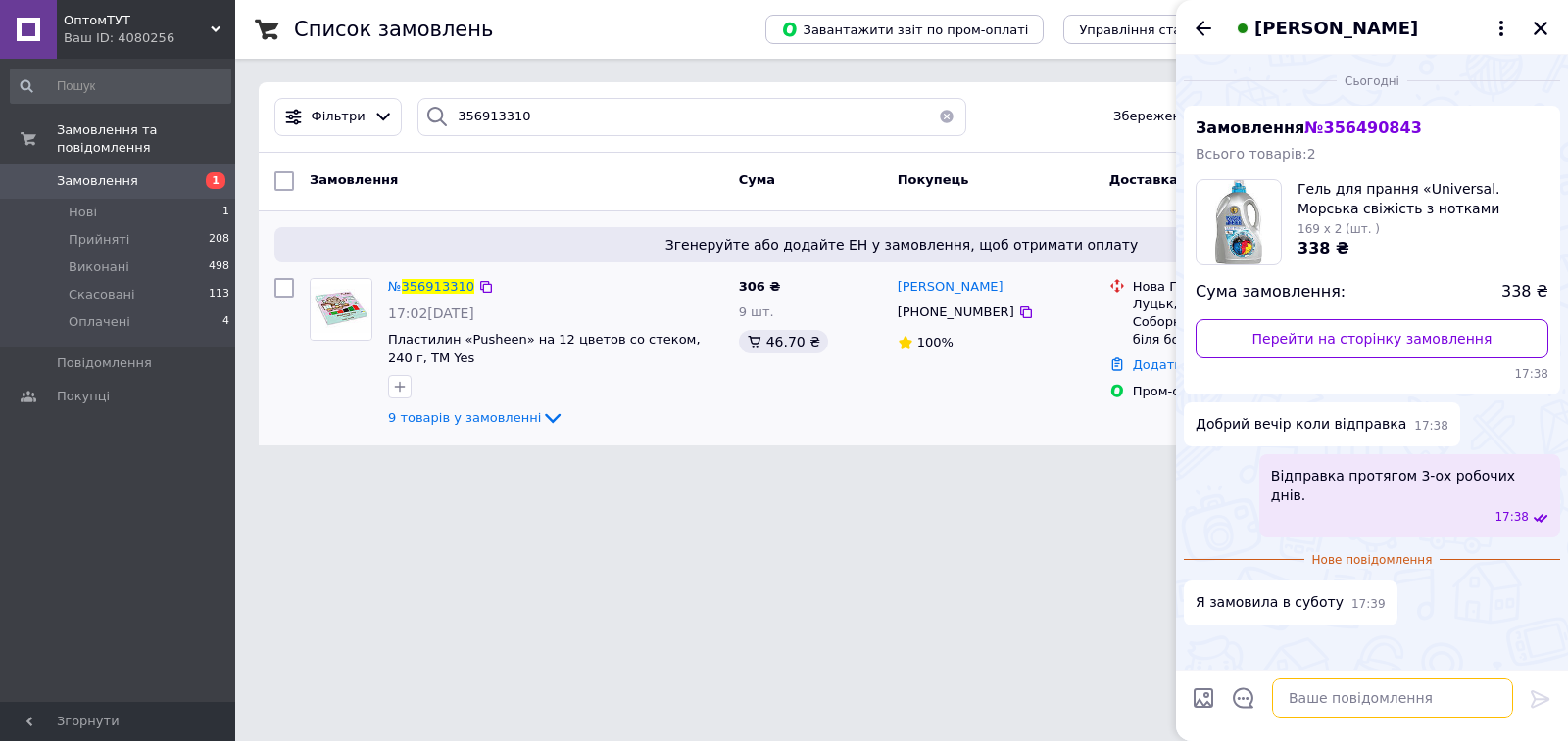
click at [1329, 698] on textarea at bounding box center [1393, 699] width 241 height 40
type textarea "Відправка завтра буде"
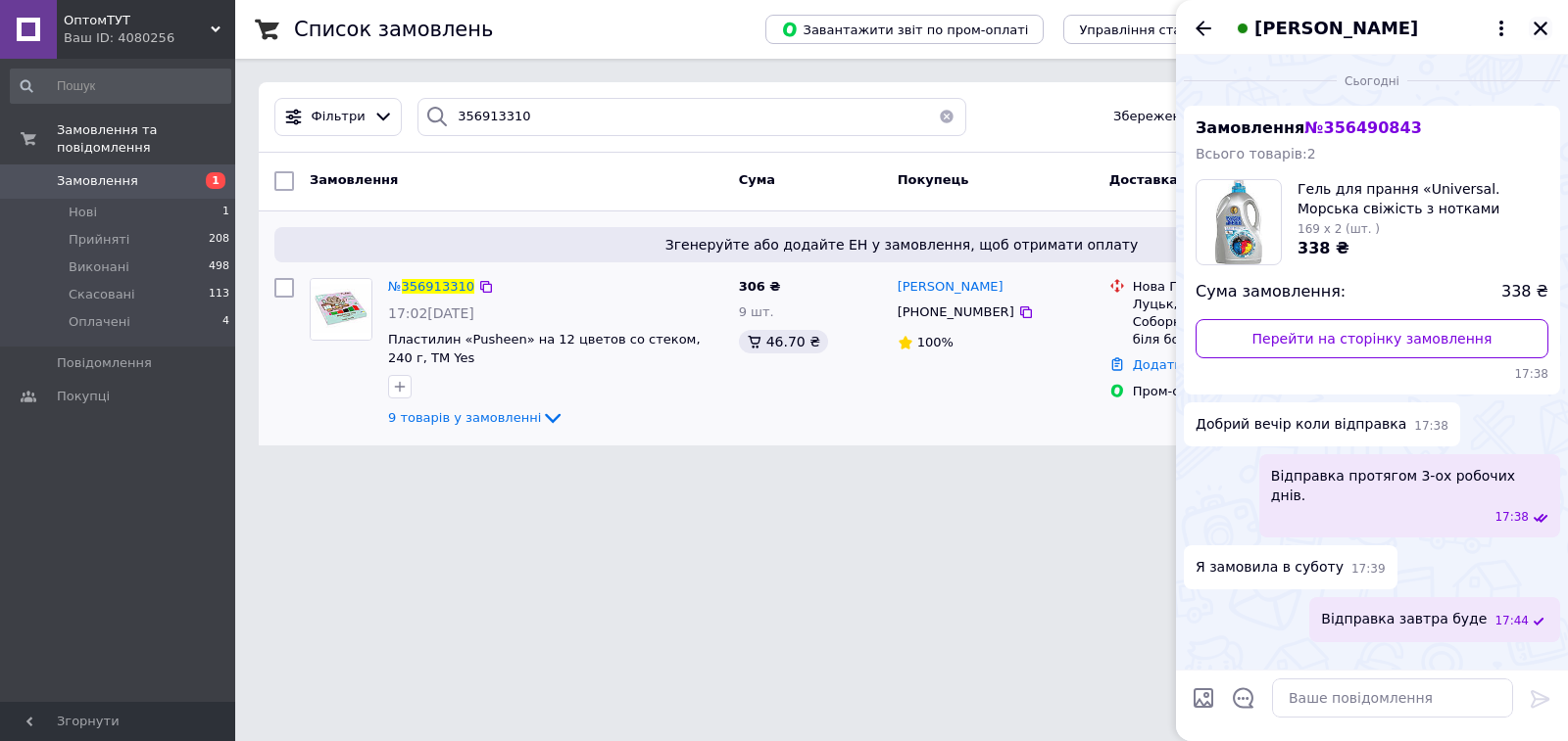
click at [1550, 33] on button "Закрити" at bounding box center [1540, 29] width 24 height 24
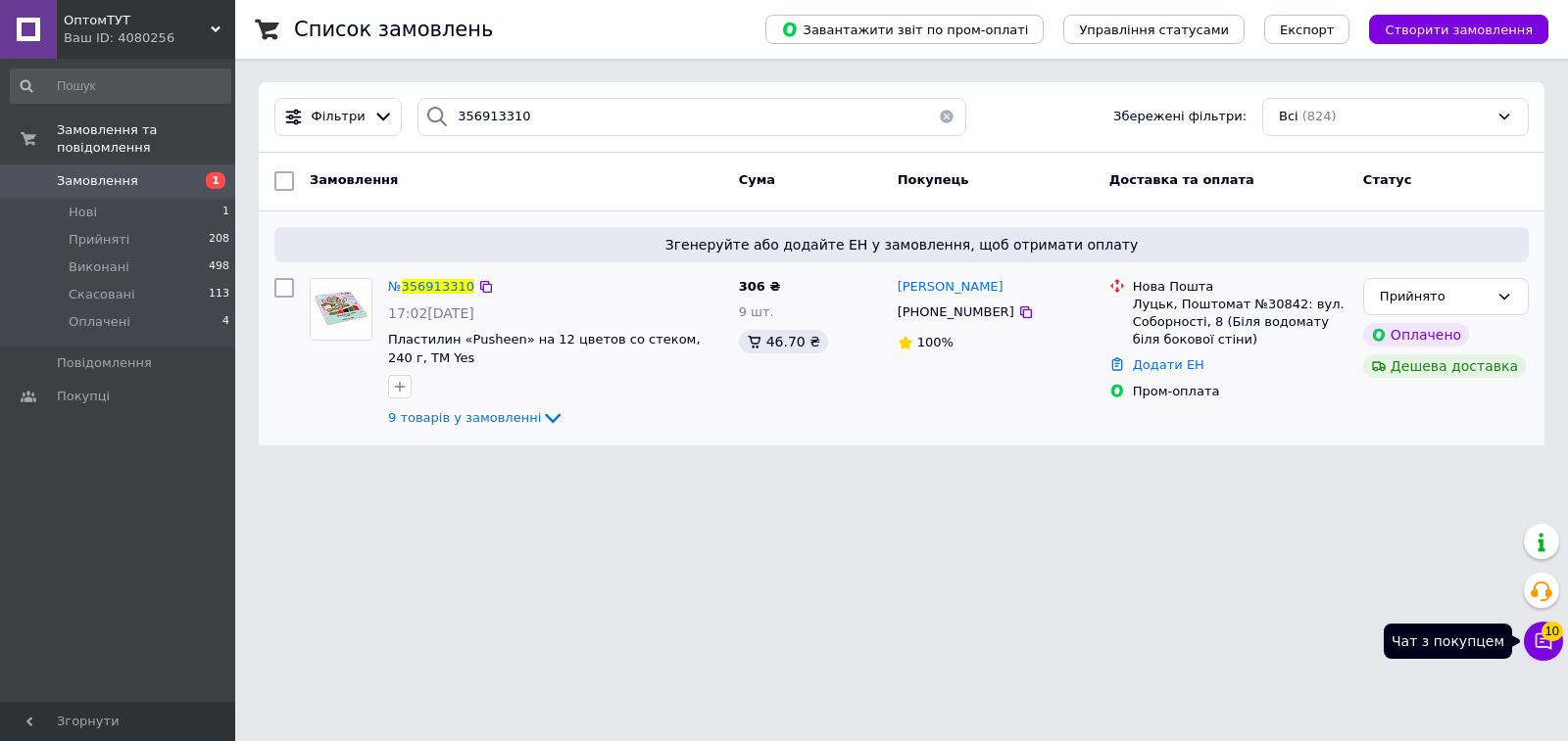
click at [1551, 629] on span "10" at bounding box center [1552, 631] width 22 height 20
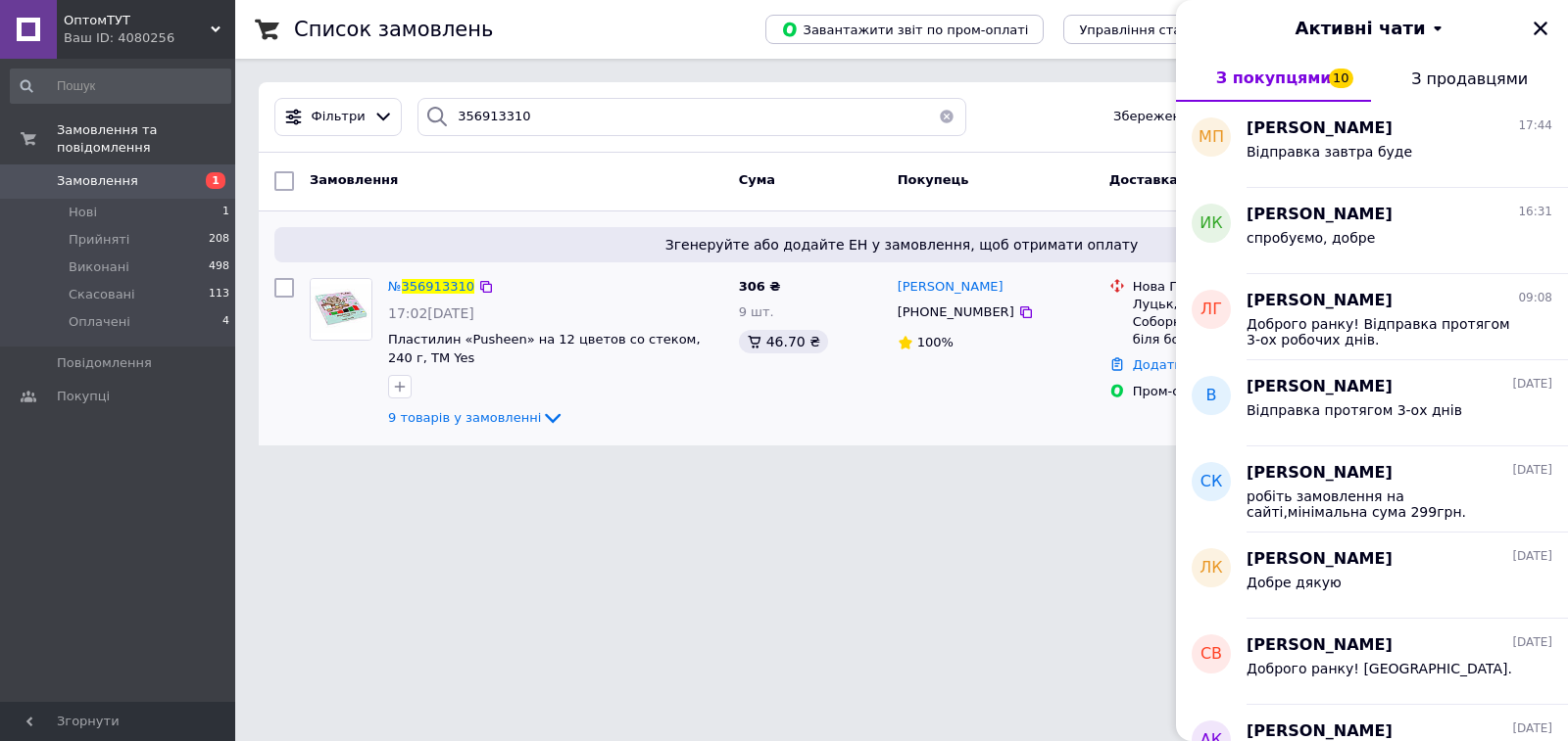
scroll to position [1077, 0]
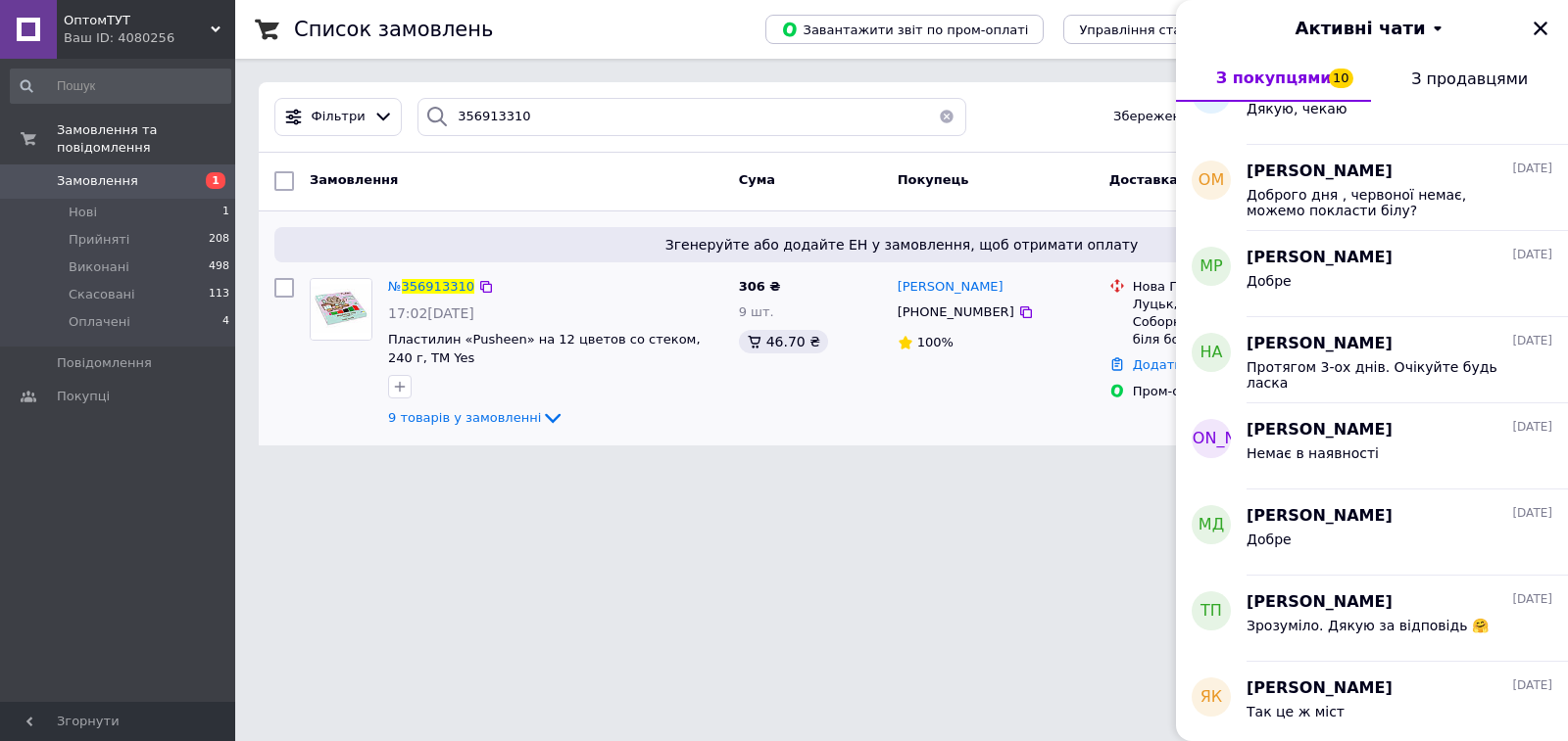
click at [1309, 72] on span "З покупцями 10" at bounding box center [1273, 77] width 116 height 19
click at [1329, 75] on span "10" at bounding box center [1341, 78] width 25 height 20
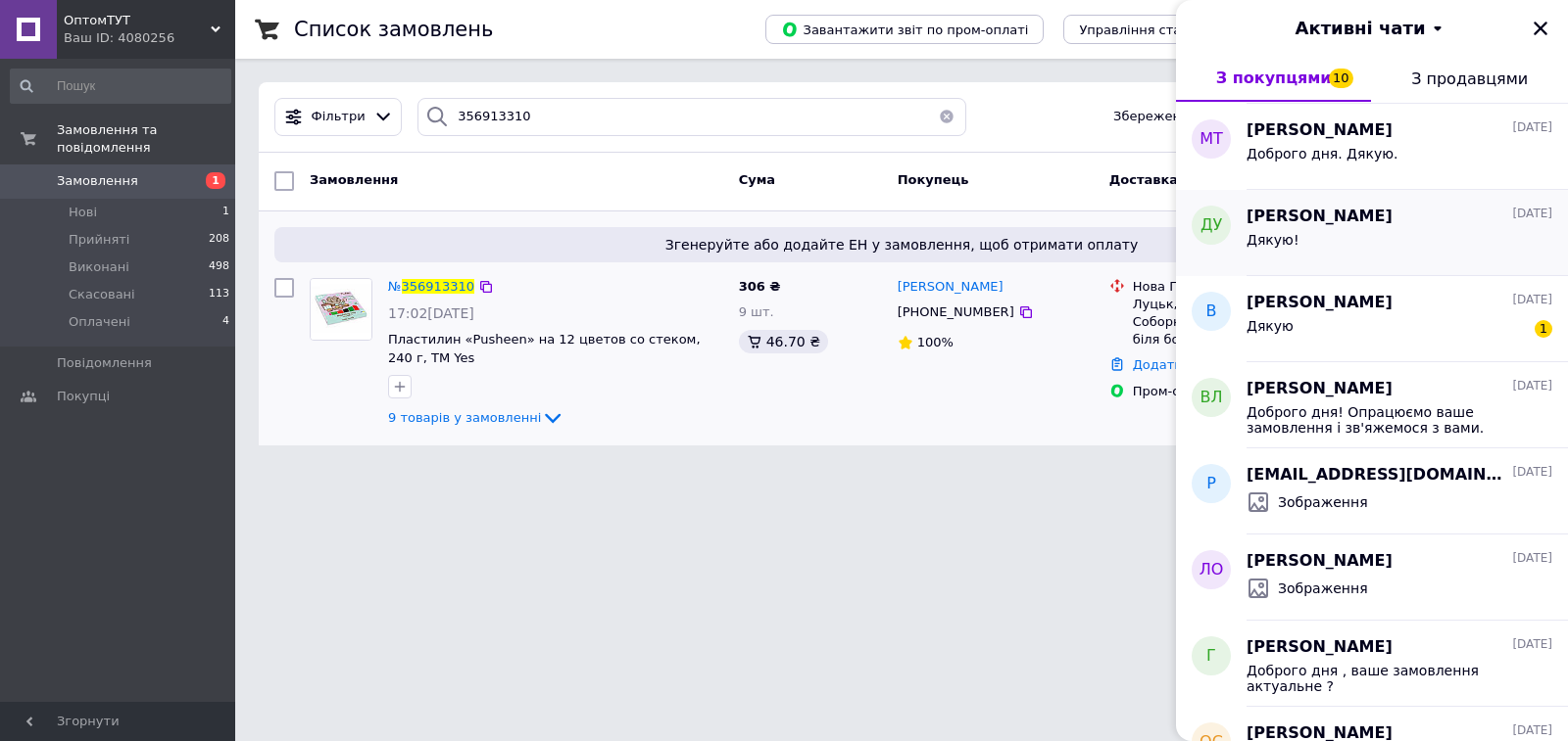
scroll to position [2840, 0]
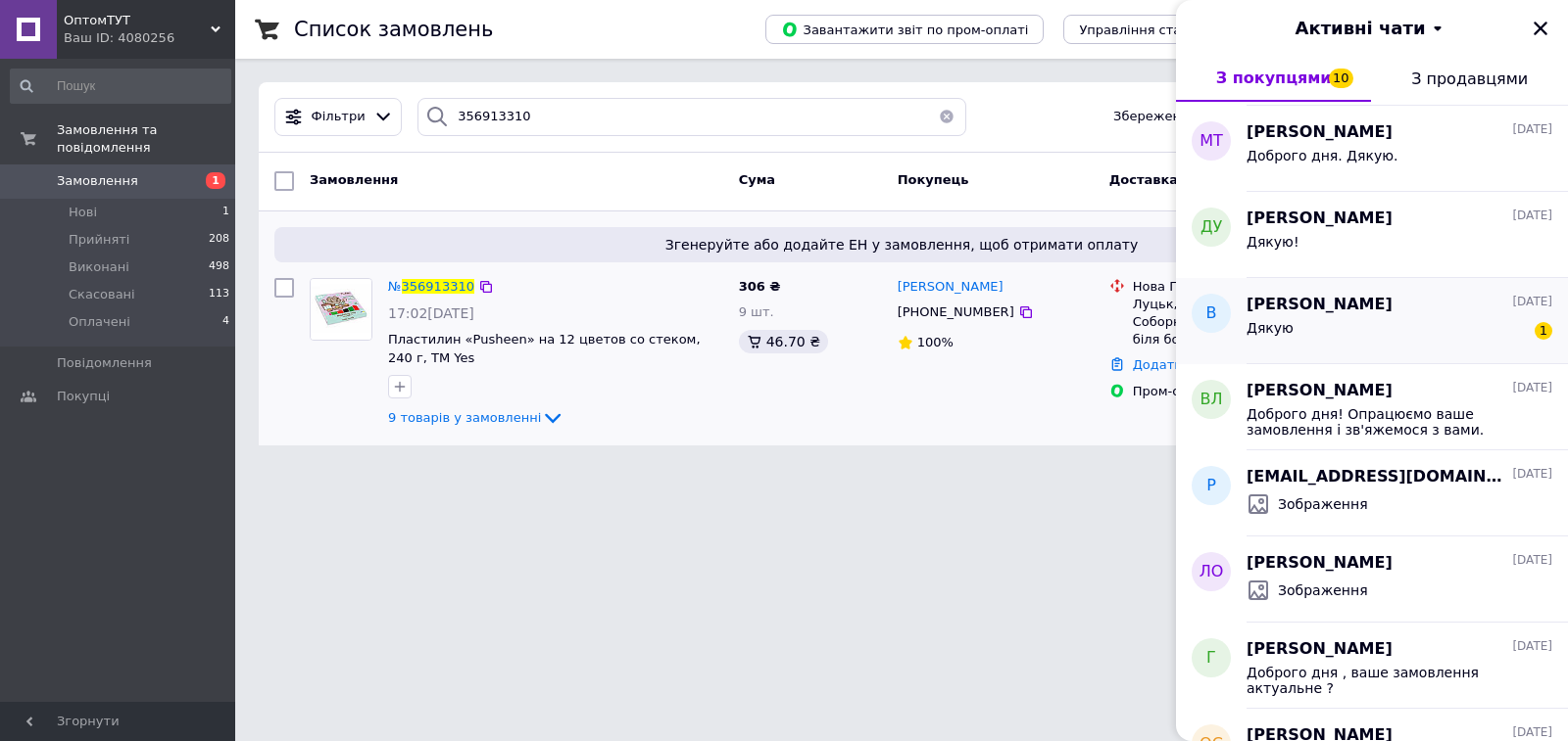
click at [1453, 325] on div "Дякую 1" at bounding box center [1399, 332] width 305 height 32
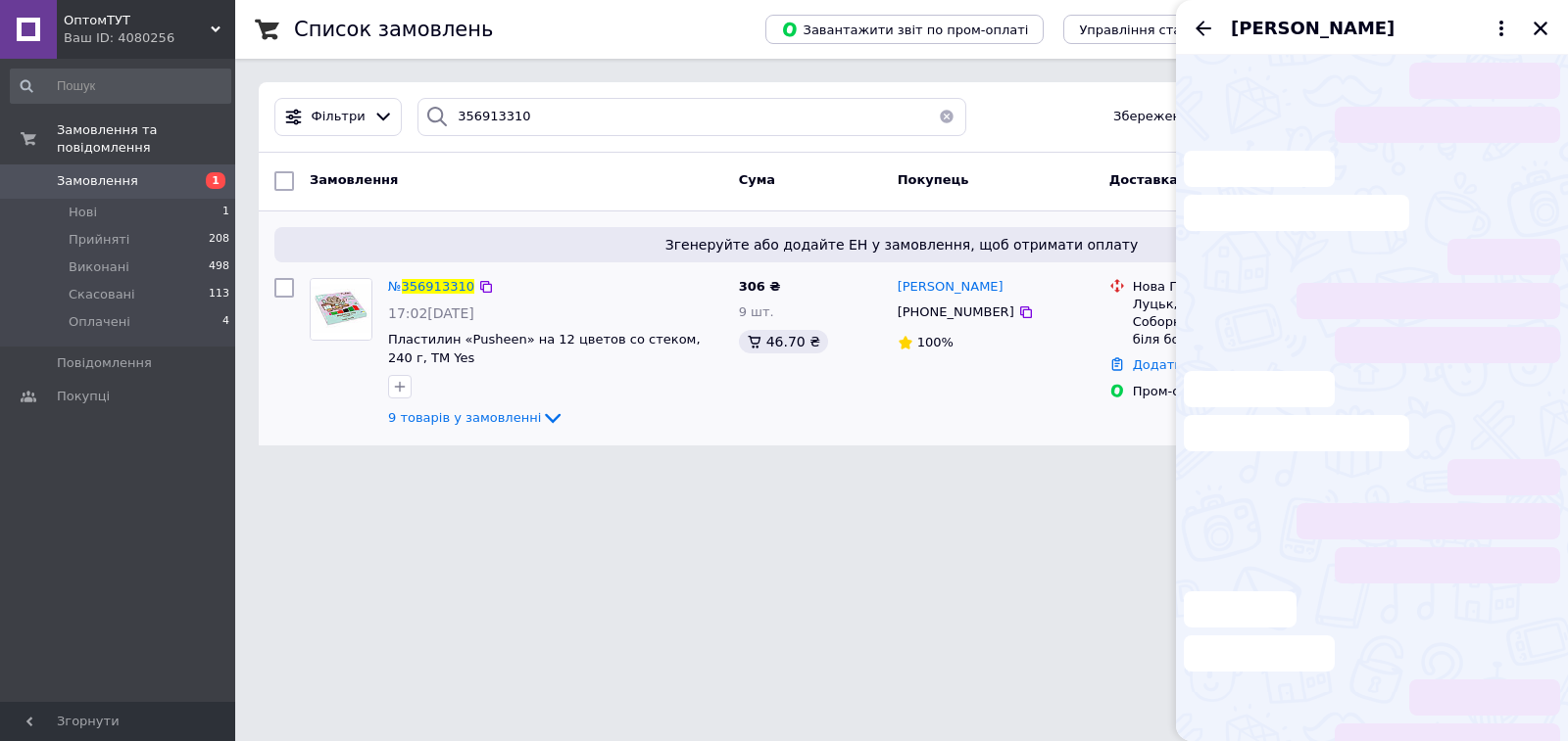
scroll to position [34, 0]
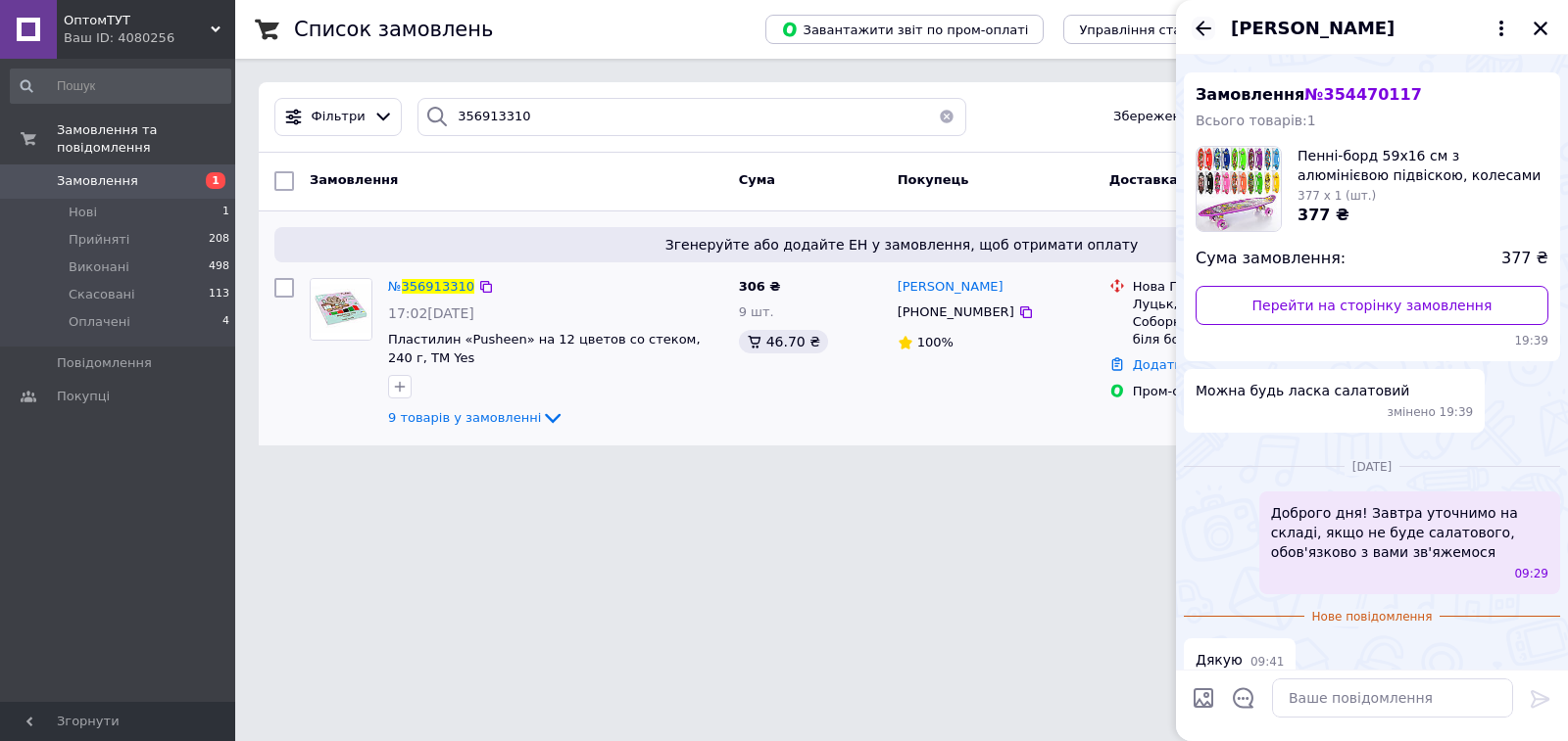
click at [1196, 24] on icon "Назад" at bounding box center [1203, 29] width 24 height 24
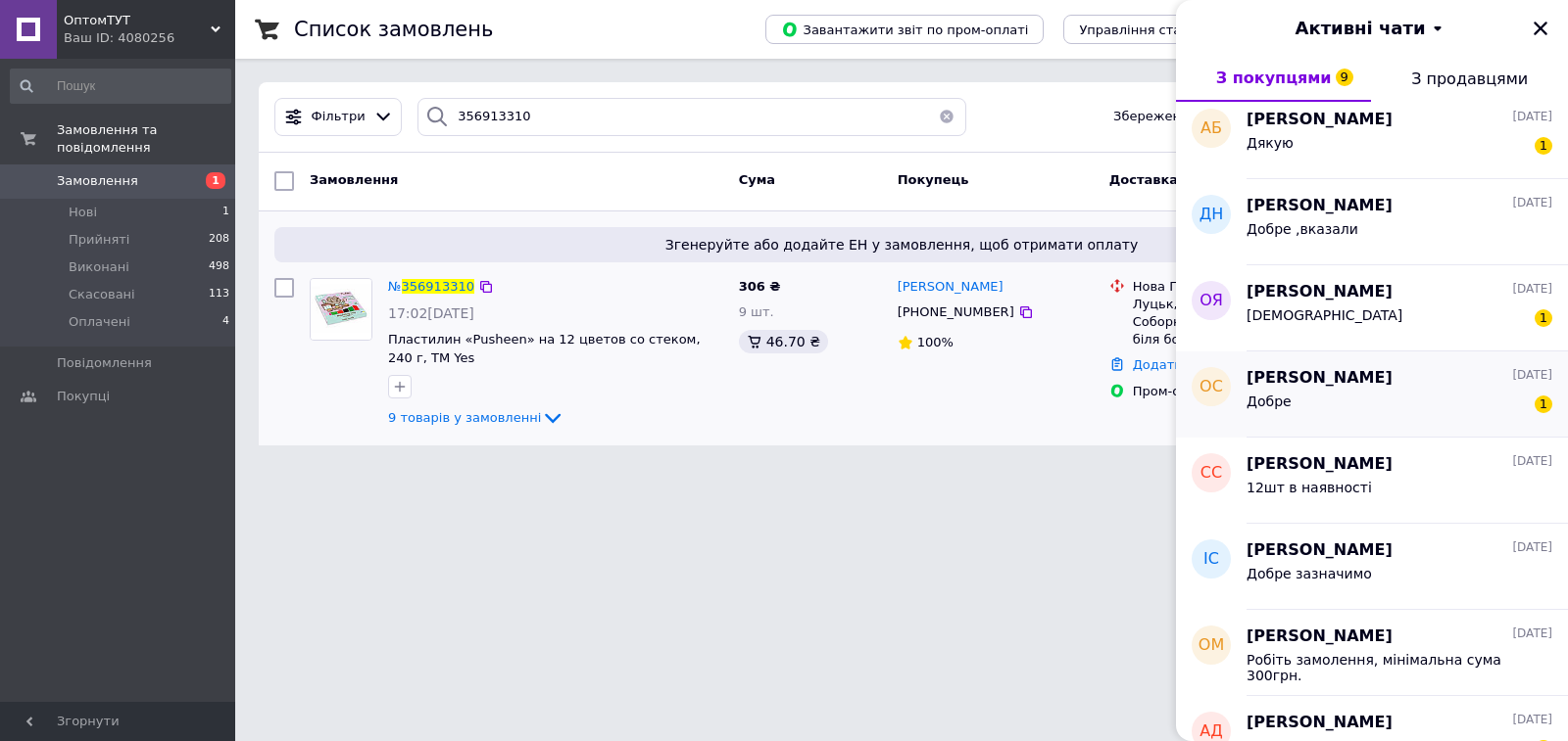
scroll to position [4015, 0]
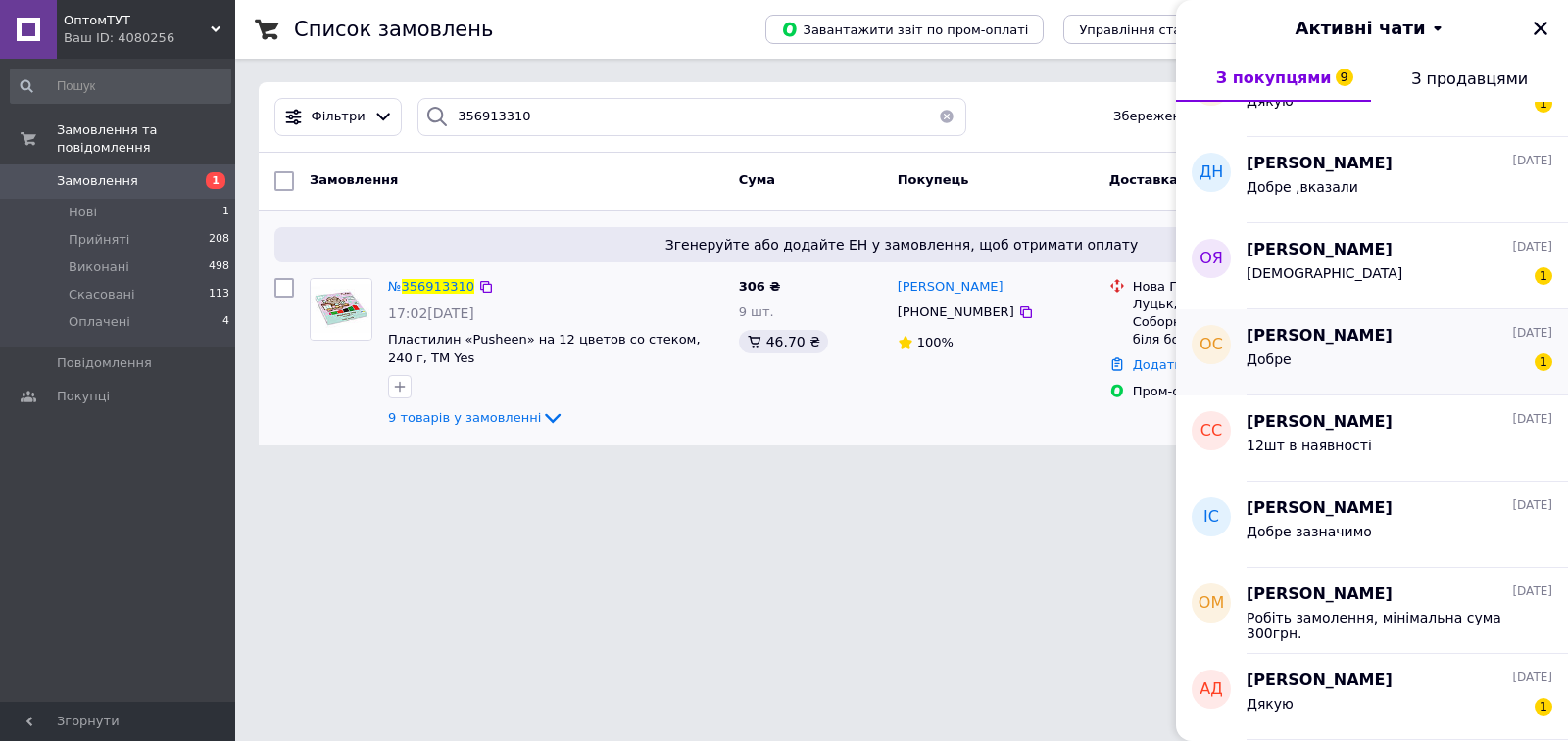
click at [1447, 337] on div "Олена Садова 21.07.2025" at bounding box center [1399, 336] width 305 height 23
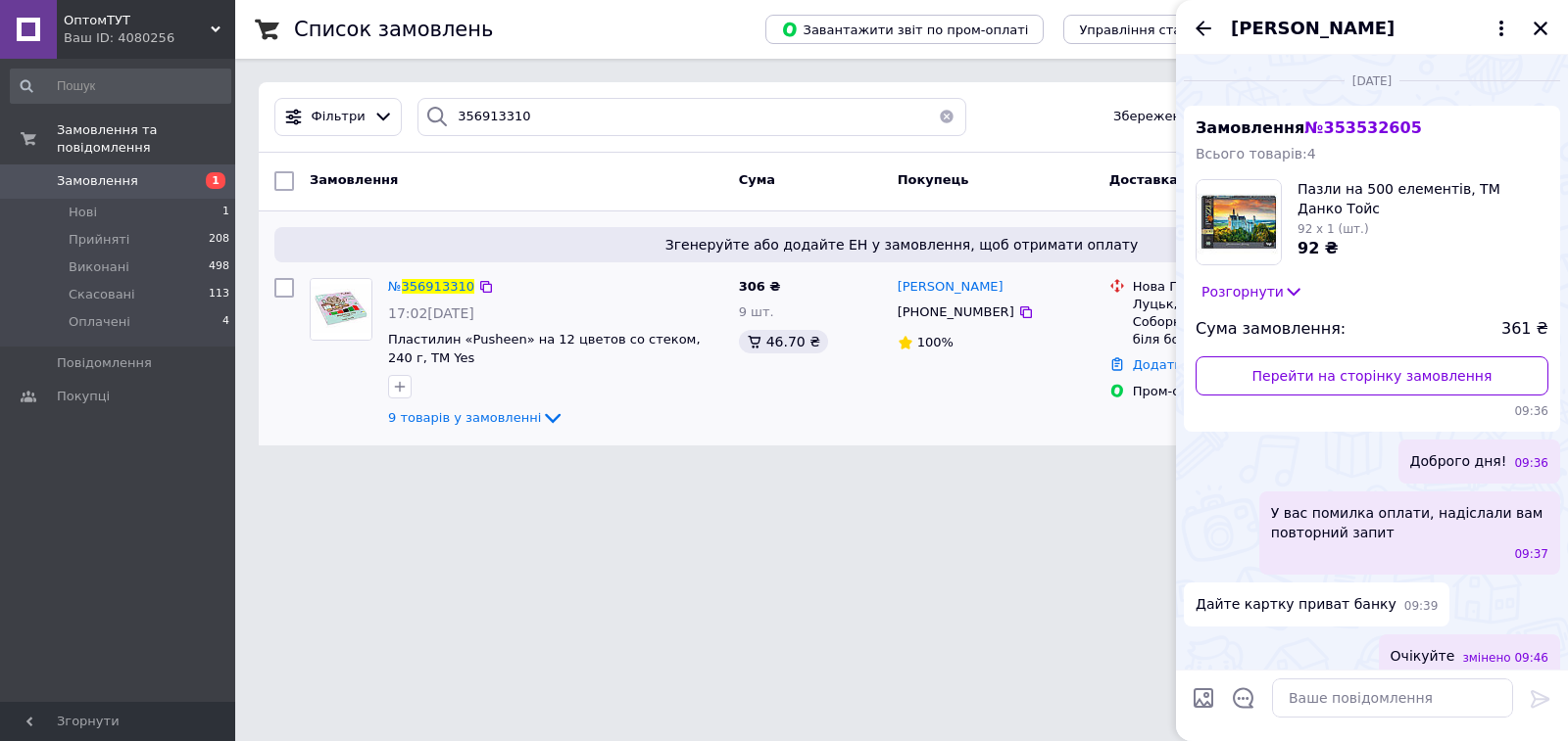
scroll to position [228, 0]
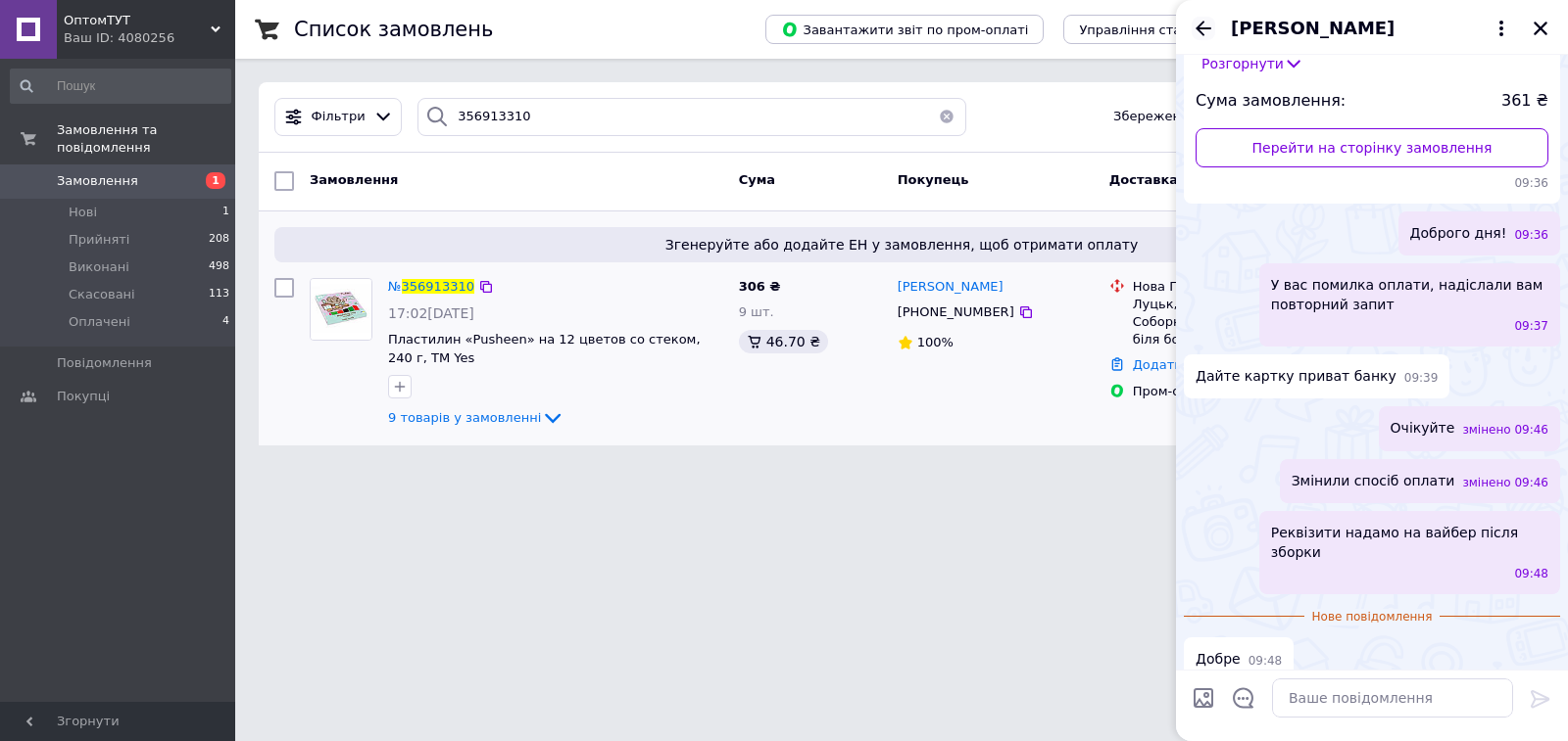
click at [1210, 23] on icon "Назад" at bounding box center [1203, 29] width 24 height 24
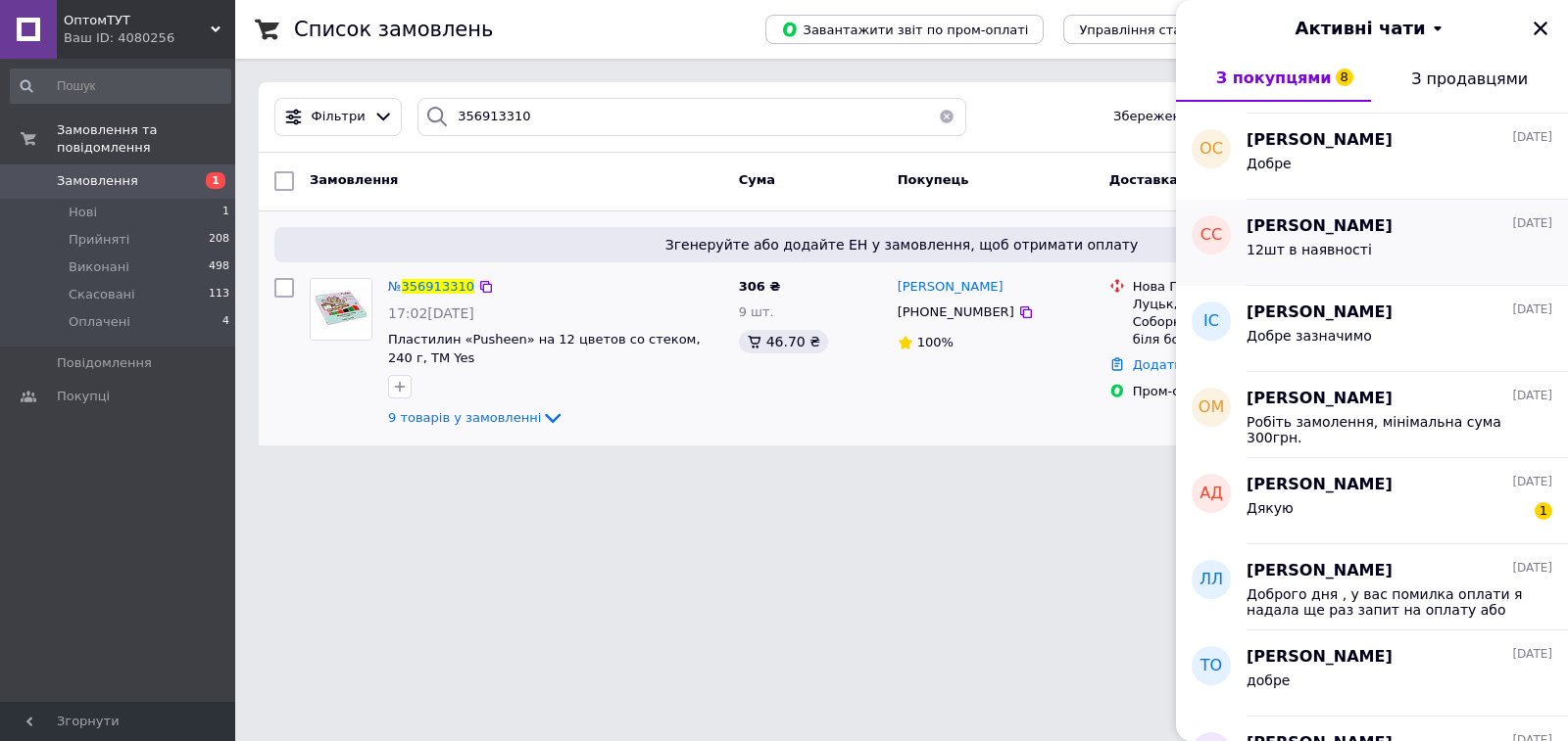
scroll to position [4015, 0]
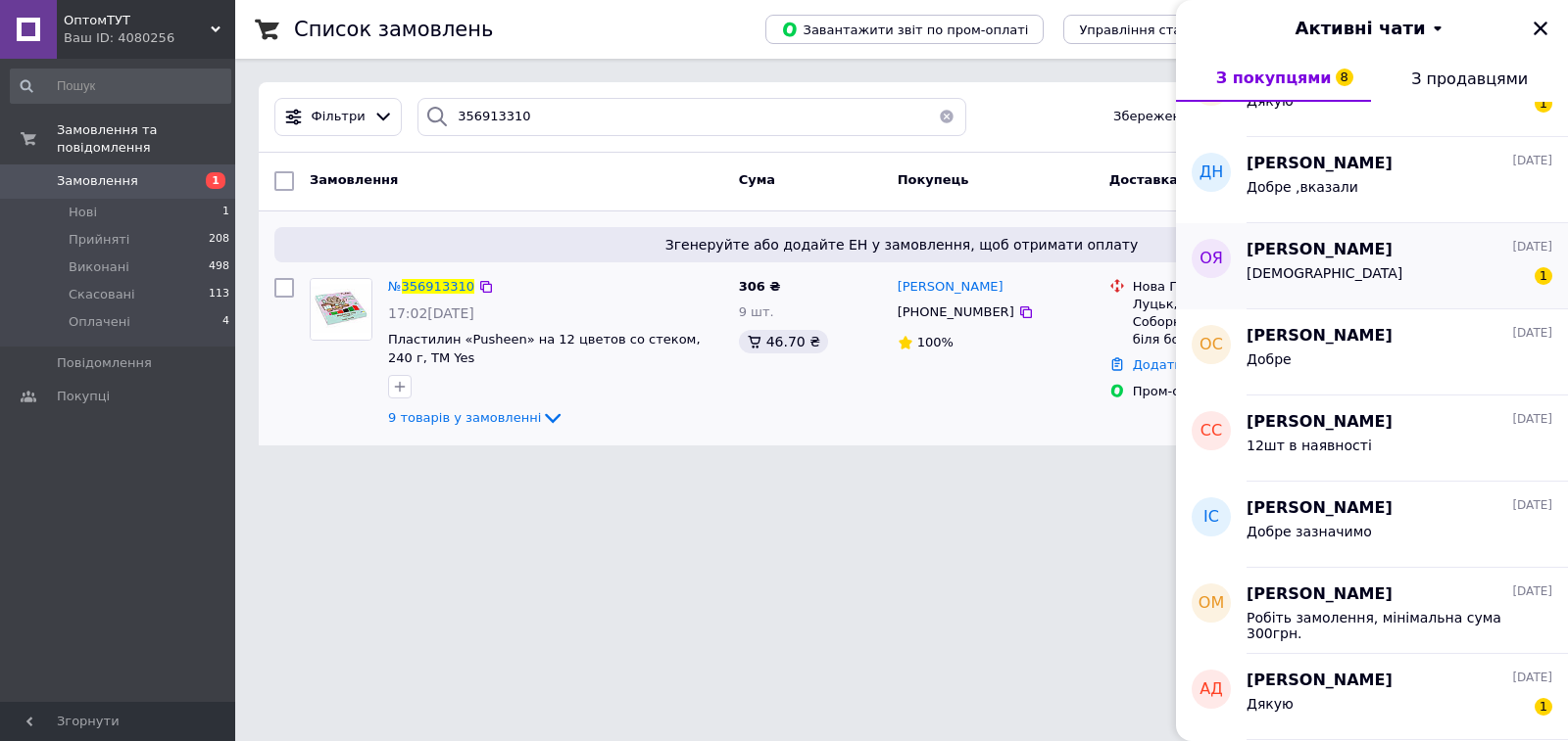
click at [1424, 246] on div "Олена Ярема 21.07.2025" at bounding box center [1399, 250] width 305 height 23
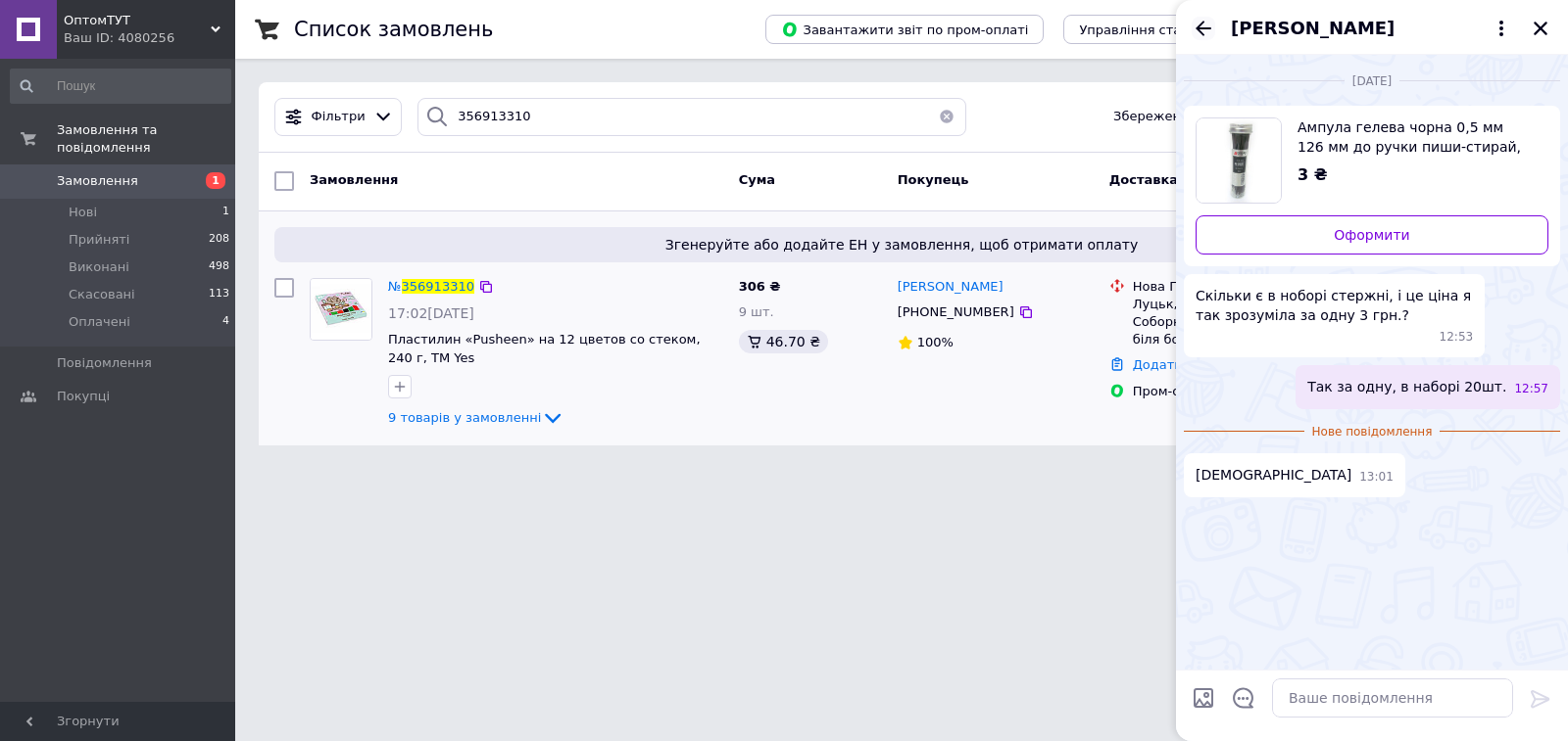
click at [1198, 17] on icon "Назад" at bounding box center [1203, 29] width 24 height 24
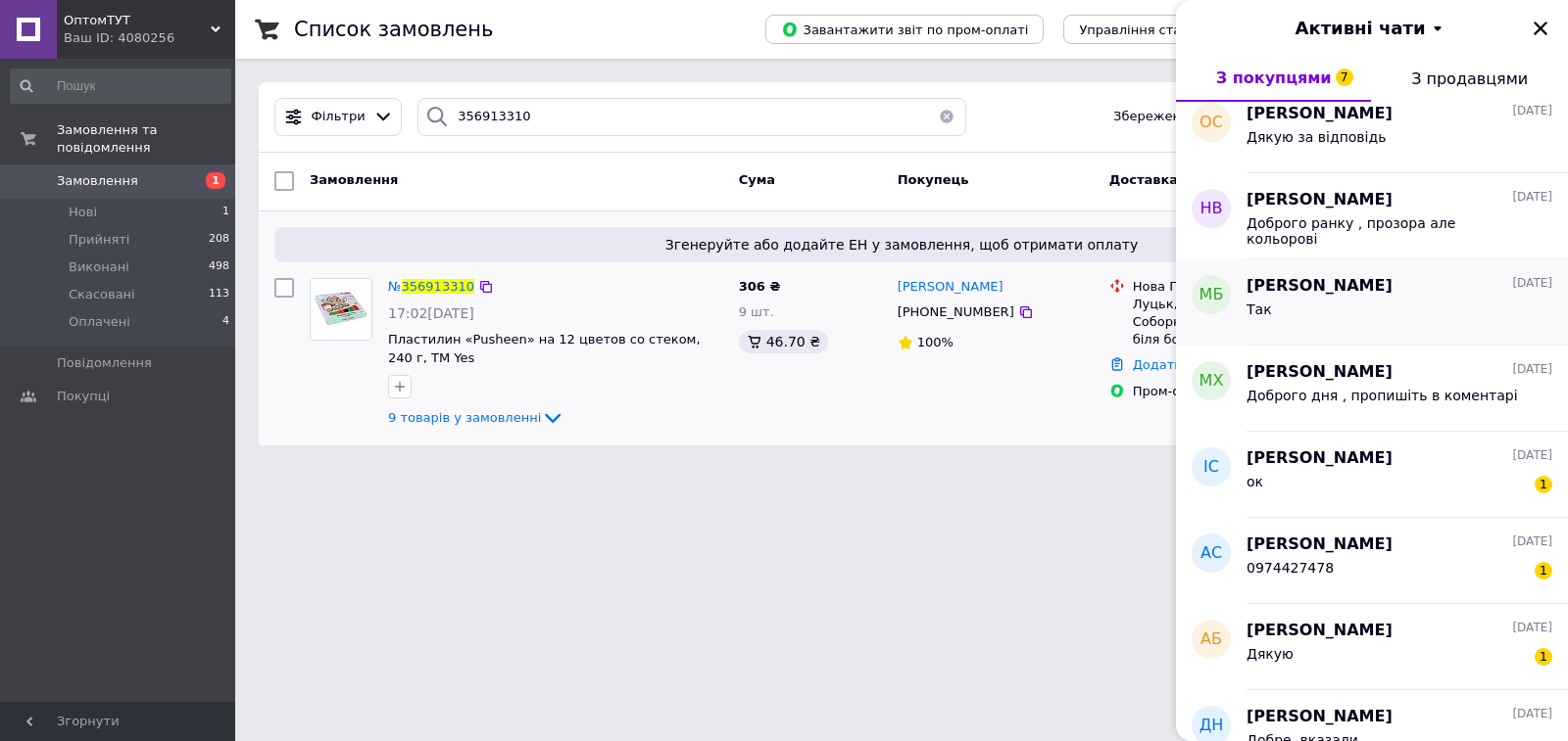
scroll to position [3722, 0]
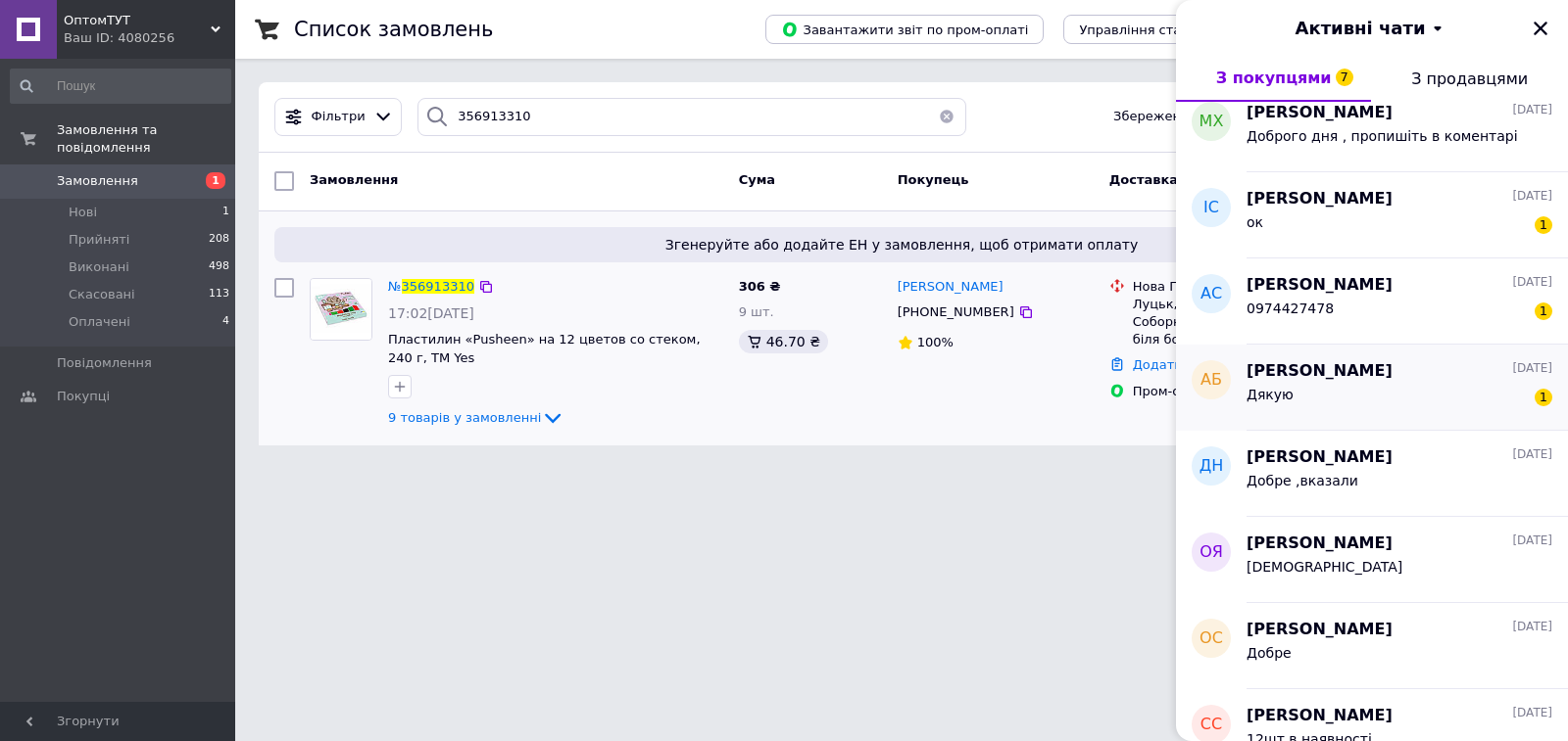
drag, startPoint x: 1434, startPoint y: 376, endPoint x: 1423, endPoint y: 370, distance: 12.5
click at [1423, 370] on div "Алина Богатырь 21.07.2025" at bounding box center [1399, 371] width 305 height 23
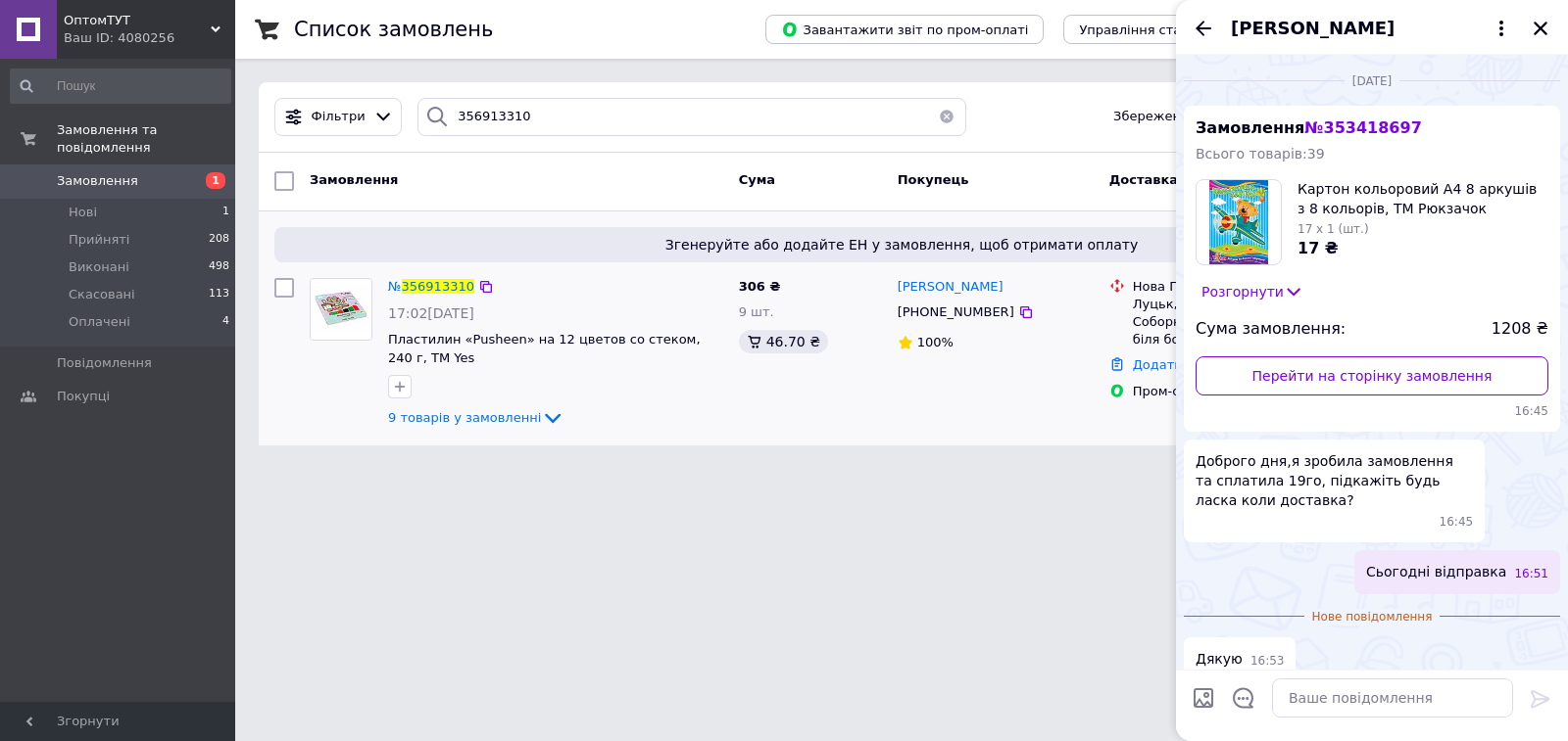
scroll to position [20, 0]
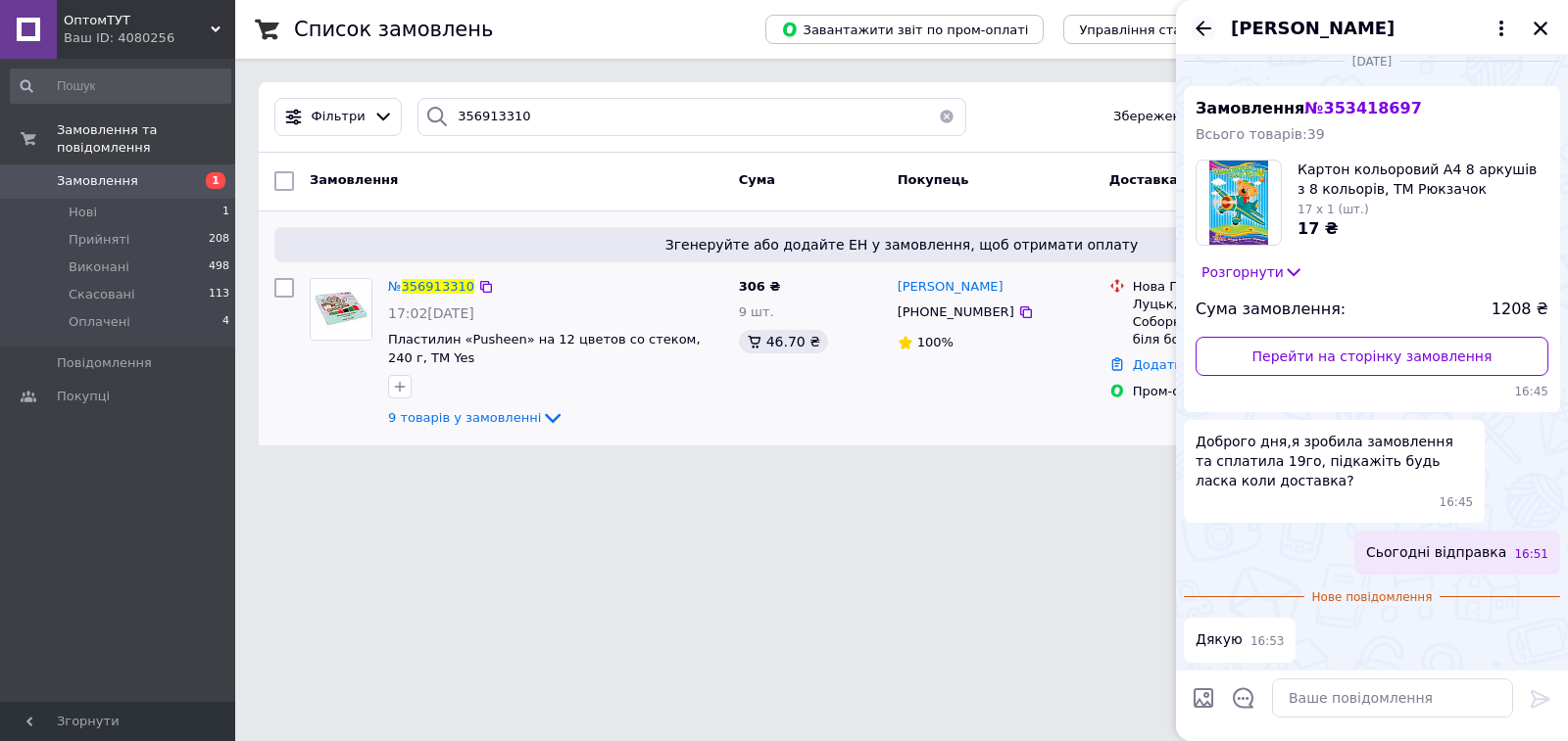
click at [1212, 30] on icon "Назад" at bounding box center [1203, 29] width 24 height 24
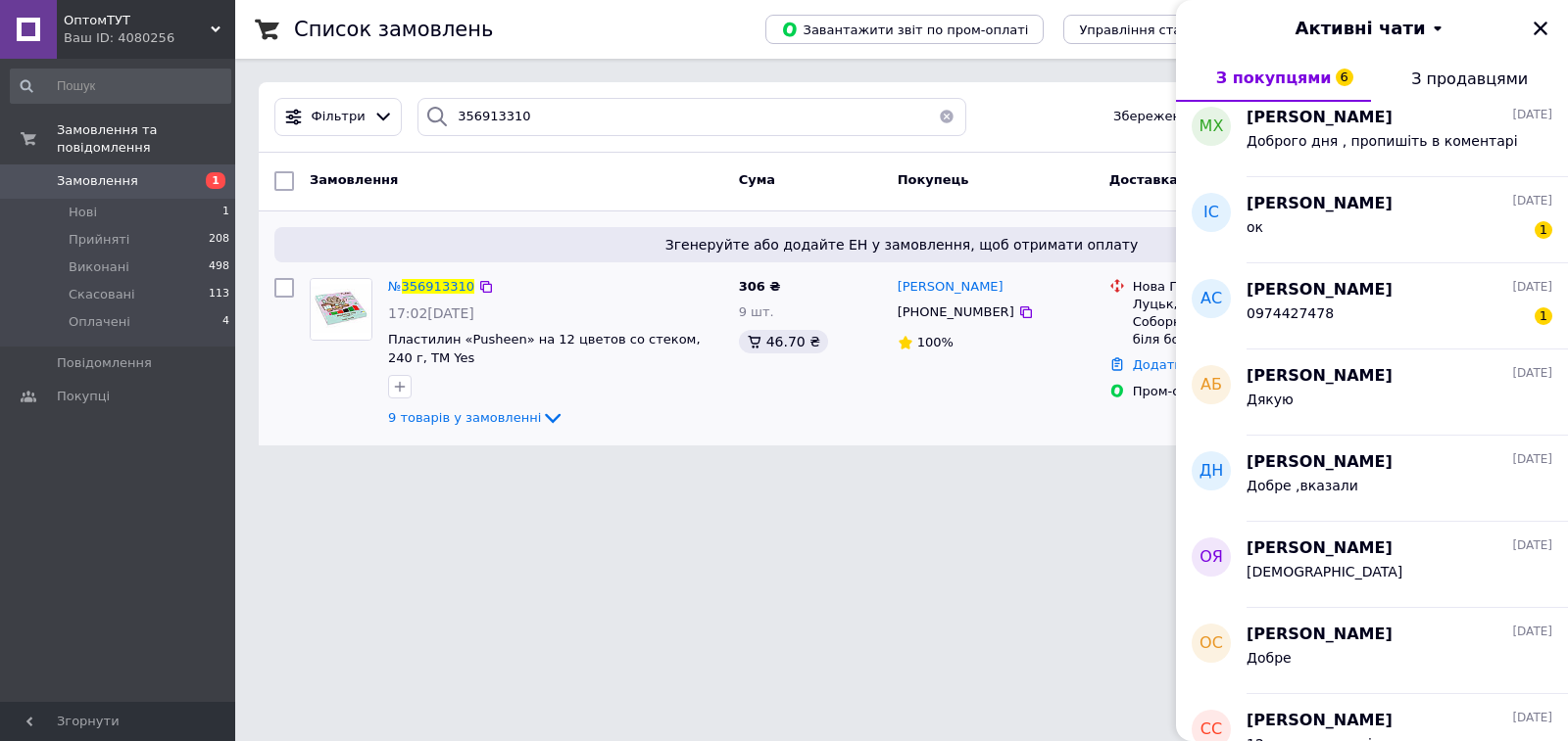
scroll to position [3722, 0]
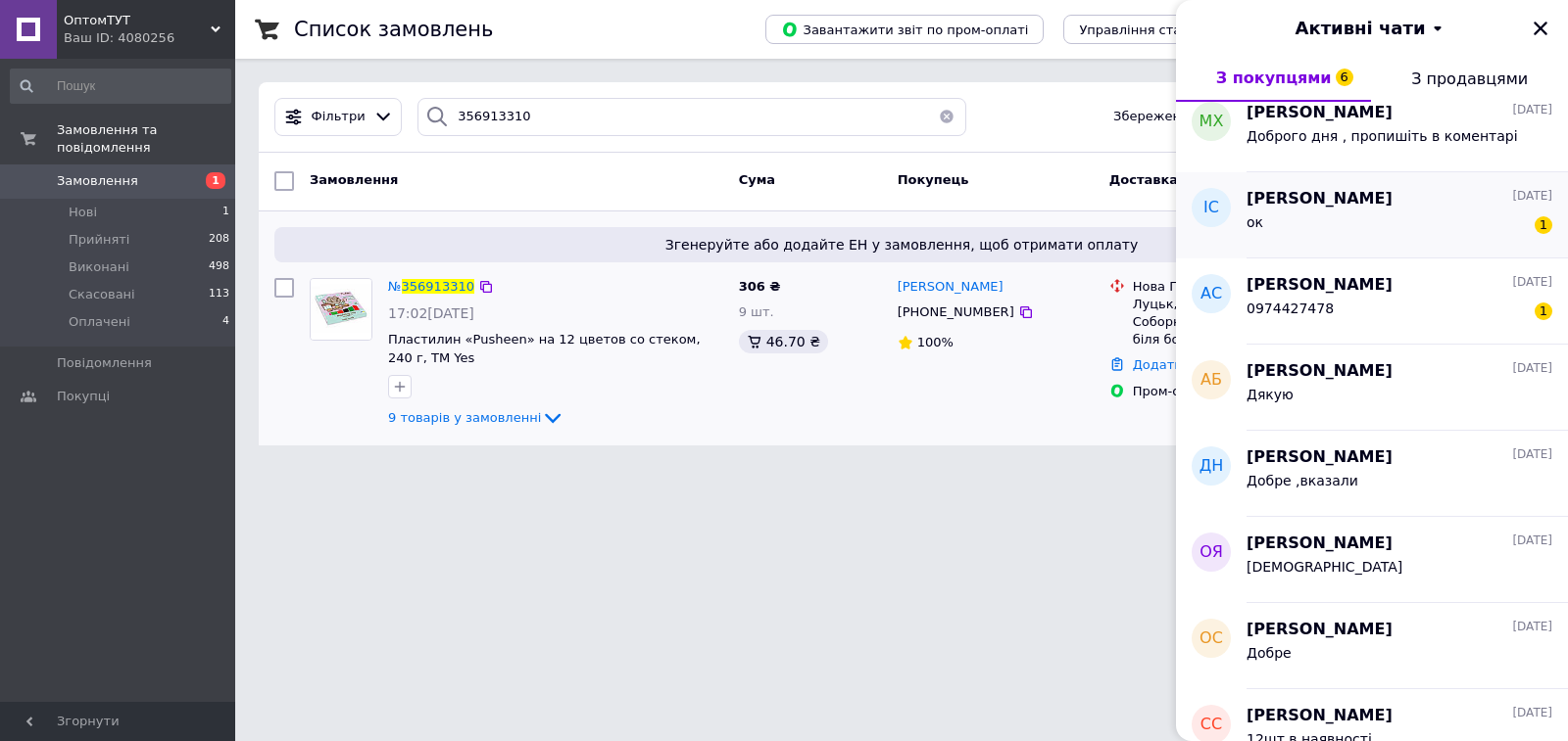
click at [1441, 235] on div "ок 1" at bounding box center [1399, 226] width 305 height 32
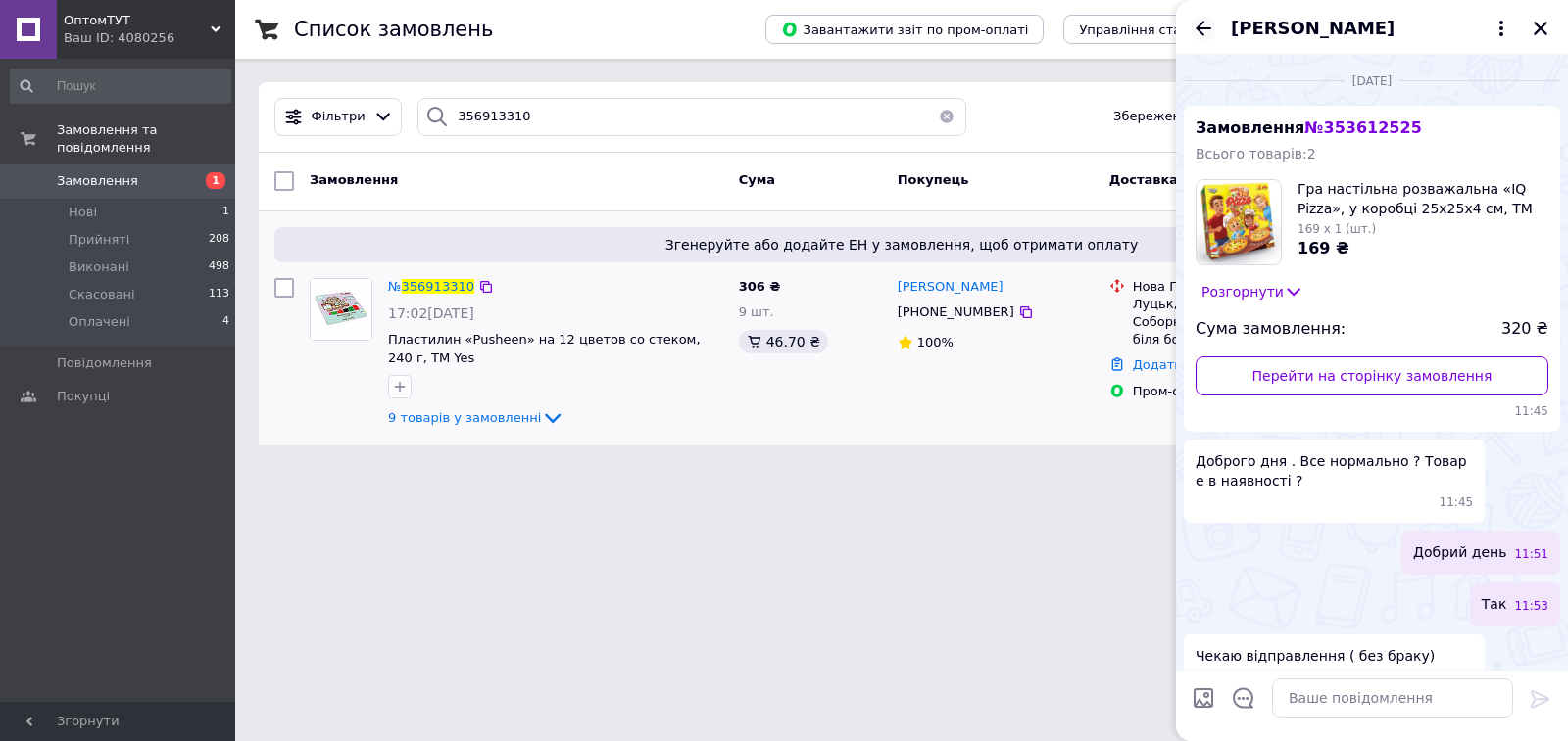
scroll to position [383, 0]
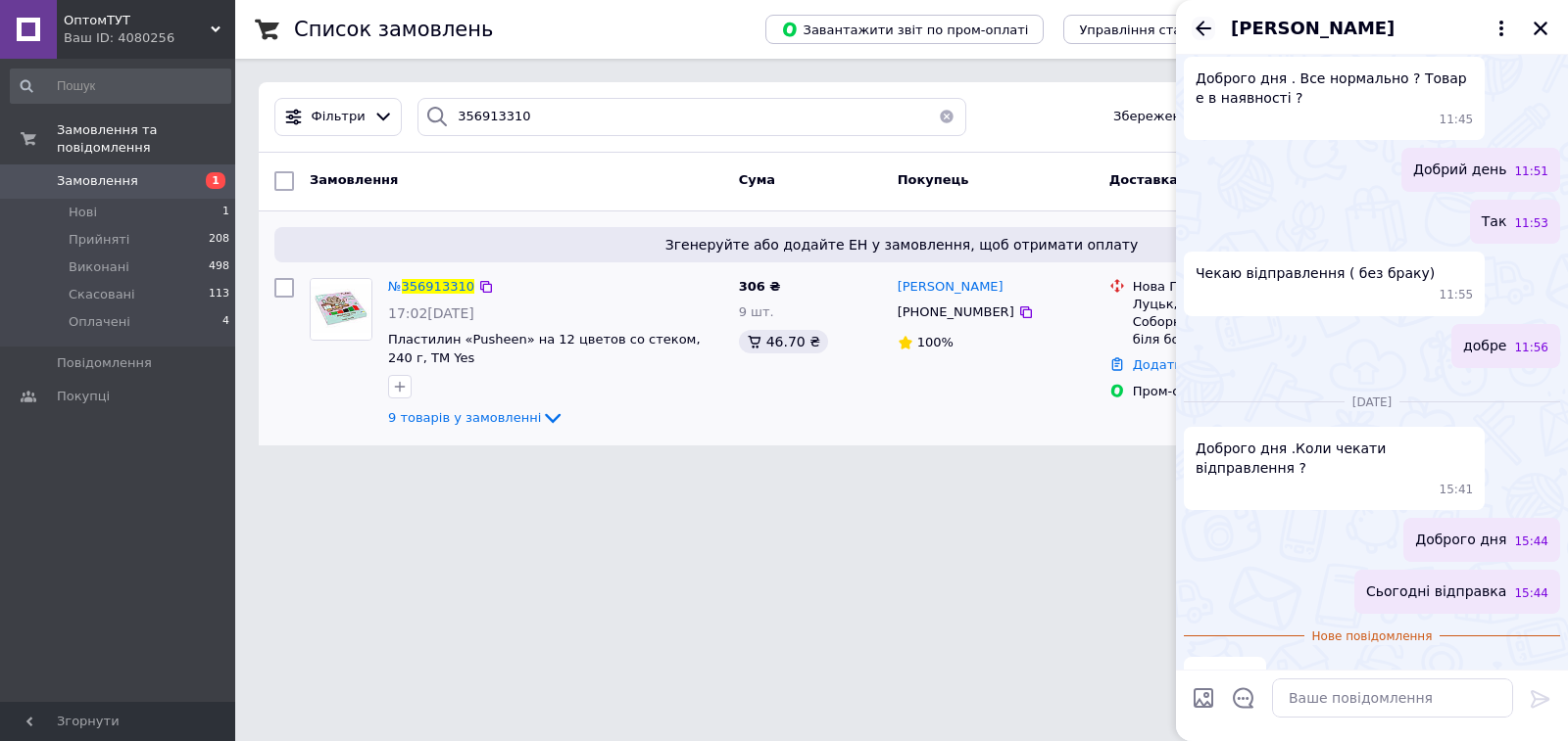
click at [1208, 28] on icon "Назад" at bounding box center [1203, 28] width 16 height 15
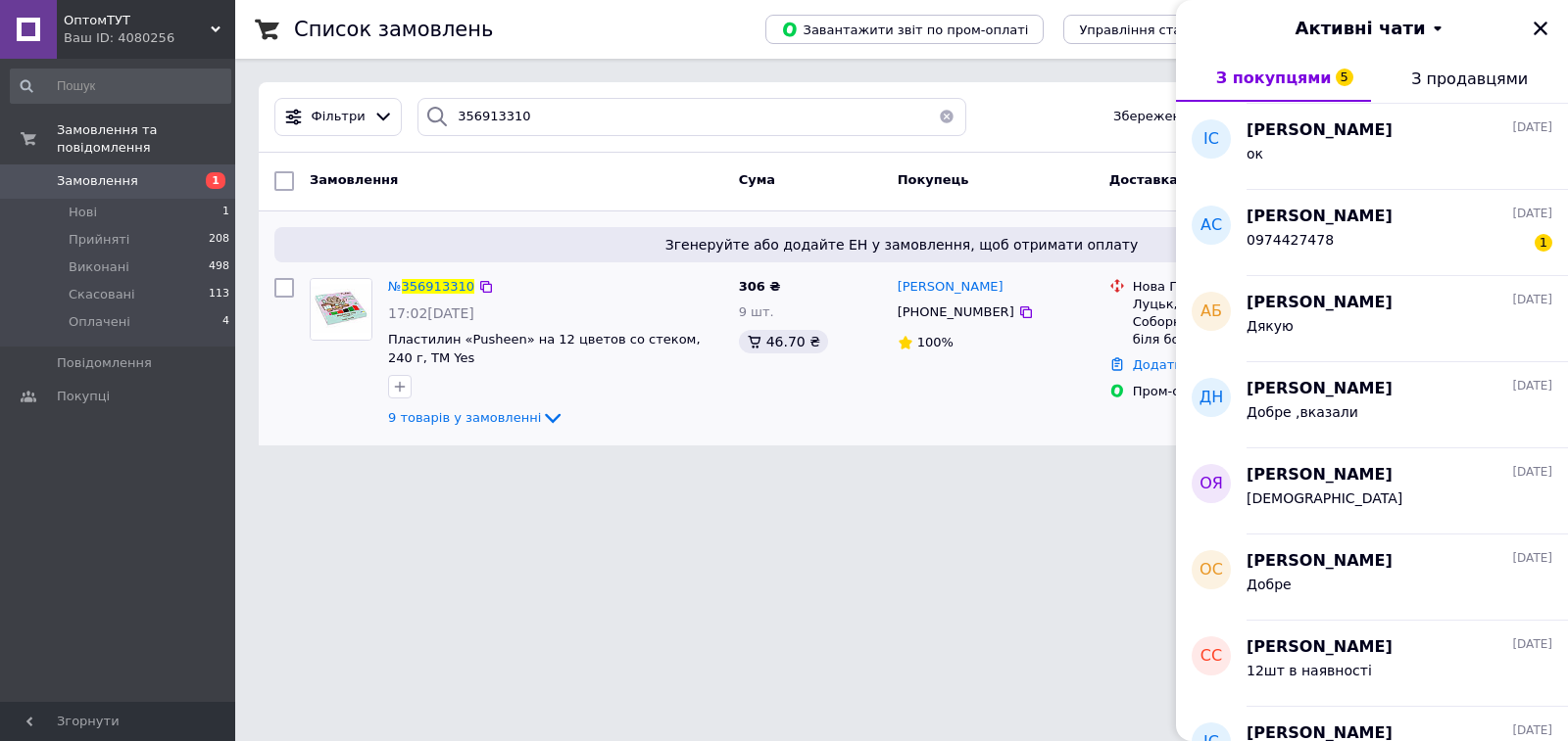
scroll to position [3820, 0]
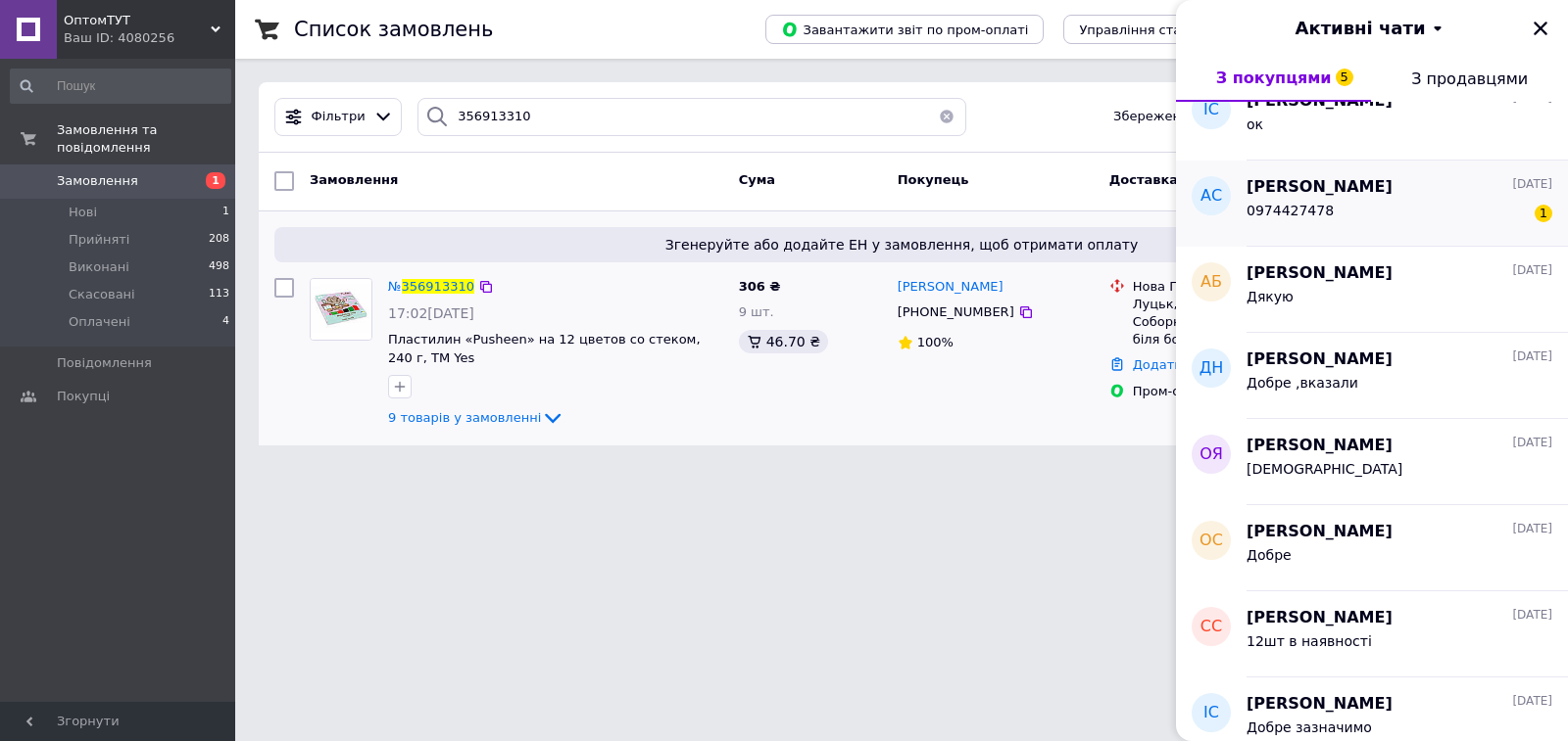
click at [1435, 214] on div "0974427478 1" at bounding box center [1399, 214] width 305 height 32
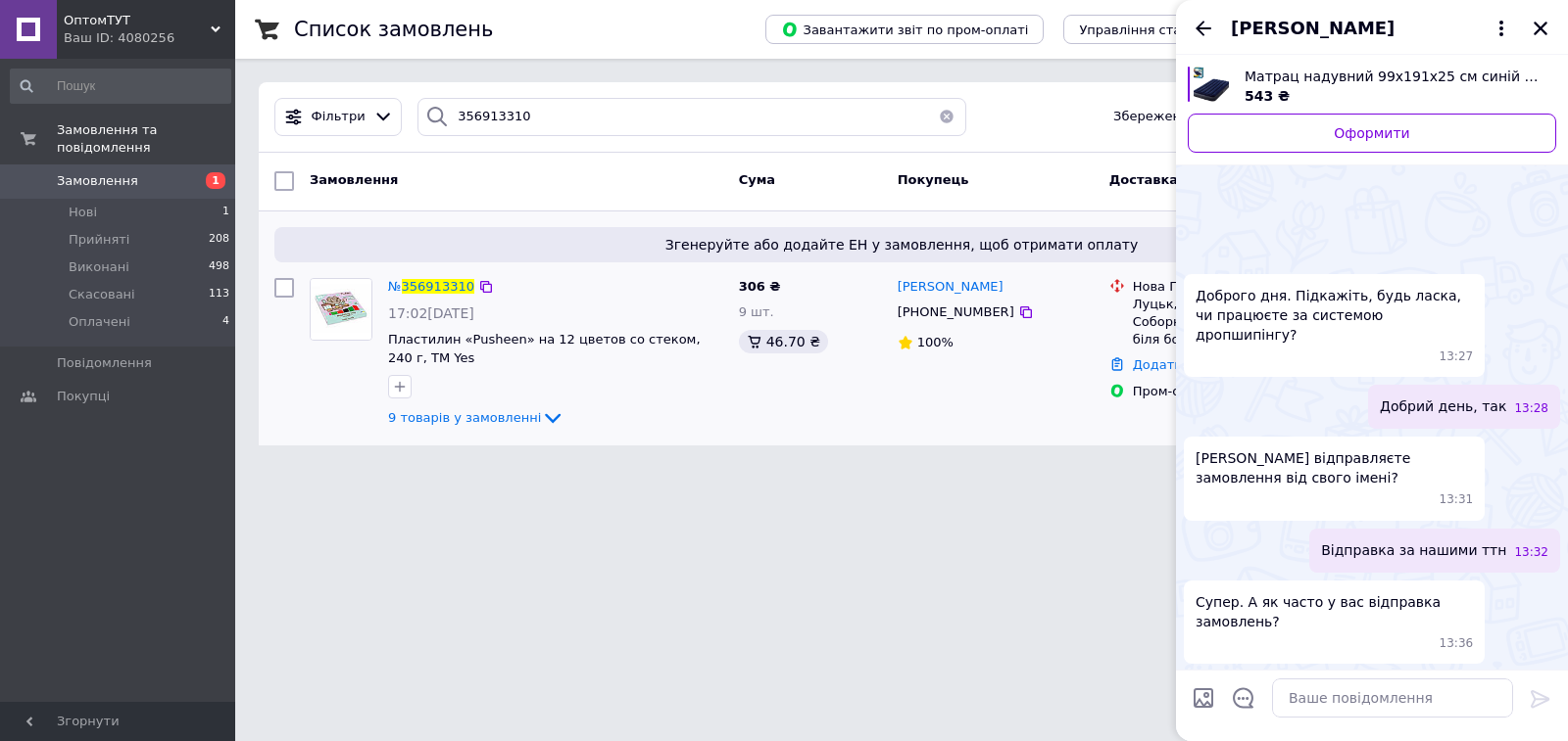
scroll to position [265, 0]
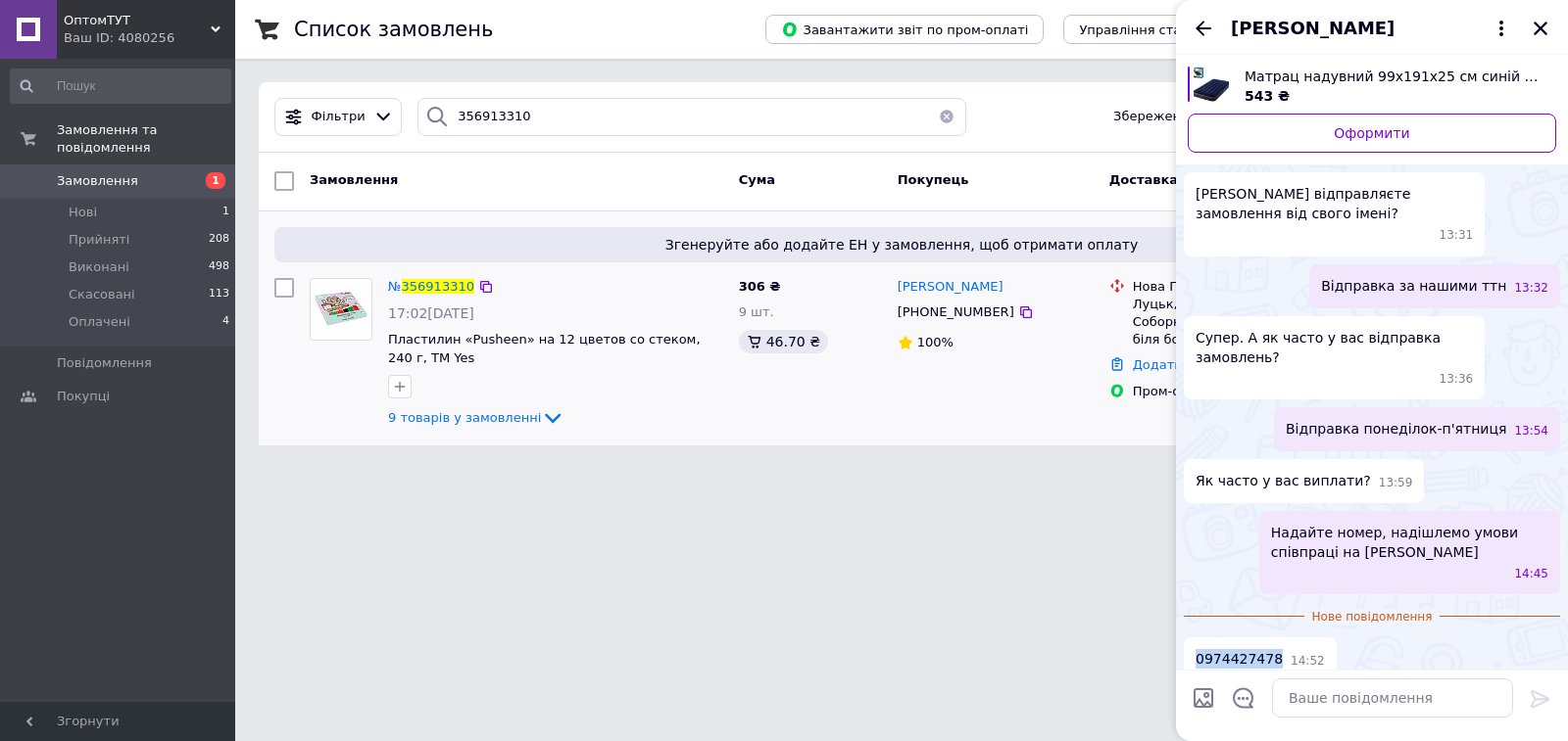
drag, startPoint x: 1270, startPoint y: 637, endPoint x: 1198, endPoint y: 643, distance: 72.2
click at [1198, 643] on div "0974427478 14:52" at bounding box center [1260, 659] width 153 height 44
copy span "0974427478"
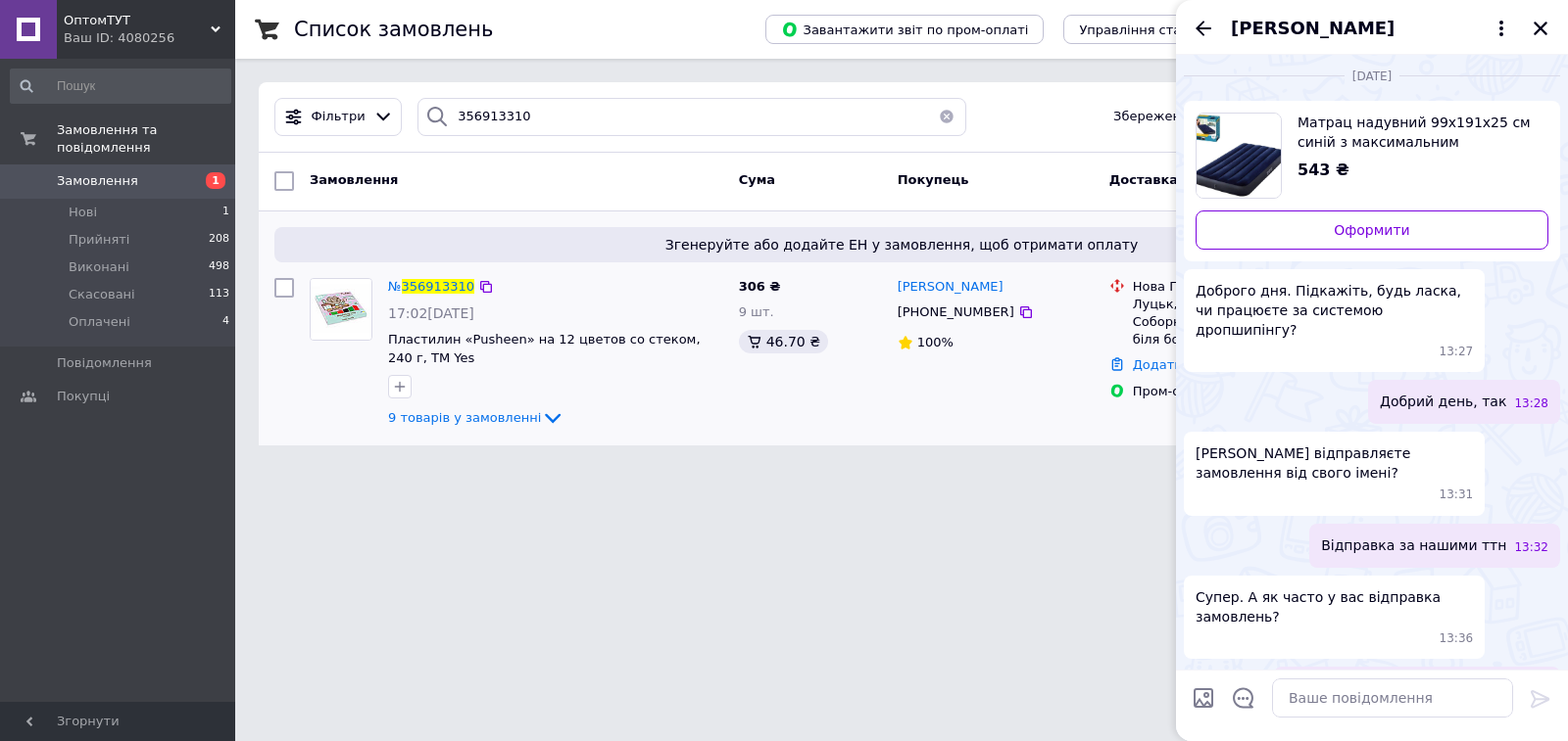
scroll to position [0, 0]
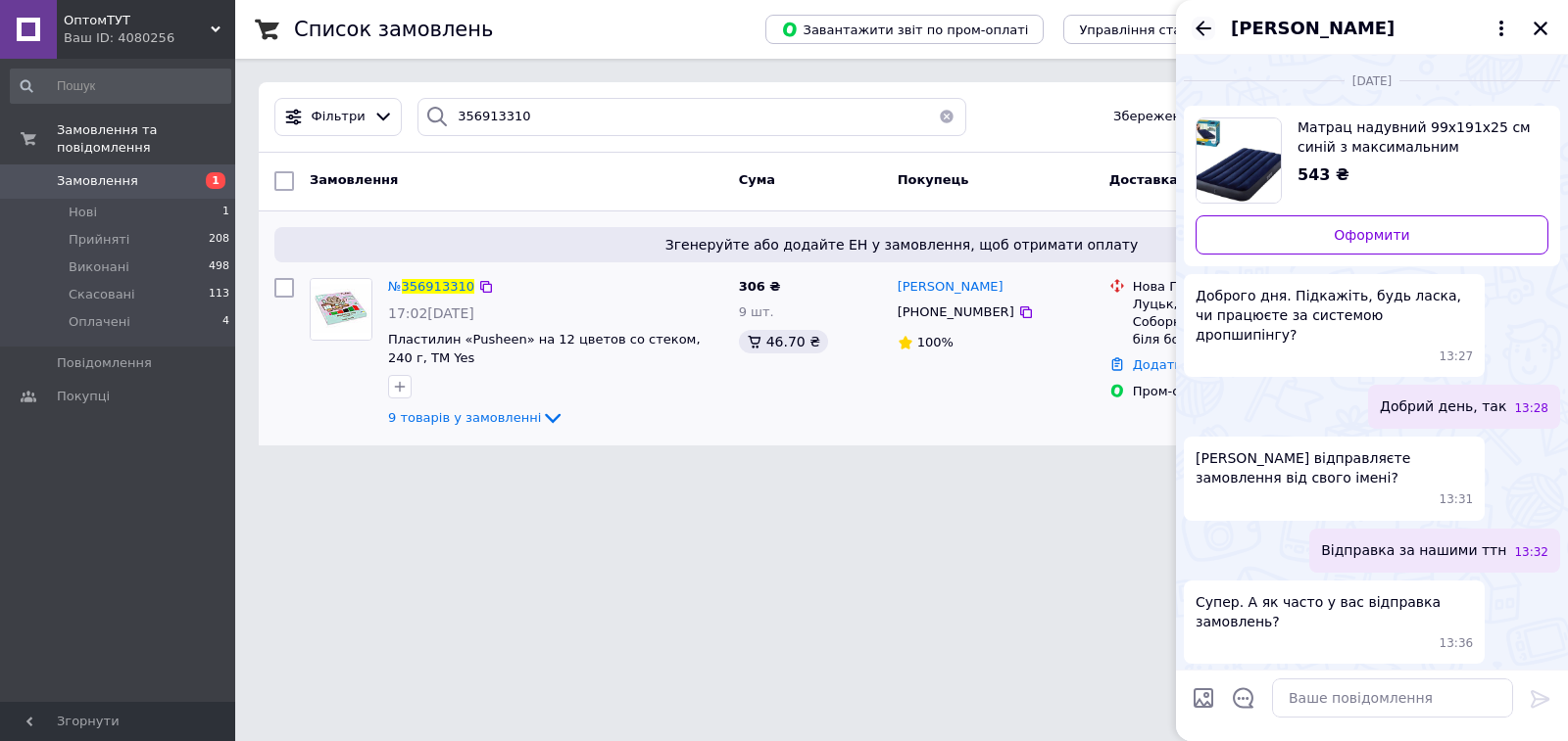
click at [1195, 28] on icon "Назад" at bounding box center [1203, 29] width 24 height 24
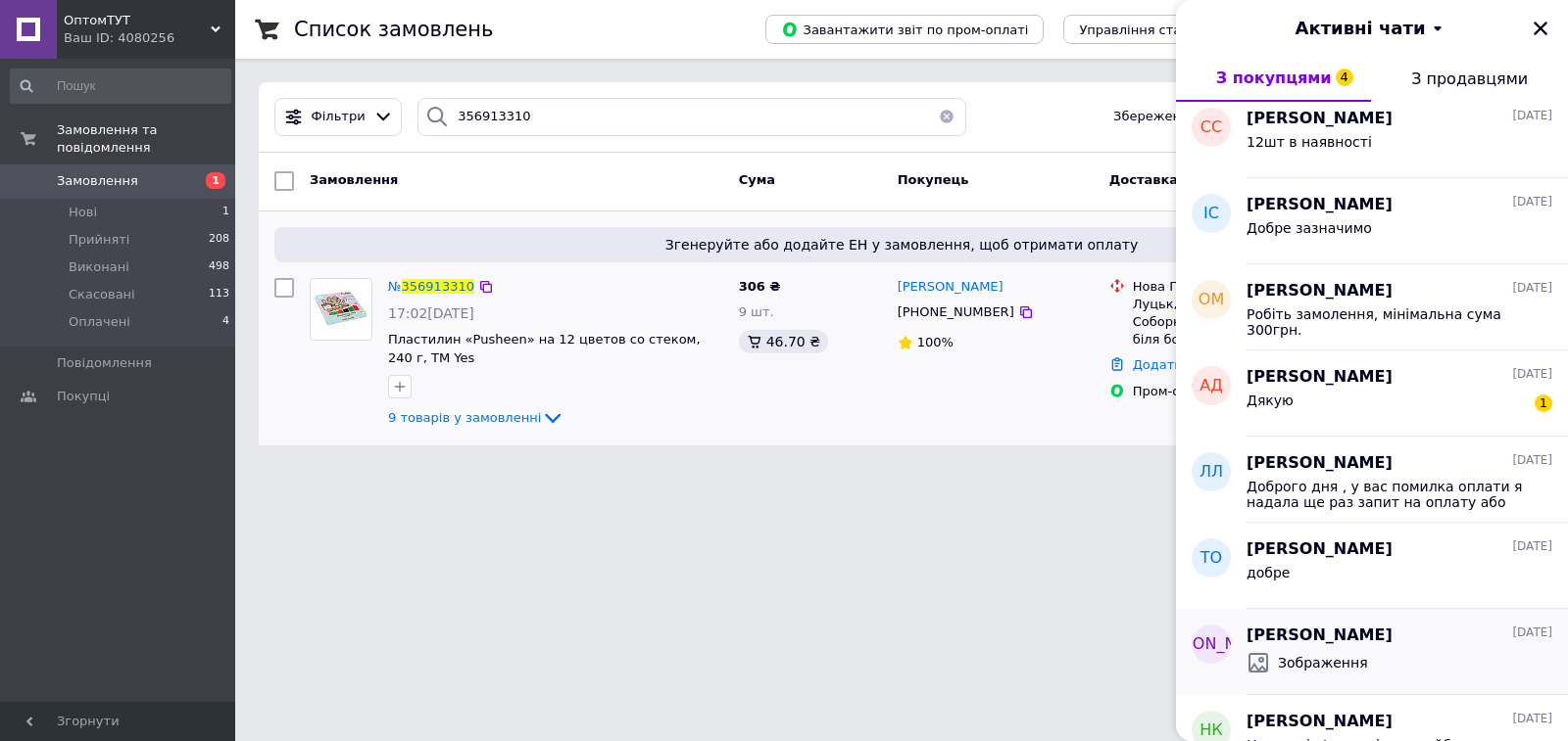
scroll to position [4603, 0]
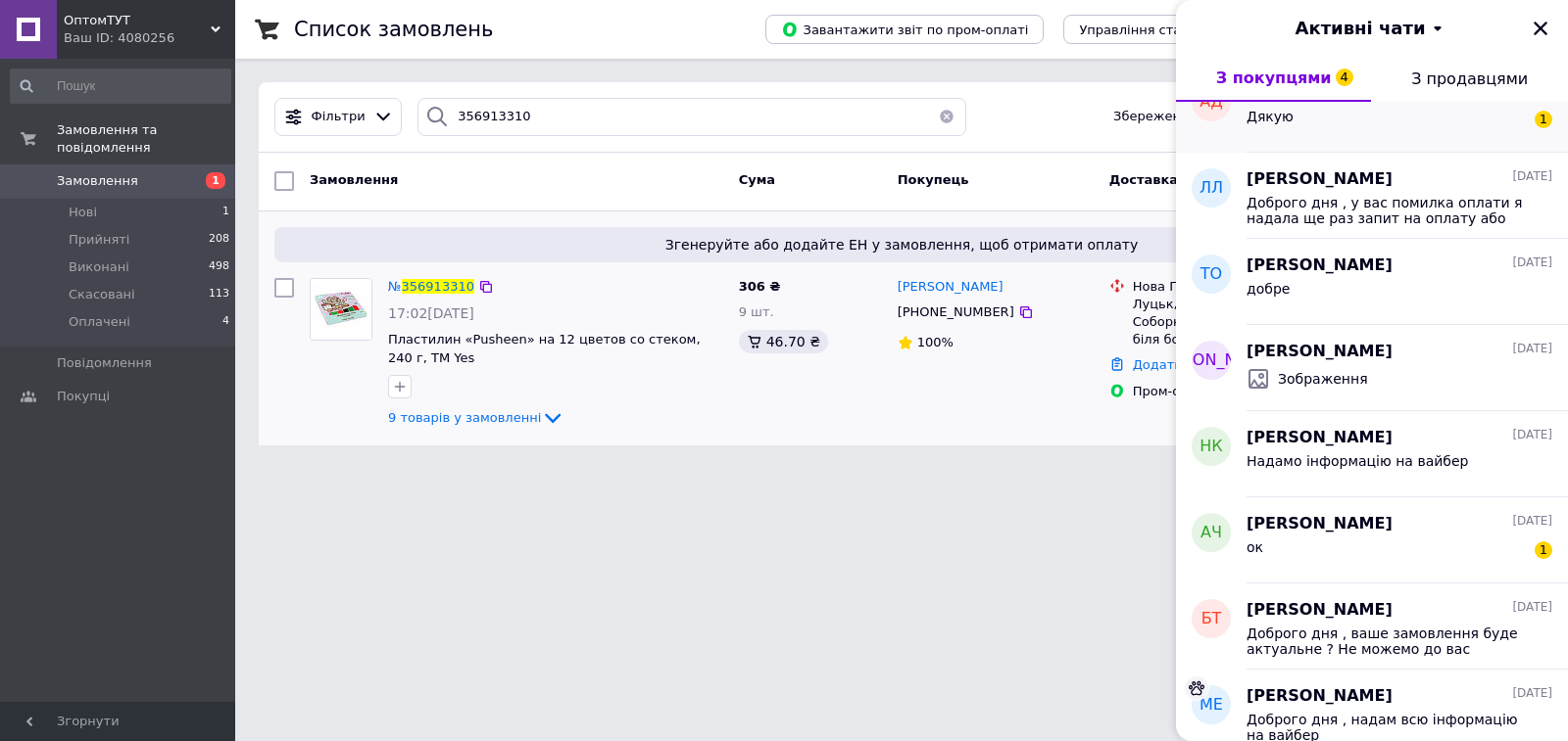
click at [1315, 124] on div "Дякую 1" at bounding box center [1399, 121] width 305 height 32
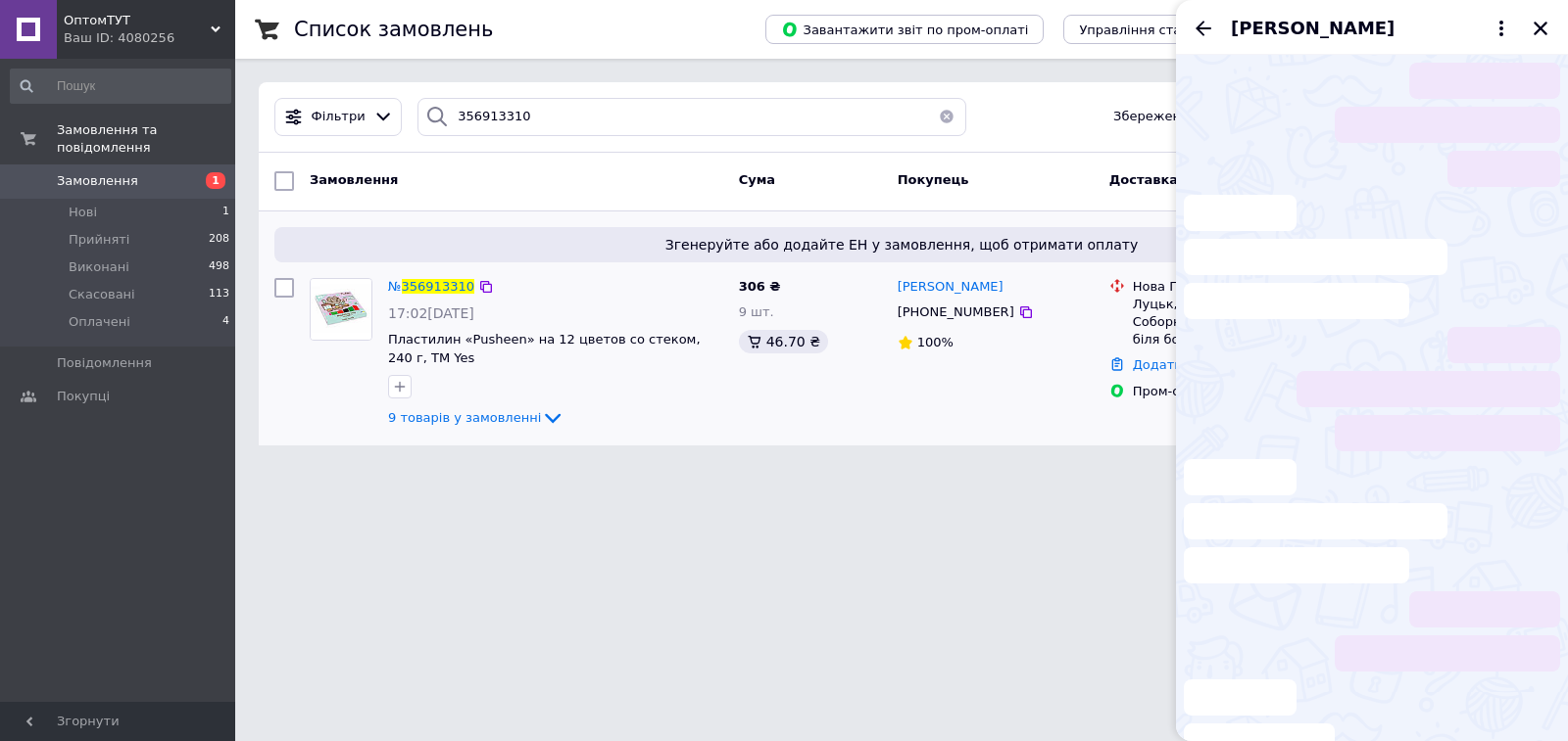
scroll to position [135, 0]
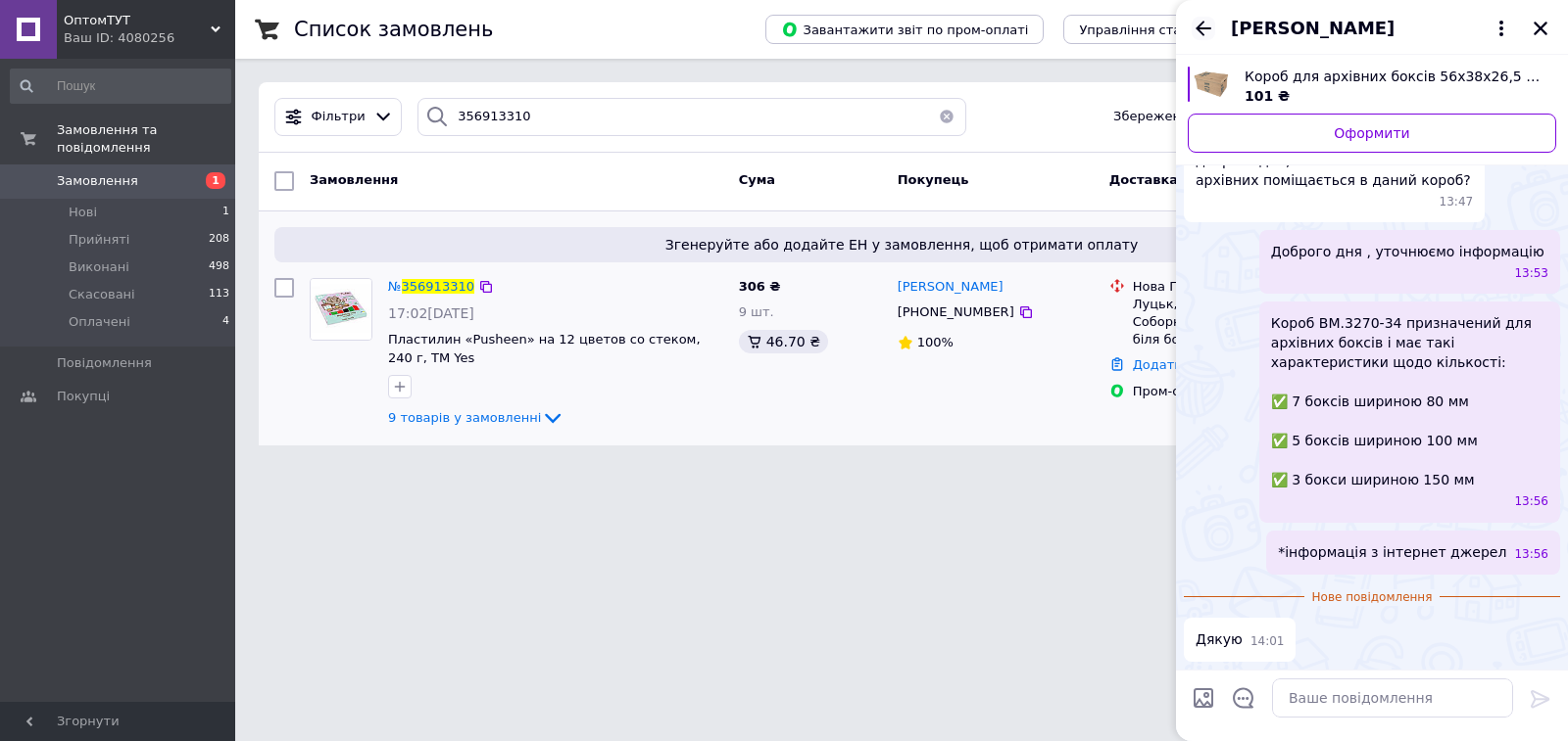
click at [1201, 29] on icon "Назад" at bounding box center [1203, 28] width 16 height 15
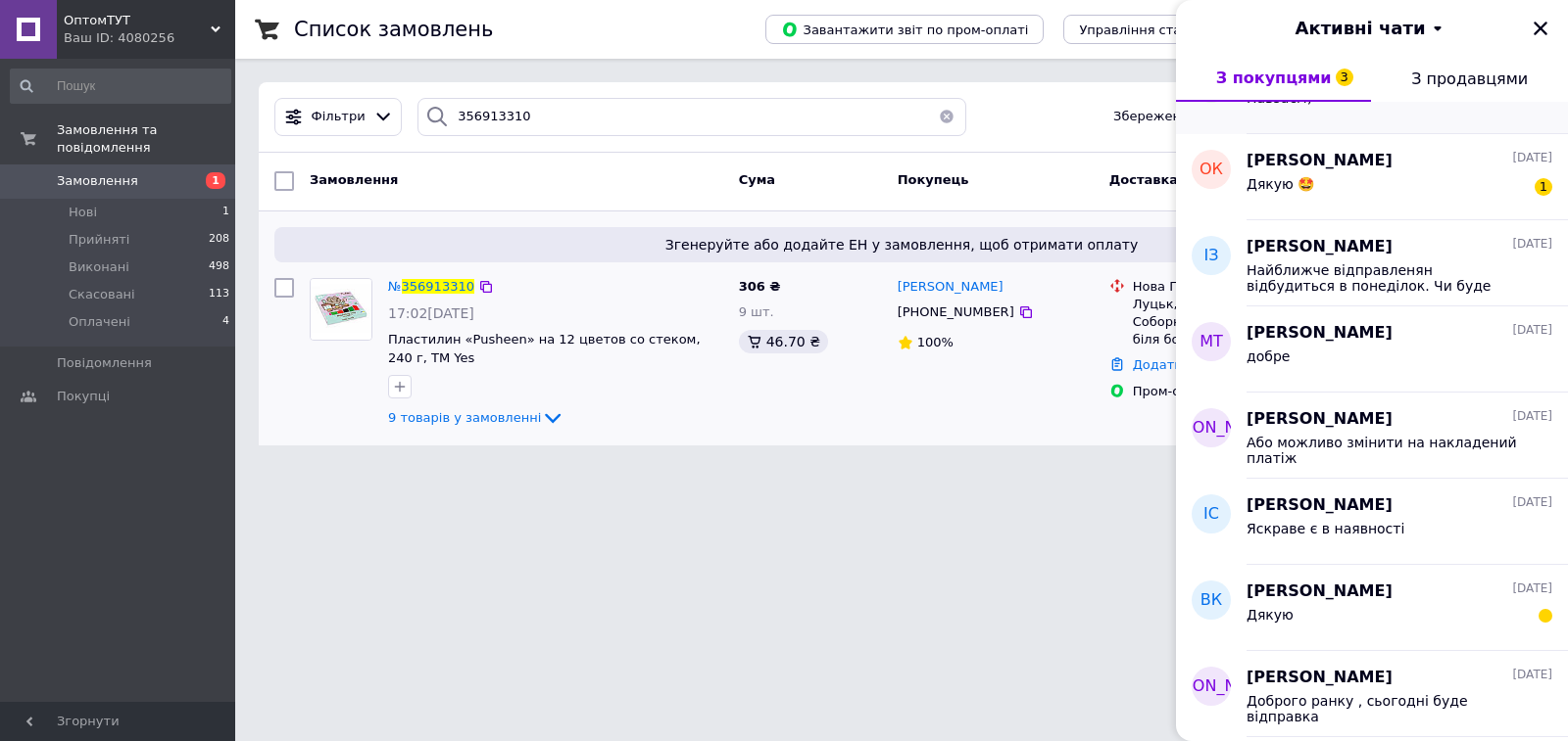
scroll to position [5582, 0]
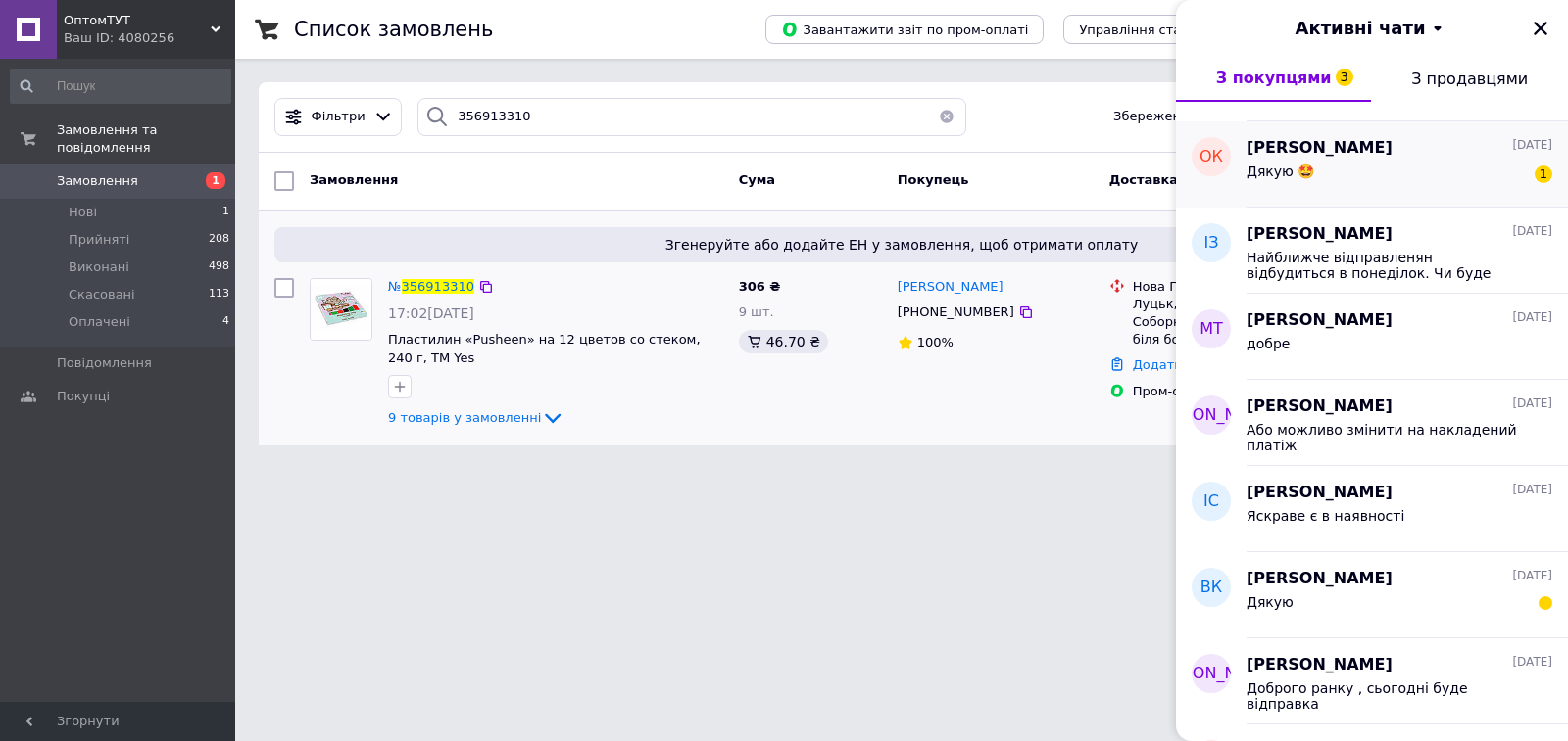
click at [1398, 200] on div "Олександр Ковальчук 14.07.2025 Дякую 🤩 1" at bounding box center [1407, 164] width 321 height 86
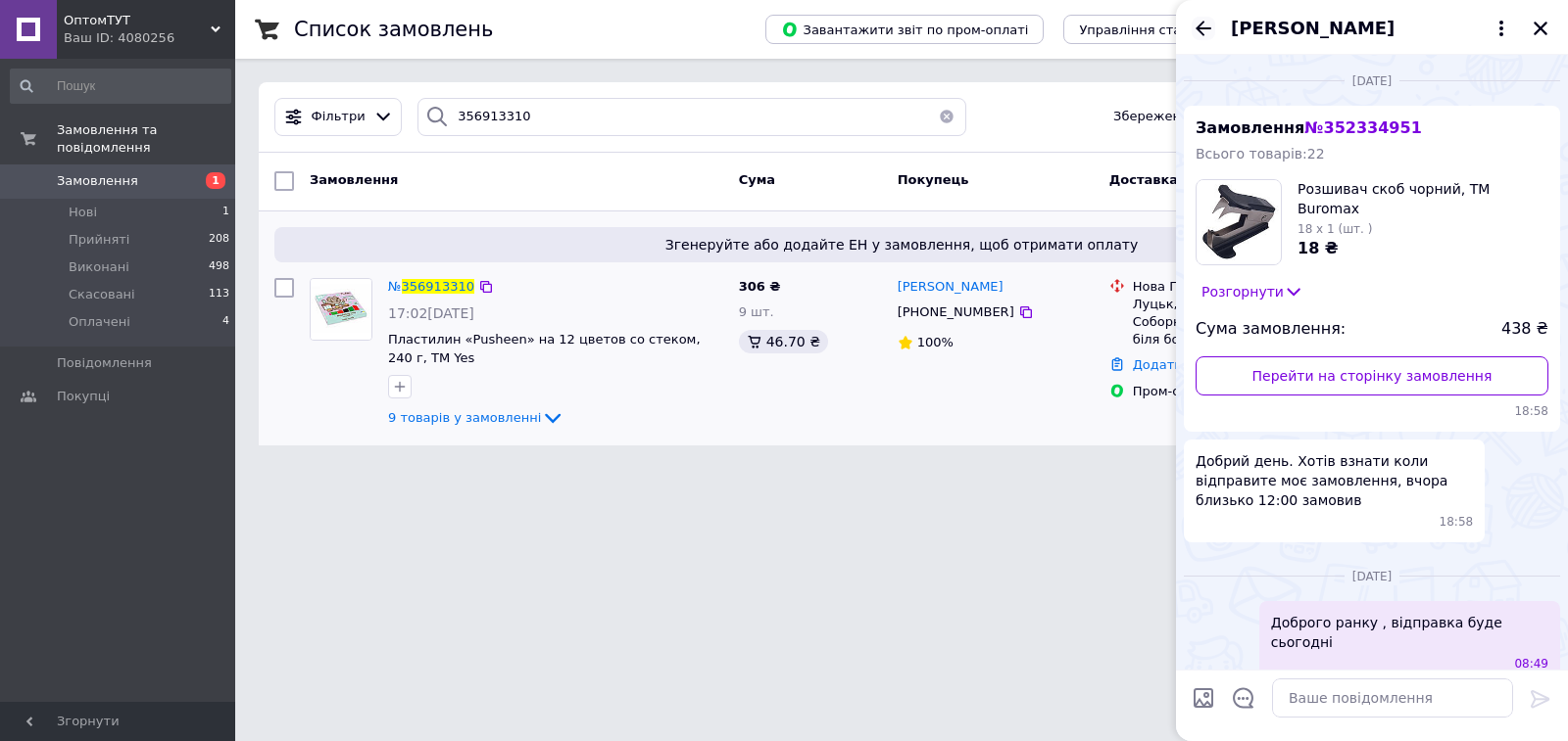
scroll to position [142, 0]
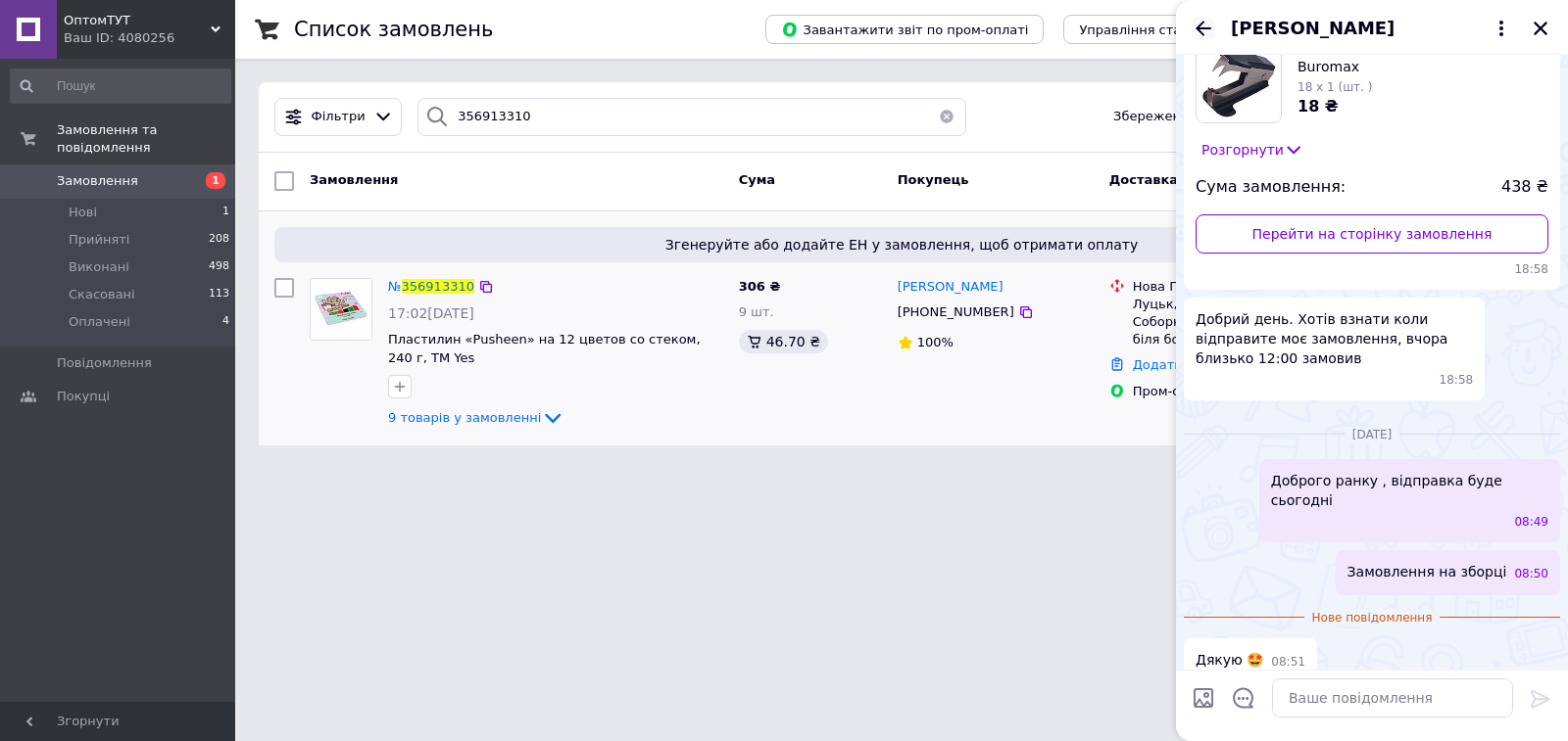
click at [1197, 19] on icon "Назад" at bounding box center [1203, 29] width 24 height 24
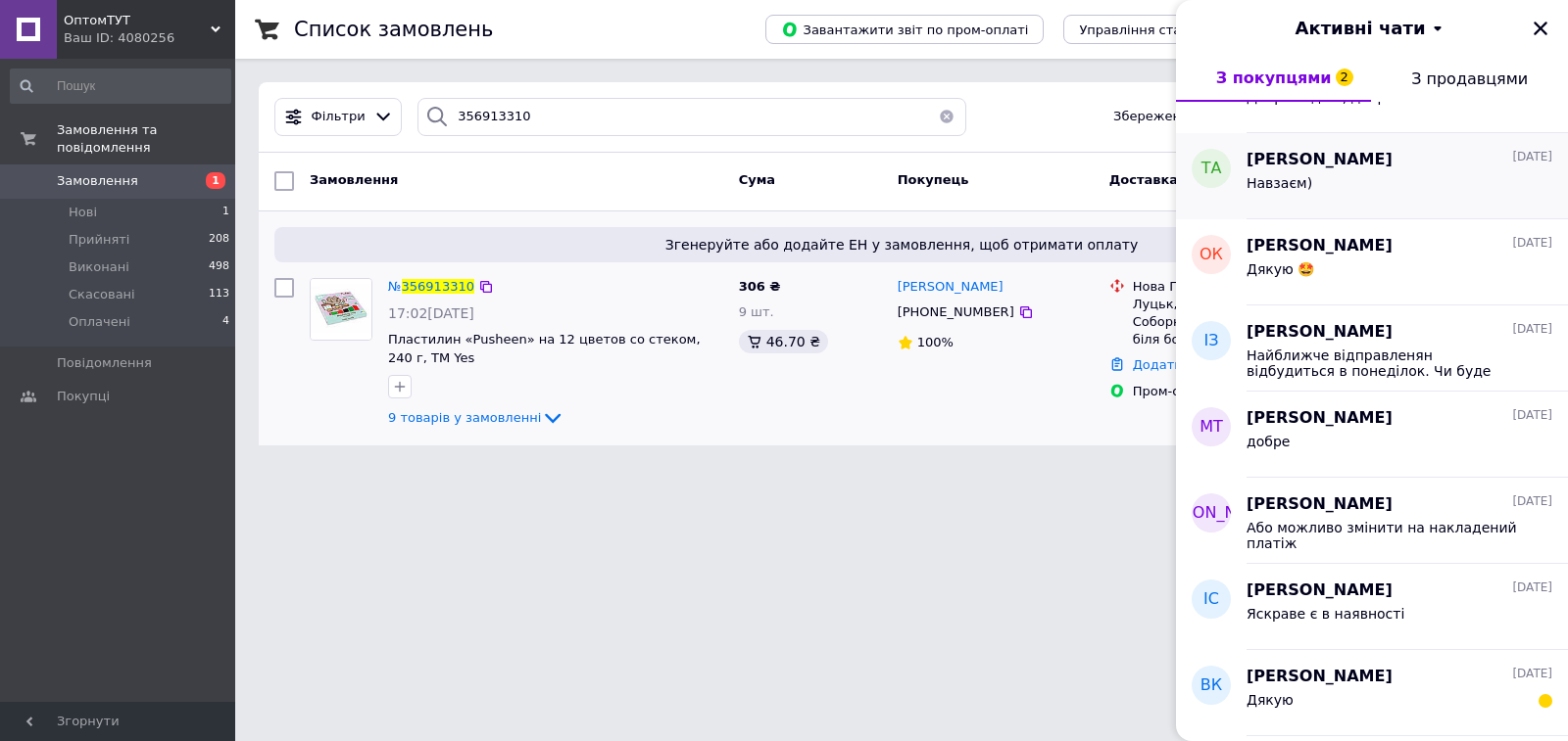
scroll to position [5093, 0]
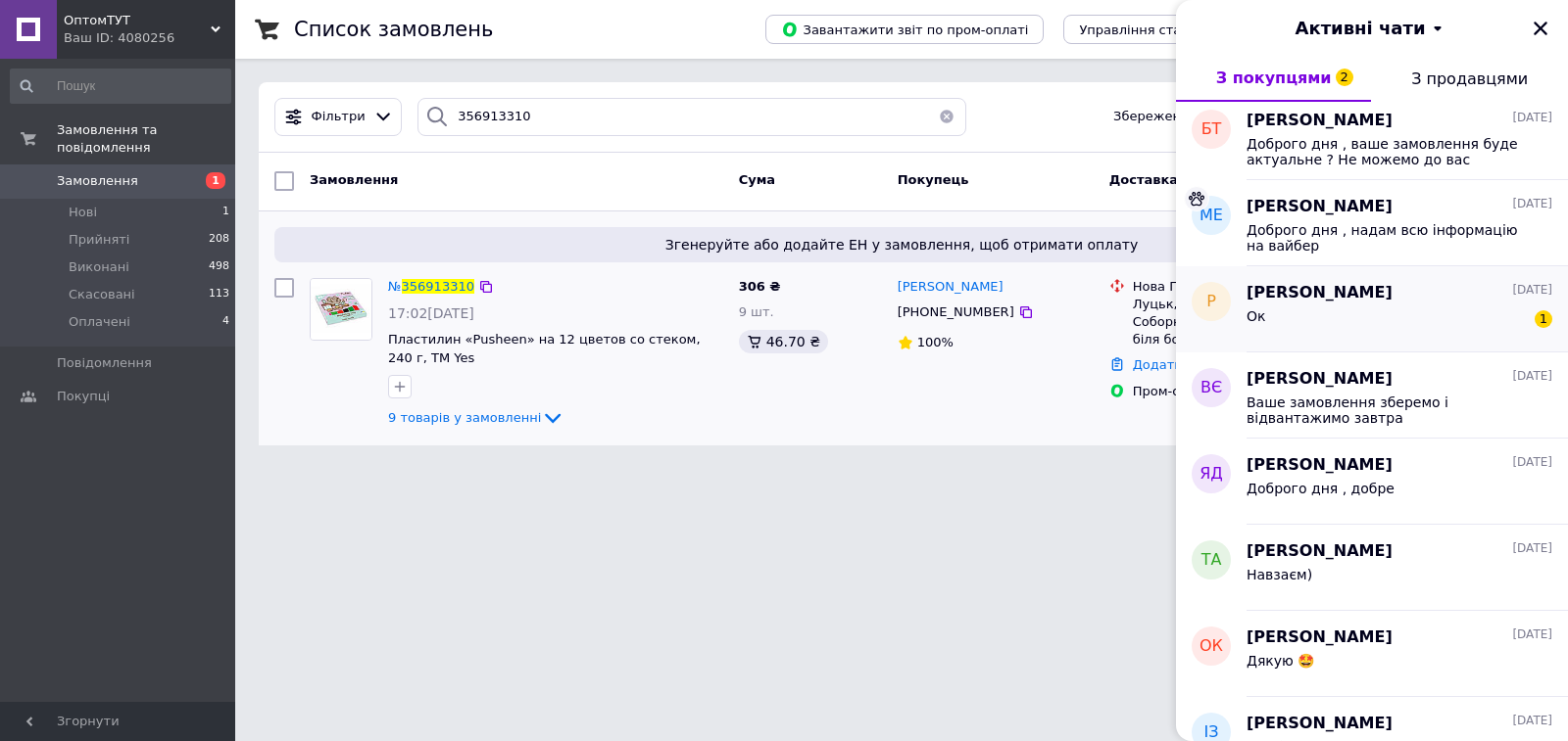
click at [1498, 319] on div "Ок 1" at bounding box center [1399, 320] width 305 height 32
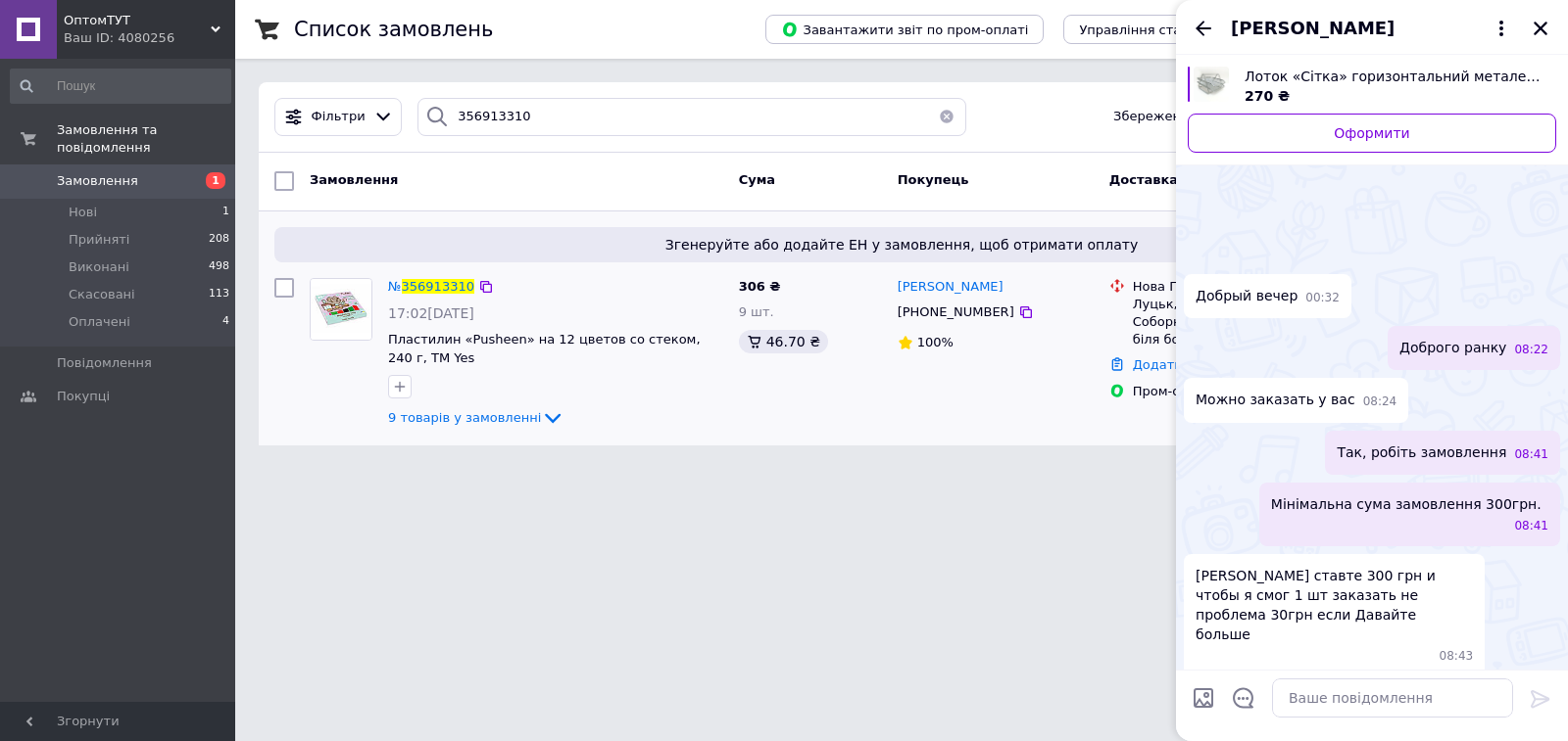
scroll to position [709, 0]
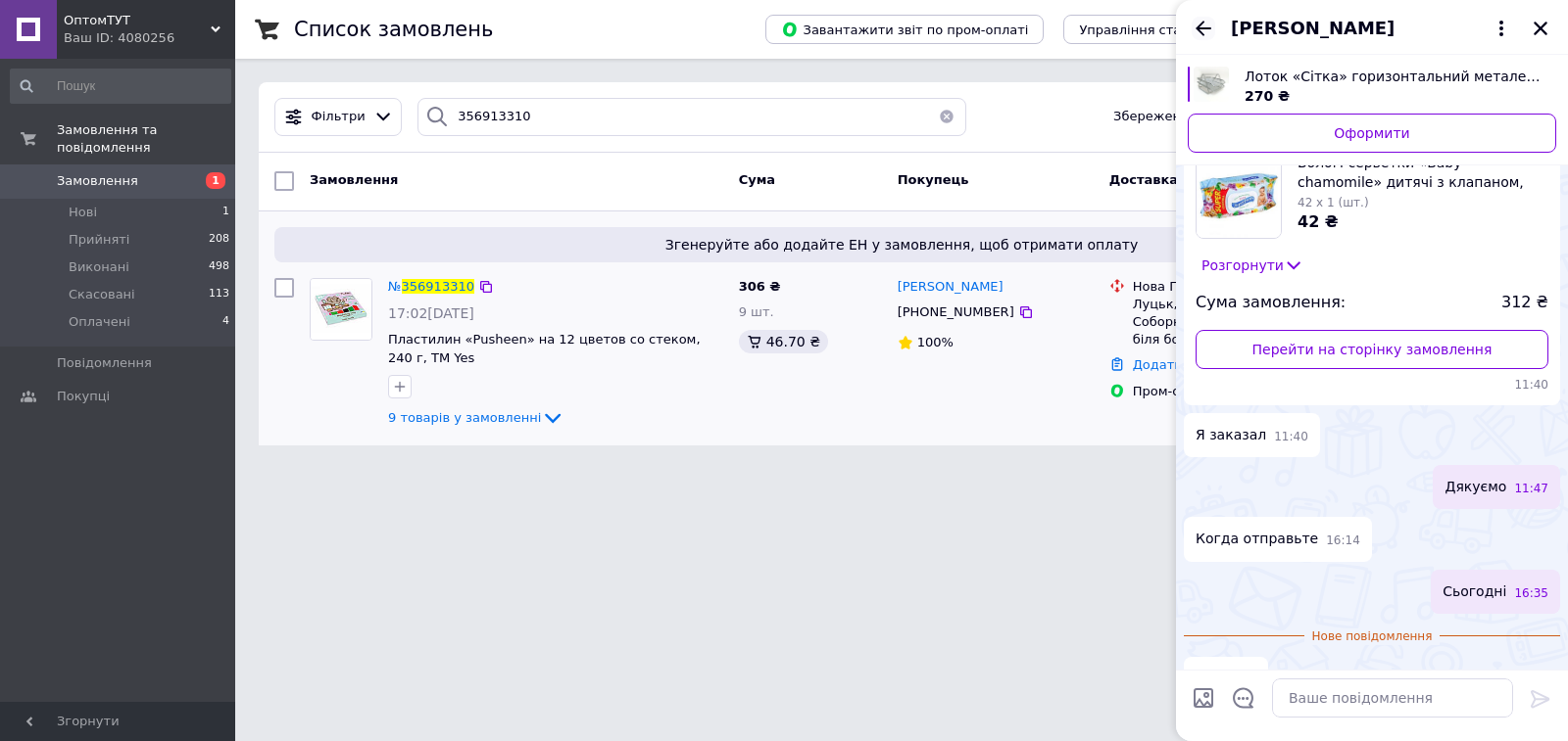
click at [1206, 25] on icon "Назад" at bounding box center [1203, 29] width 24 height 24
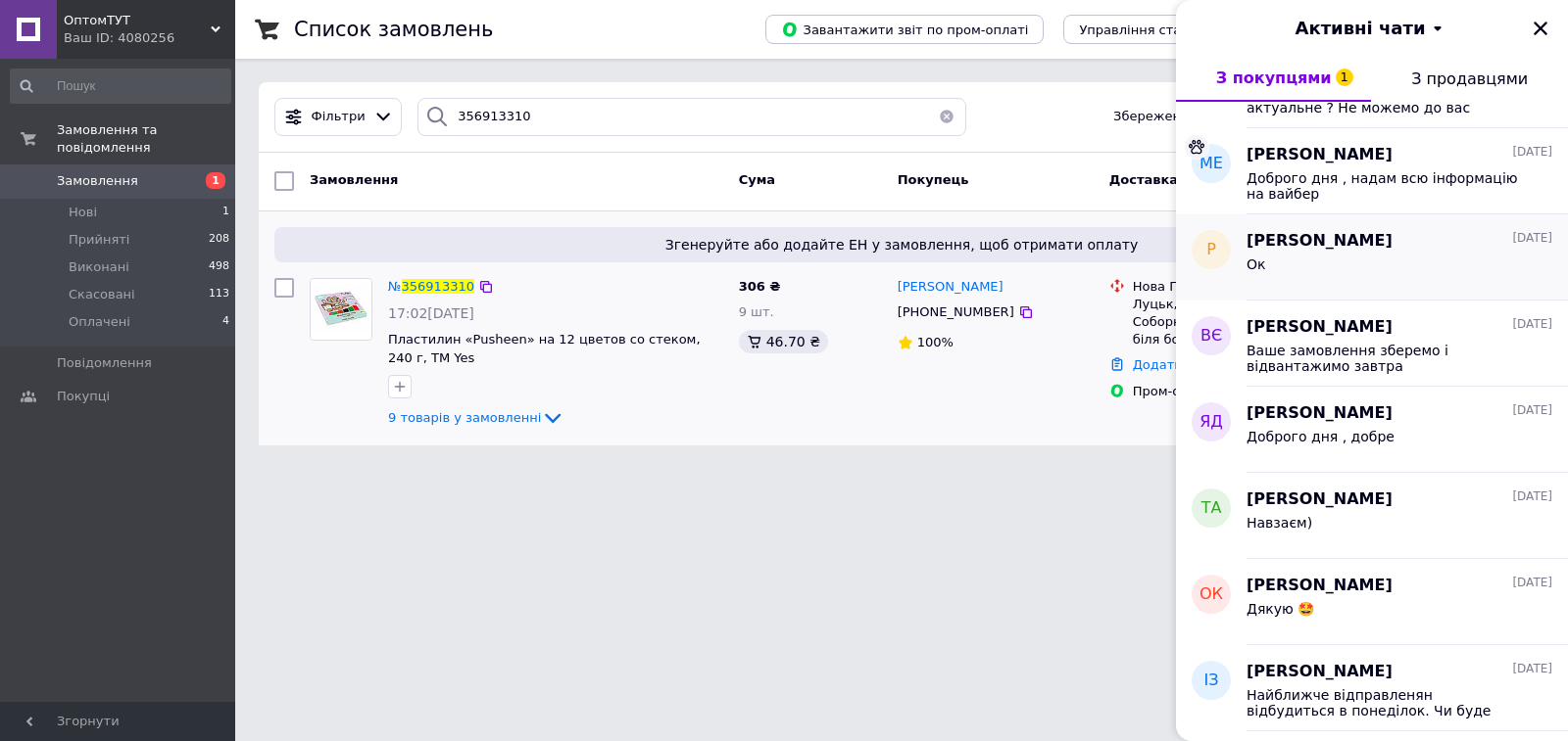
scroll to position [4995, 0]
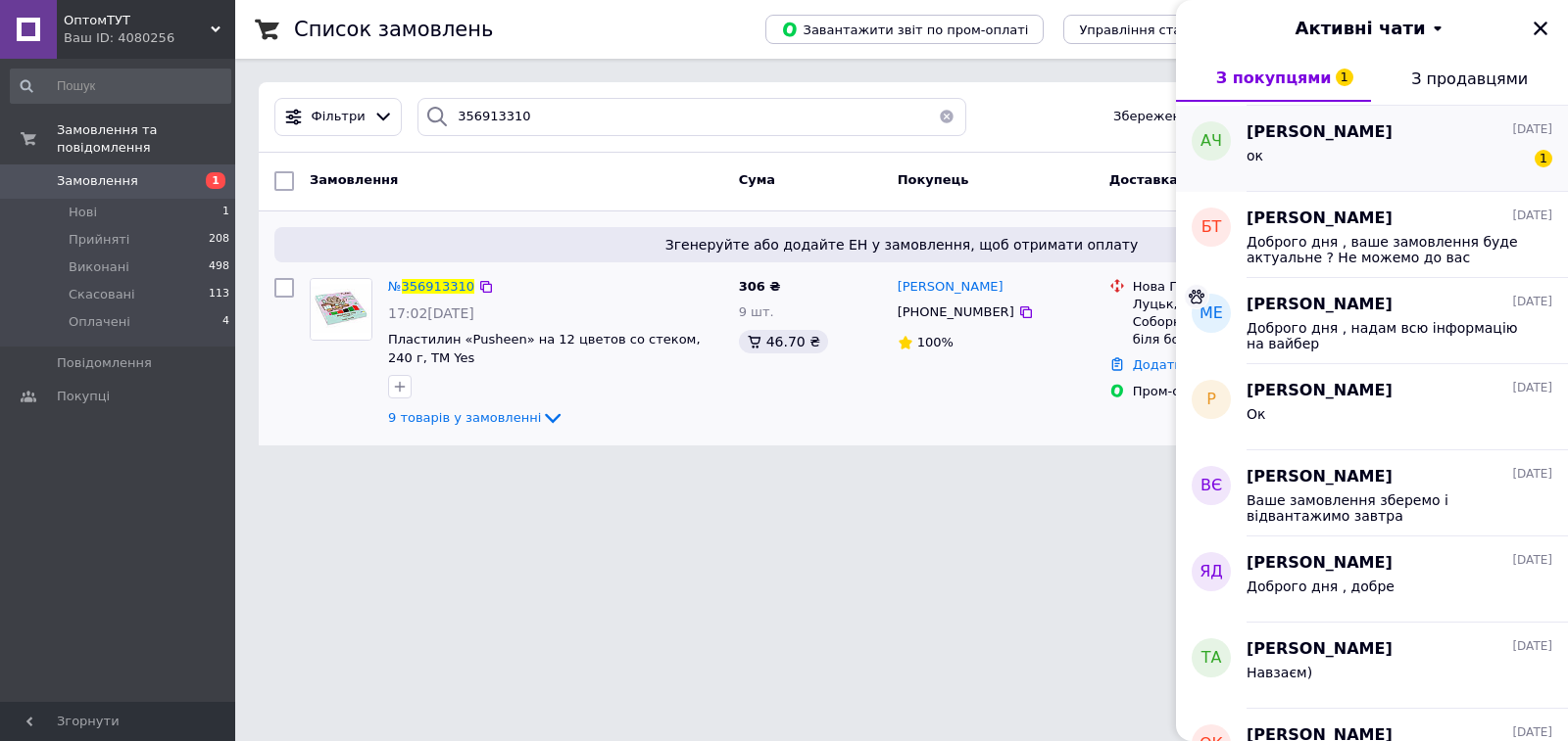
click at [1415, 151] on div "ок 1" at bounding box center [1399, 160] width 305 height 32
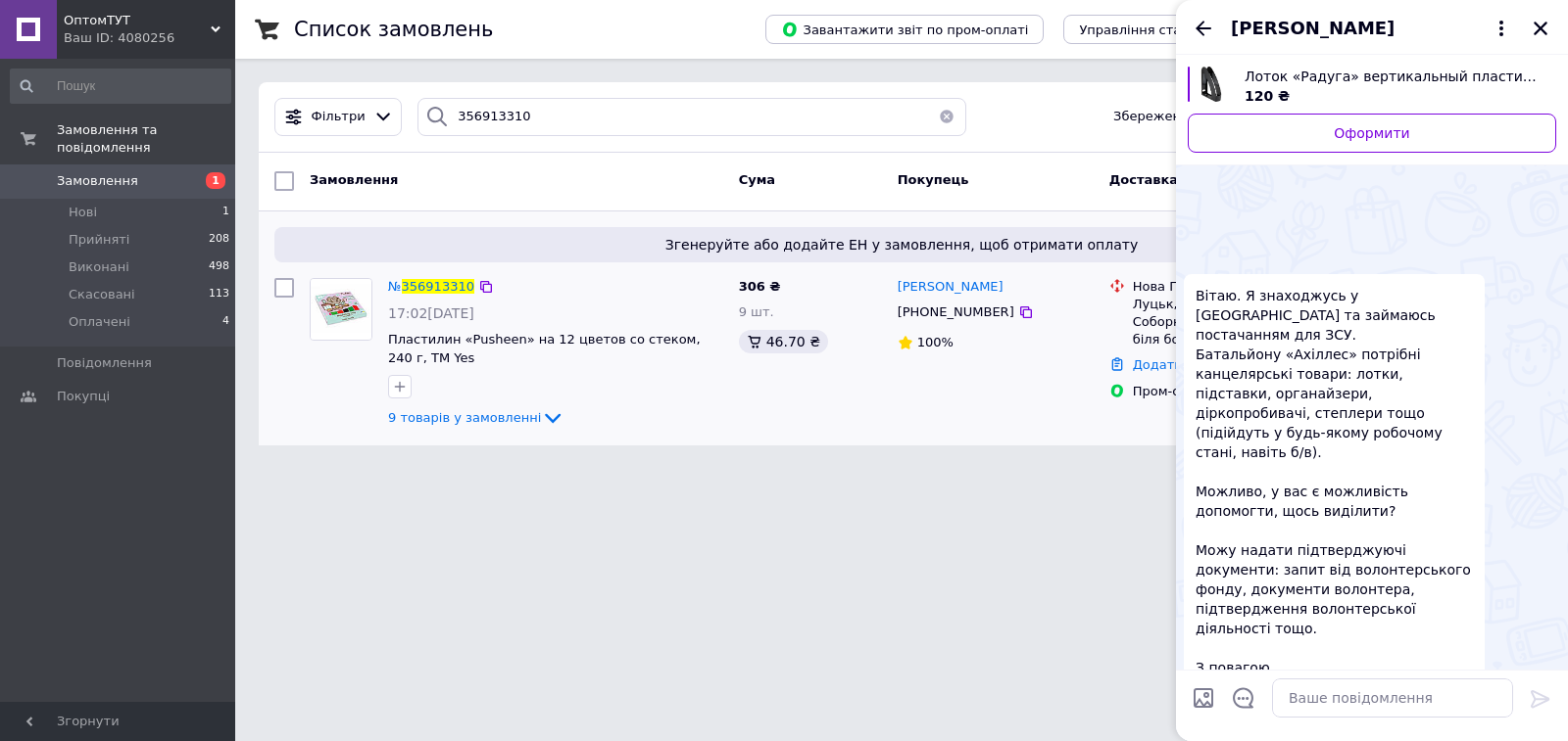
scroll to position [226, 0]
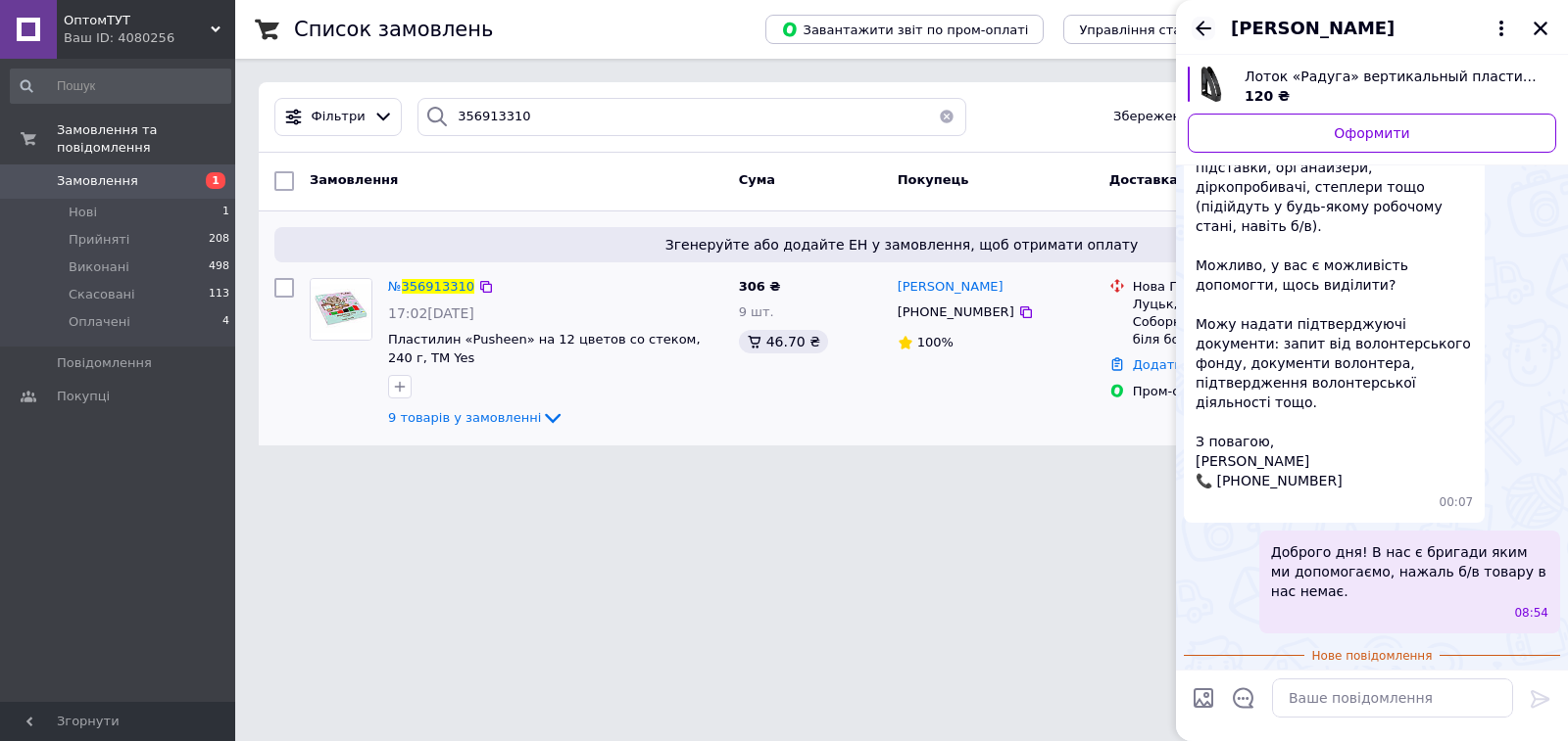
click at [1202, 22] on icon "Назад" at bounding box center [1203, 28] width 16 height 15
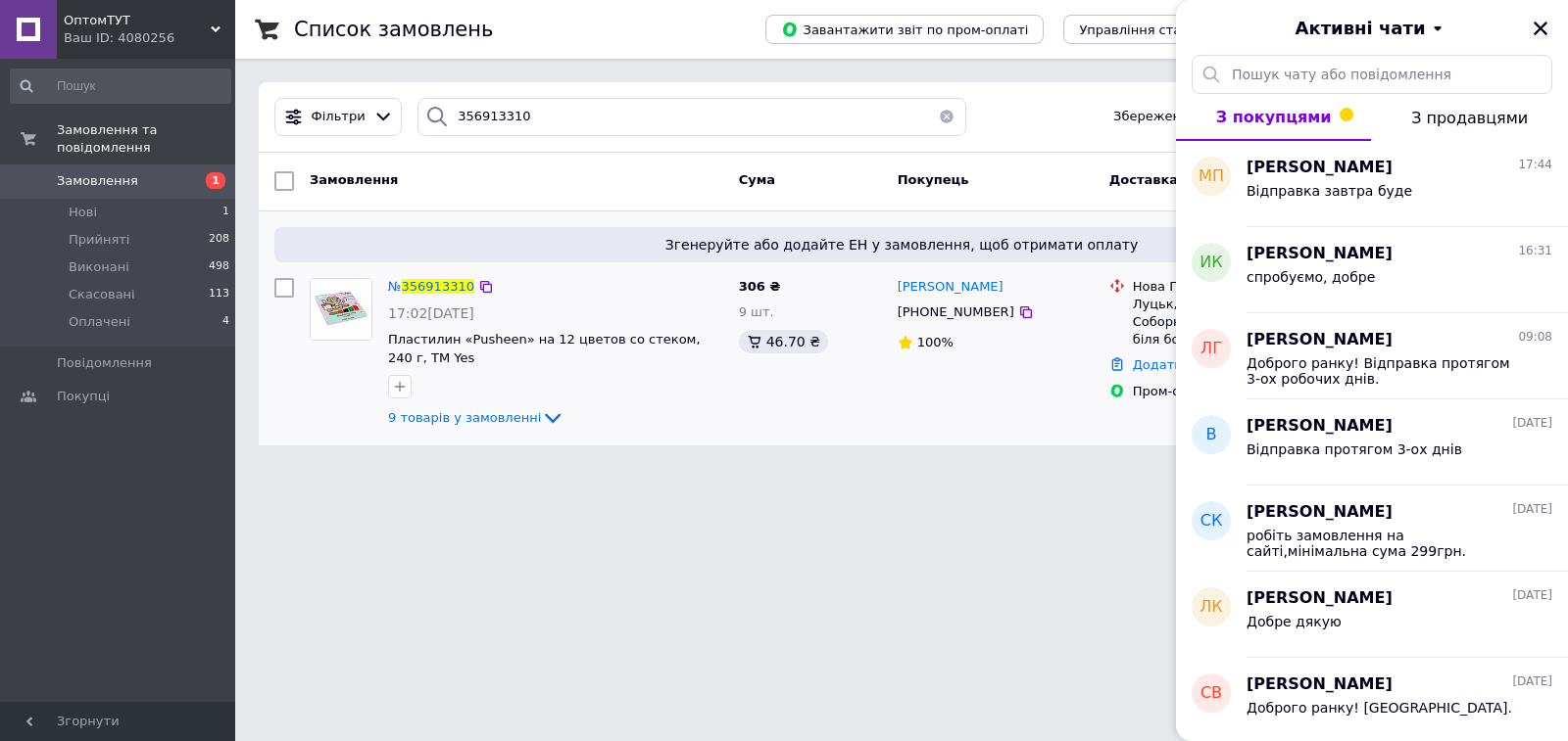
click at [1540, 30] on icon "Закрити" at bounding box center [1540, 29] width 14 height 14
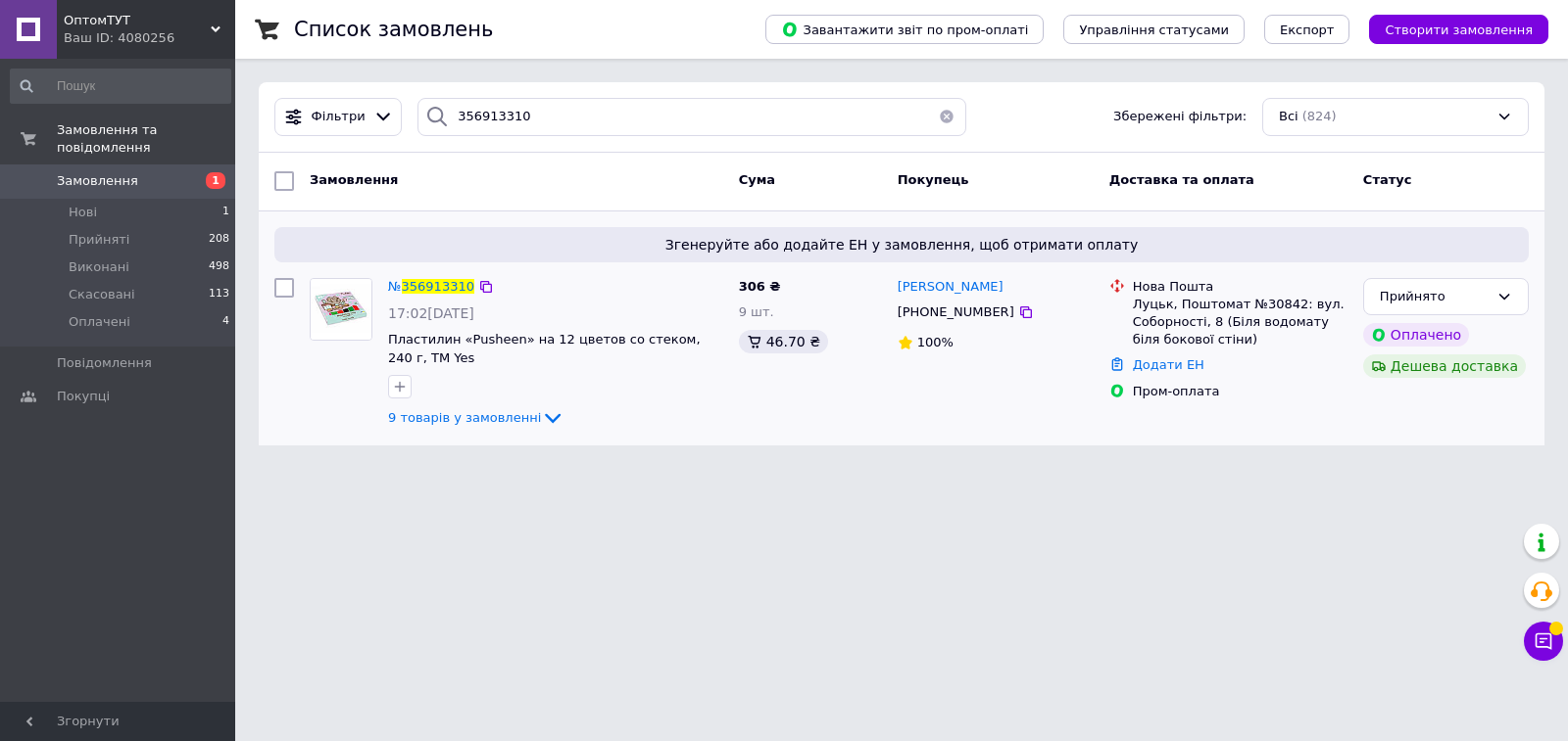
click at [357, 469] on html "ОптомТУТ Ваш ID: 4080256 Сайт ОптомТУТ Кабінет покупця Перевірити стан системи …" at bounding box center [784, 234] width 1568 height 469
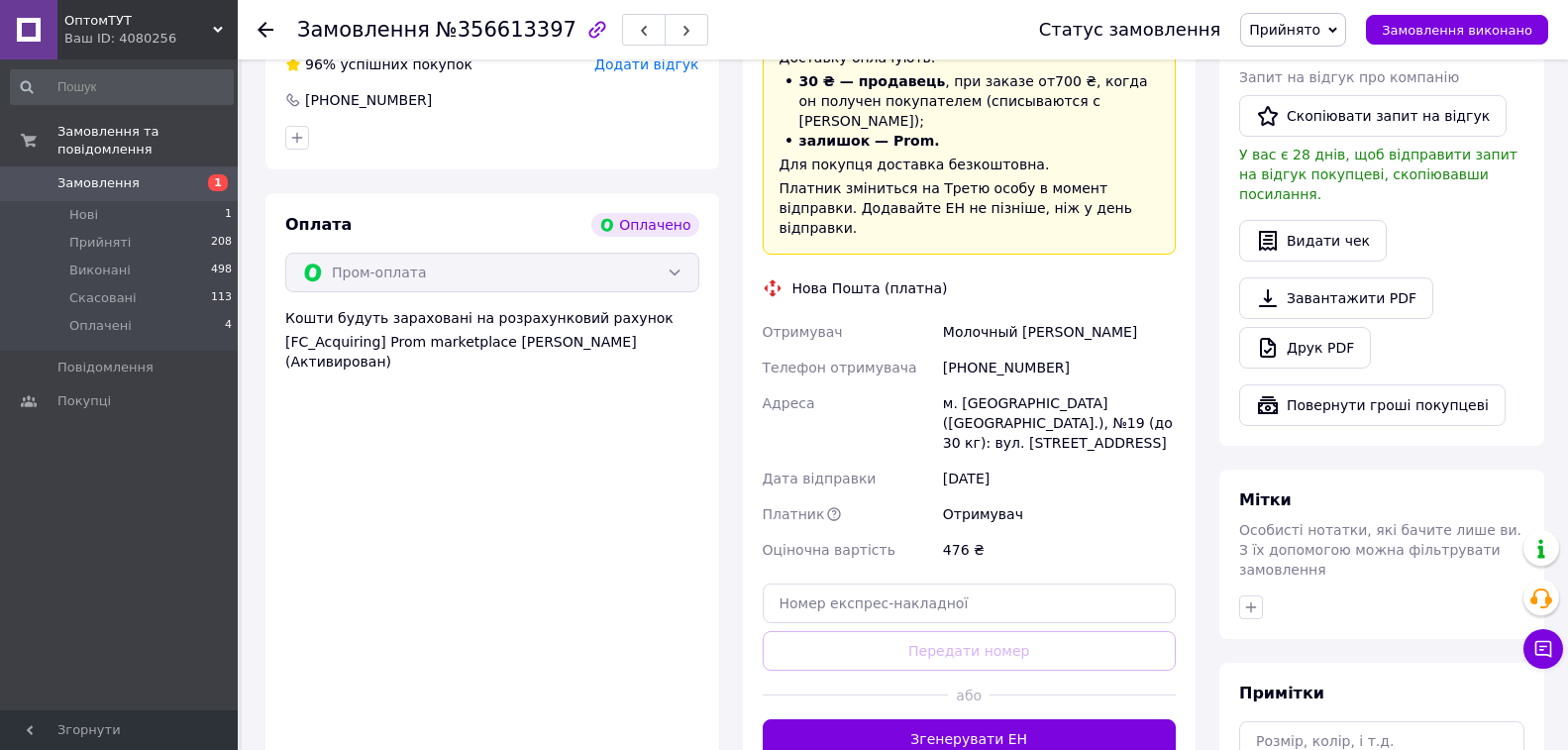
scroll to position [485, 0]
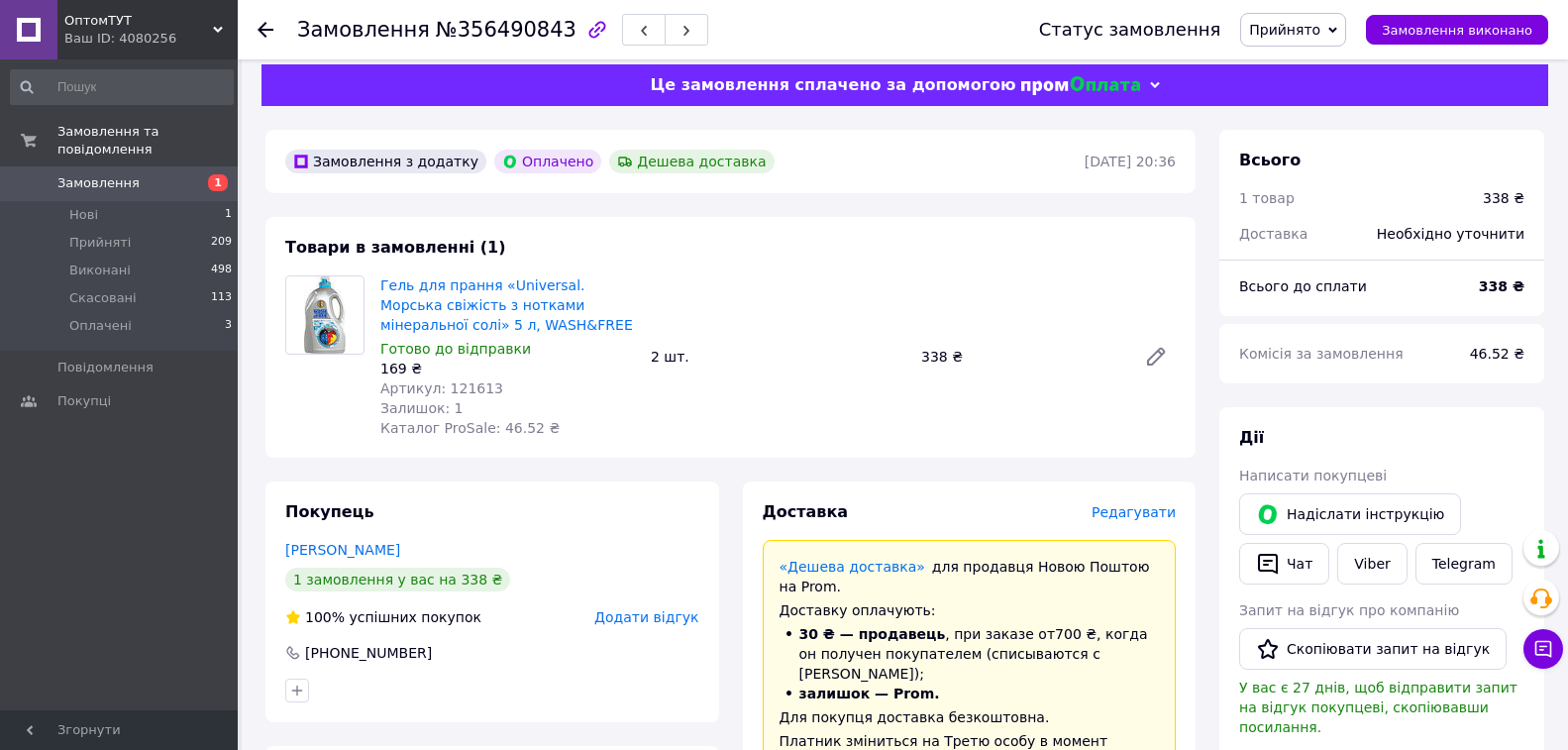
scroll to position [595, 0]
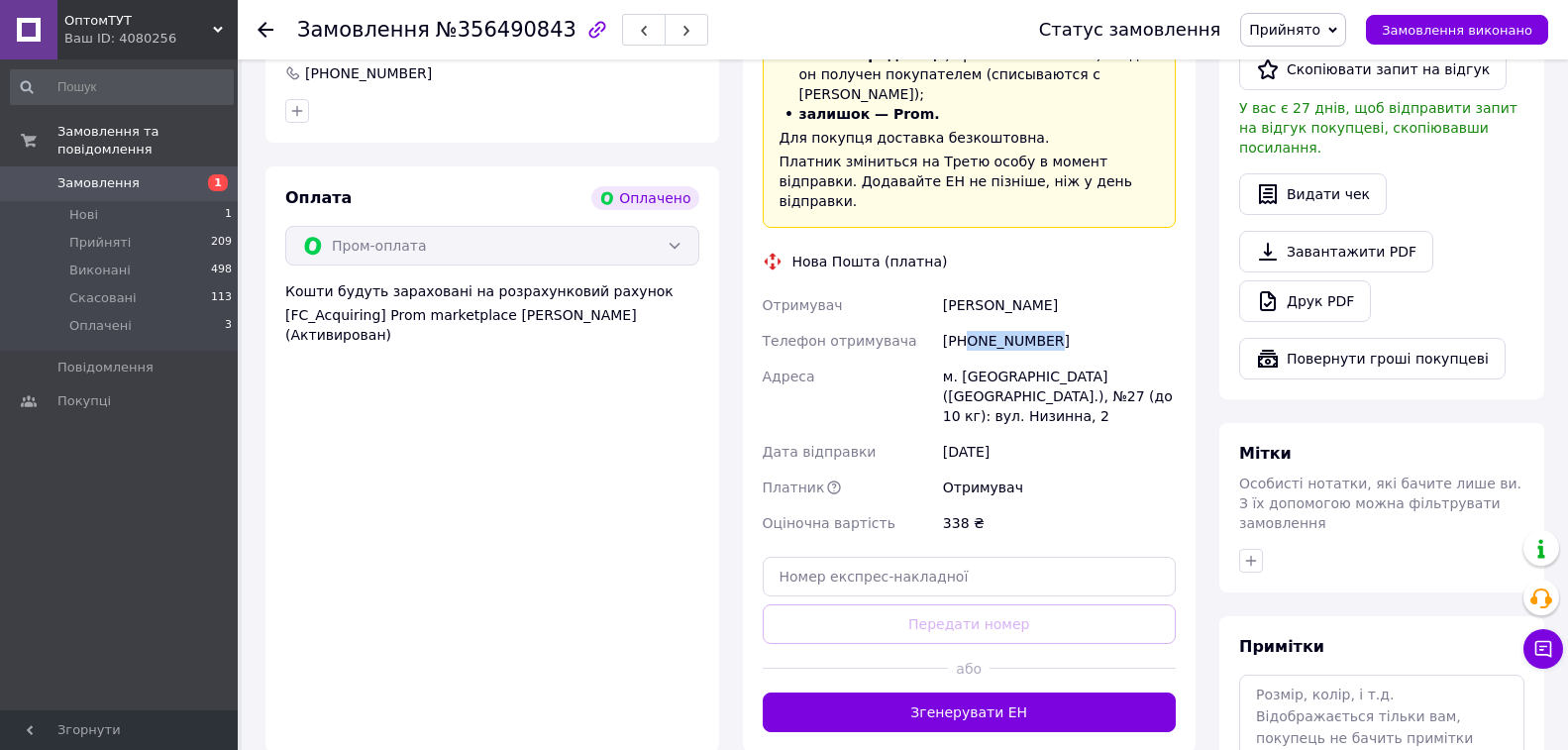
drag, startPoint x: 967, startPoint y: 298, endPoint x: 1092, endPoint y: 305, distance: 125.2
click at [1093, 323] on div "[PHONE_NUMBER]" at bounding box center [1059, 341] width 241 height 36
copy div "0679772664"
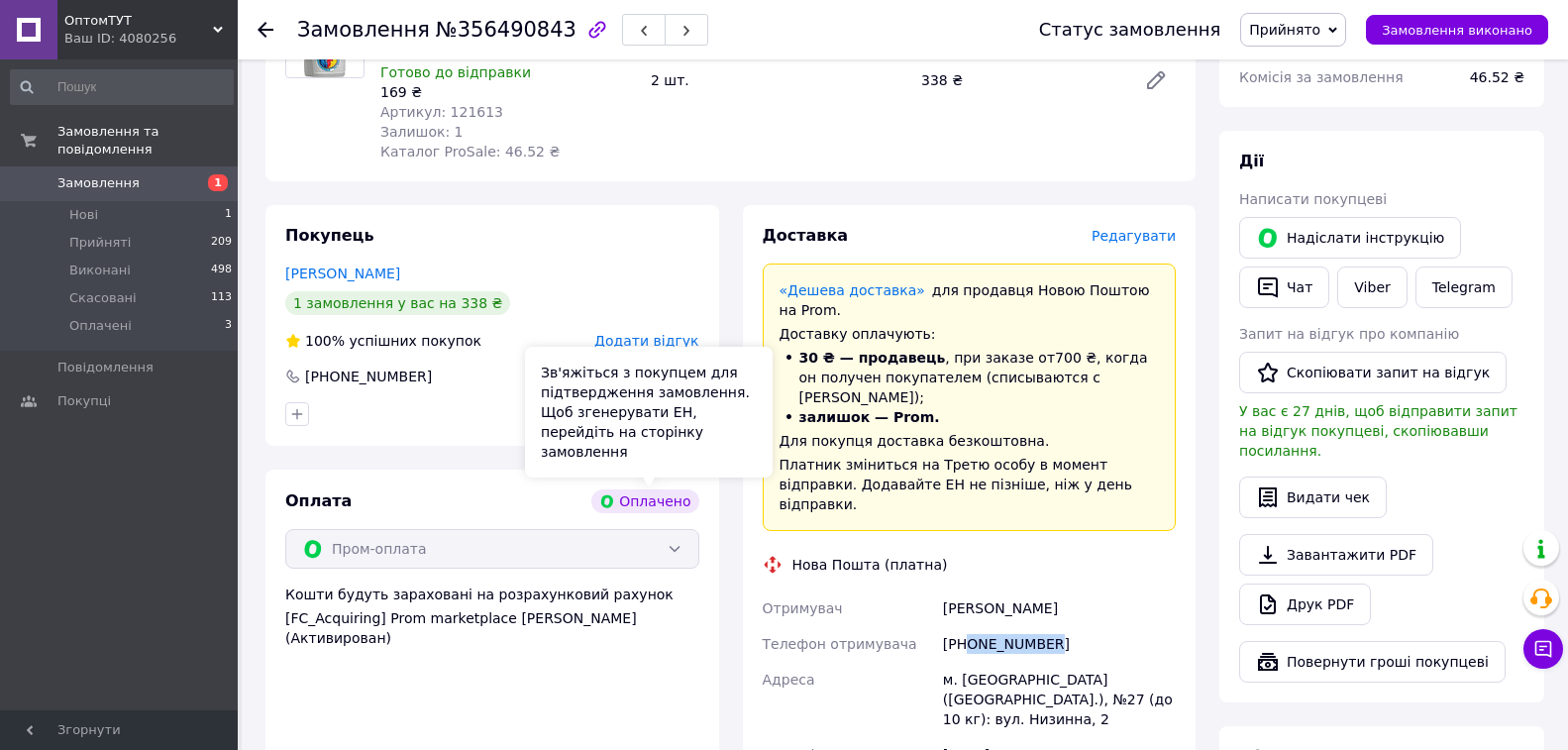
scroll to position [0, 0]
